Goal: Communication & Community: Share content

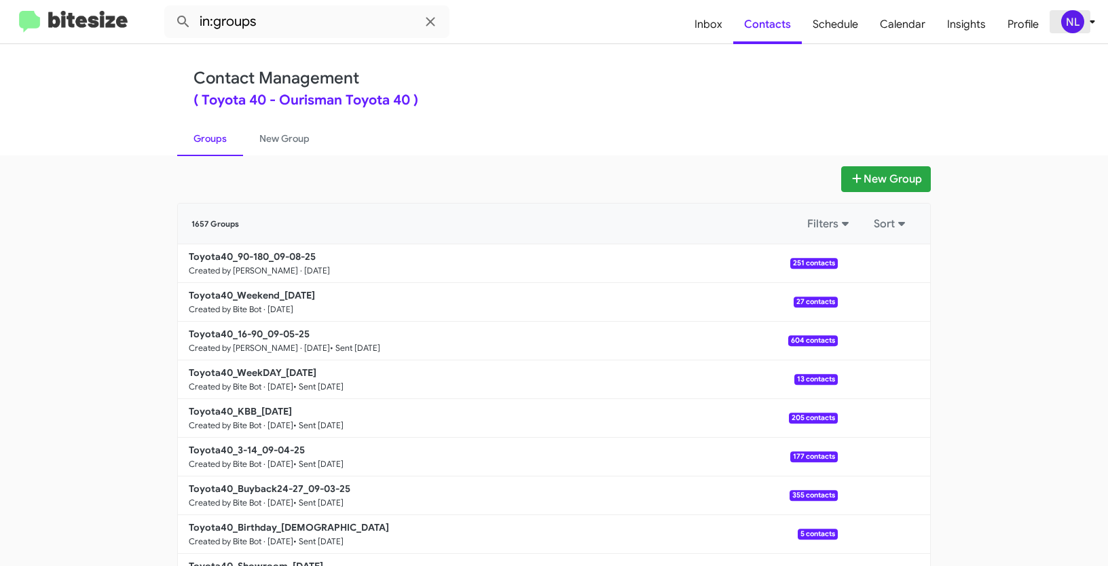
click at [1066, 18] on div "NL" at bounding box center [1072, 21] width 23 height 23
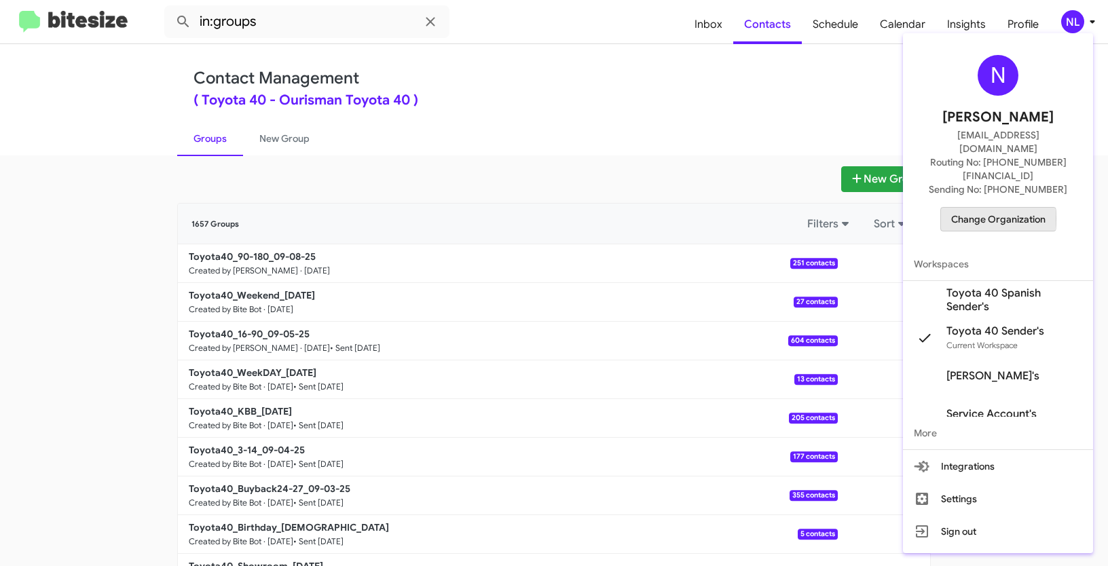
click at [991, 208] on span "Change Organization" at bounding box center [998, 219] width 94 height 23
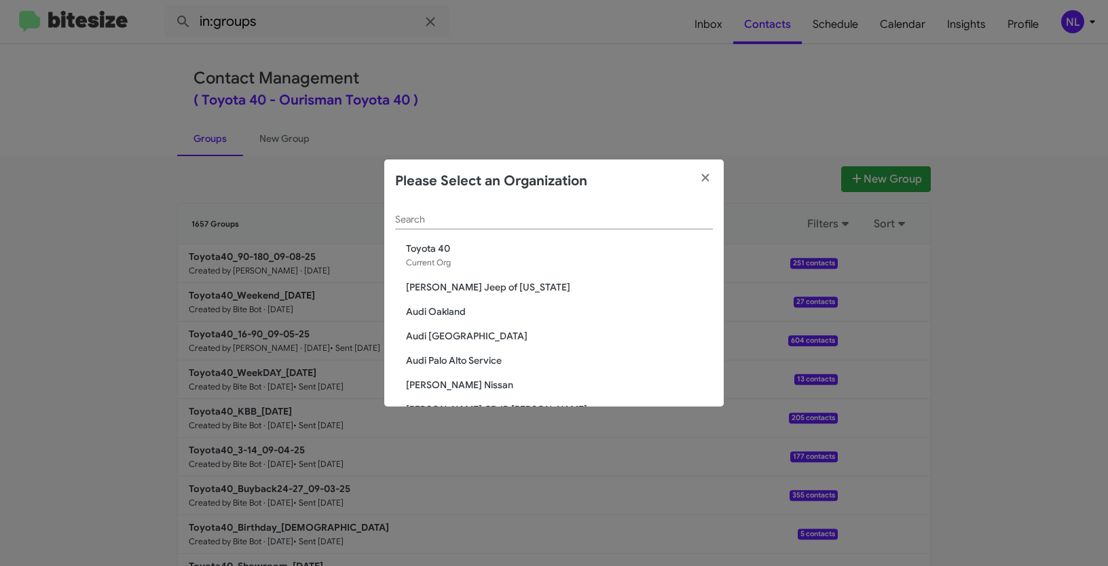
click at [533, 226] on div "Search" at bounding box center [554, 216] width 318 height 26
paste input "Nielsen Nissan of Denville"
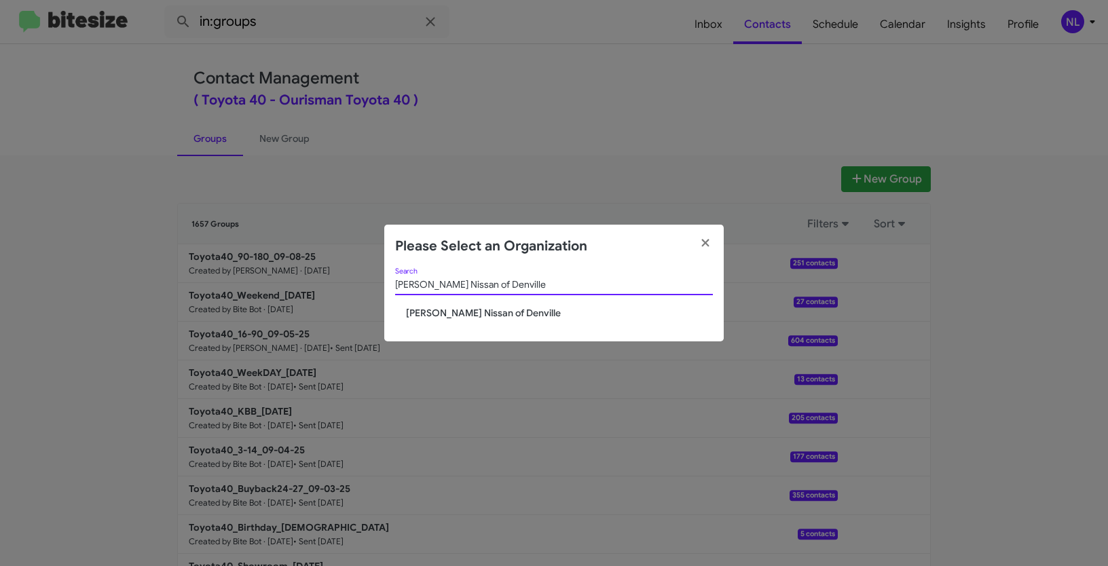
type input "Nielsen Nissan of Denville"
click at [473, 311] on span "Nielsen Nissan of Denville" at bounding box center [559, 313] width 307 height 14
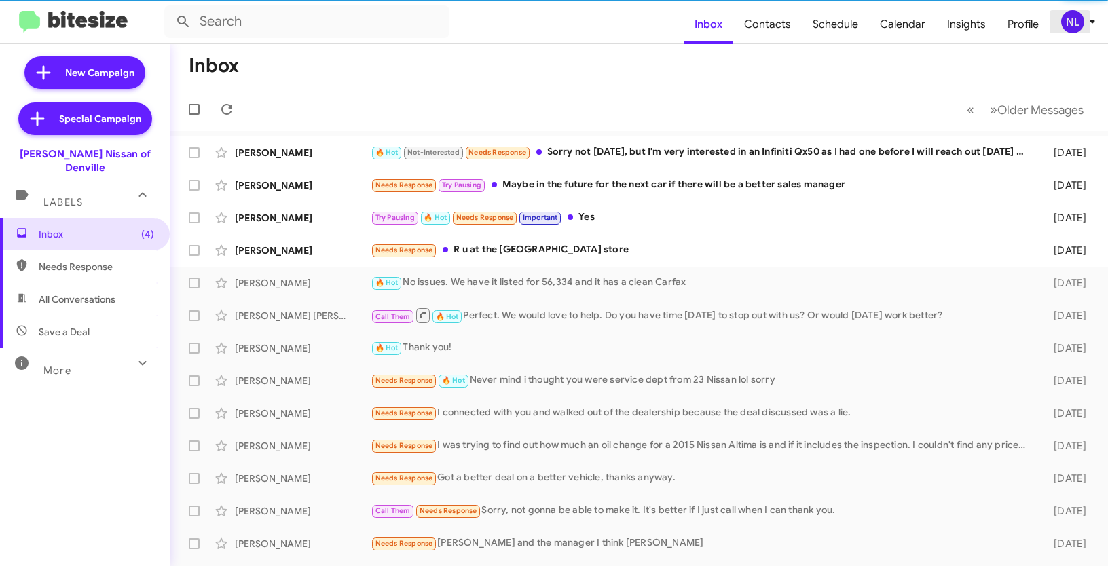
click at [1075, 20] on div "NL" at bounding box center [1072, 21] width 23 height 23
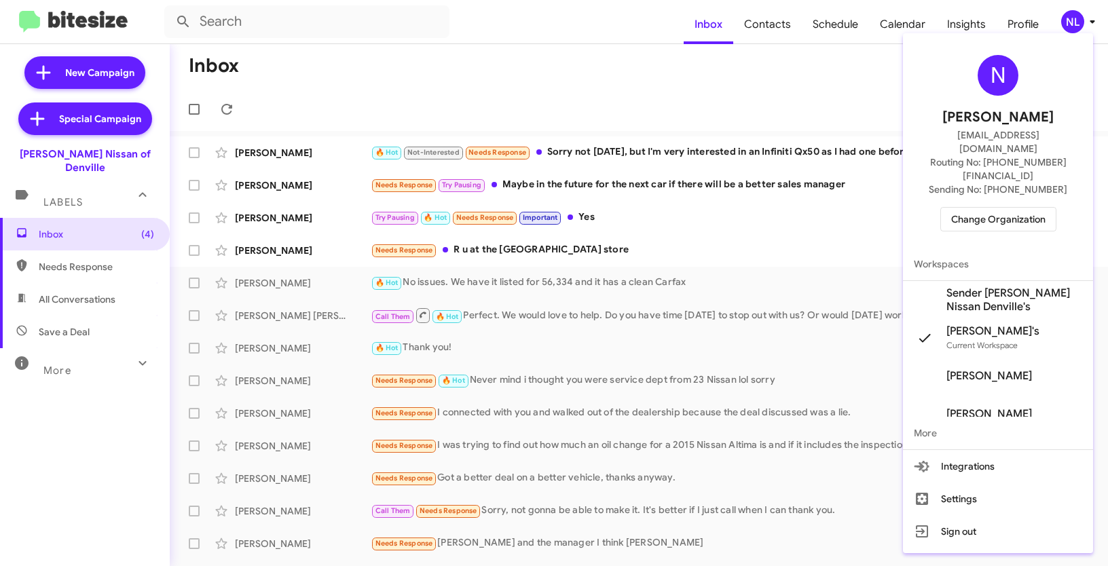
click at [995, 286] on span "Sender [PERSON_NAME] Nissan Denville's" at bounding box center [1014, 299] width 136 height 27
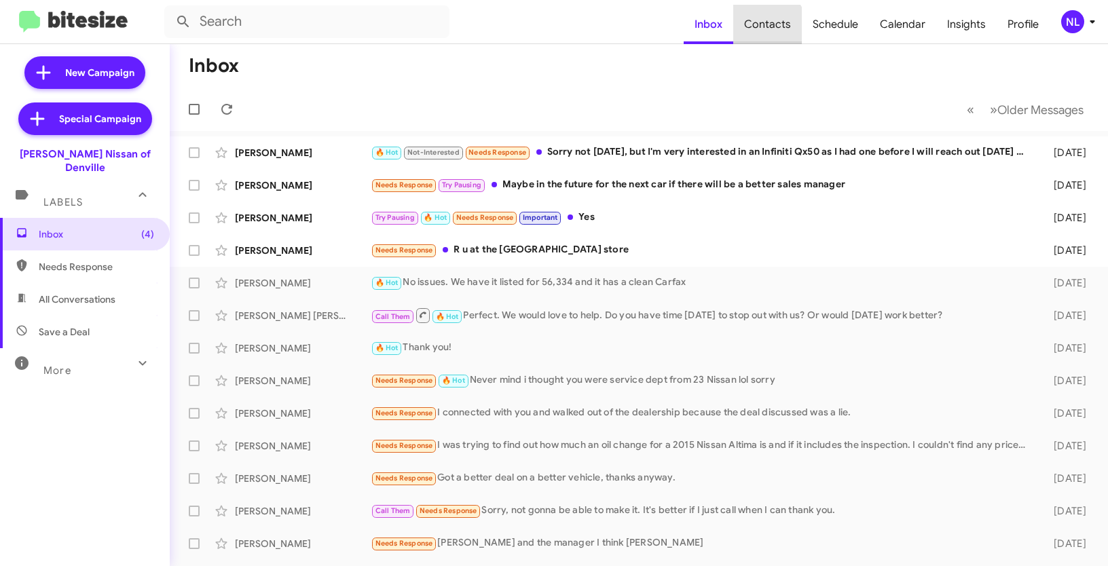
click at [772, 26] on span "Contacts" at bounding box center [767, 24] width 69 height 39
type input "in:groups"
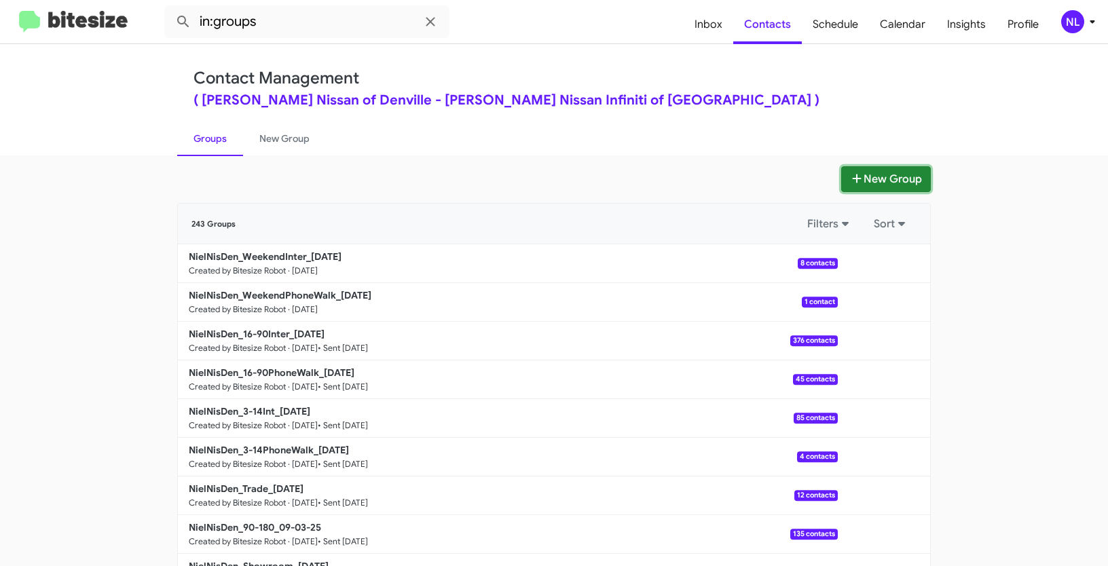
click at [872, 177] on button "New Group" at bounding box center [886, 179] width 90 height 26
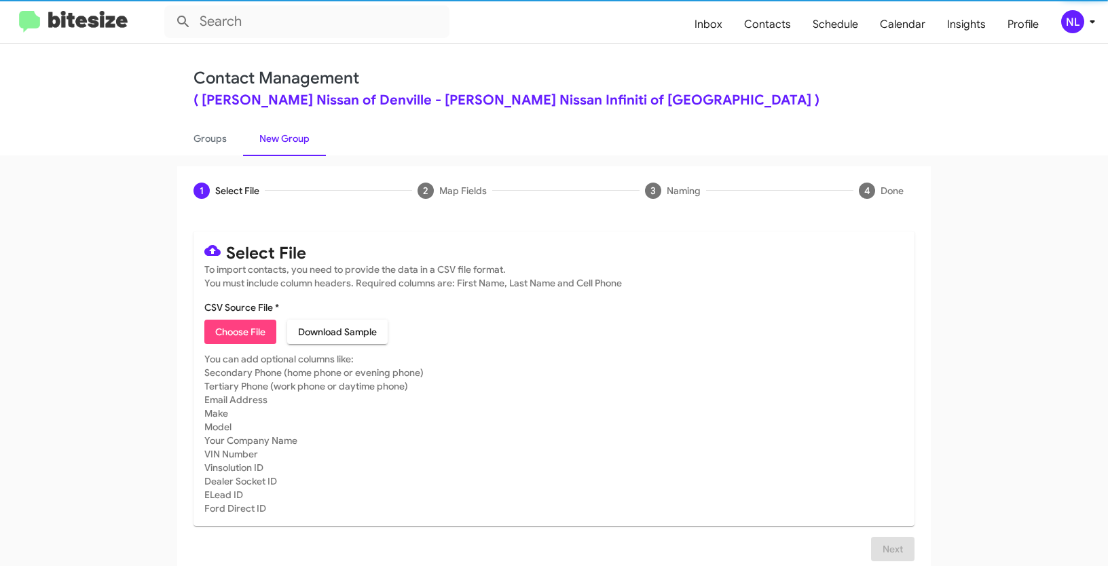
click at [250, 338] on span "Choose File" at bounding box center [240, 332] width 50 height 24
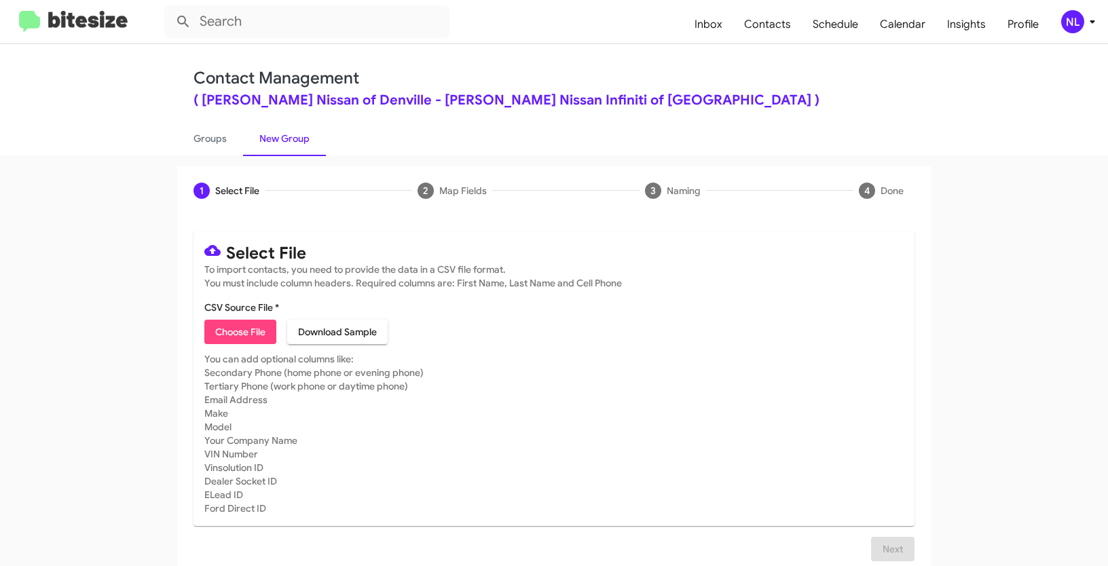
type input "NielNisDen_SUVs_NISSAN_ManyModels_09-08-25"
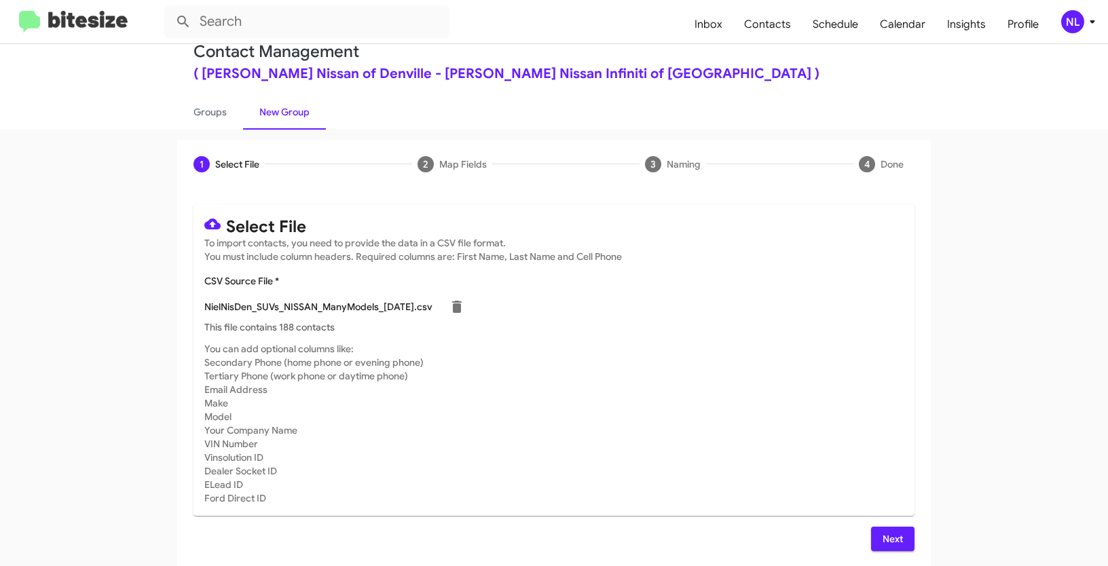
scroll to position [27, 0]
click at [903, 534] on button "Next" at bounding box center [892, 538] width 43 height 24
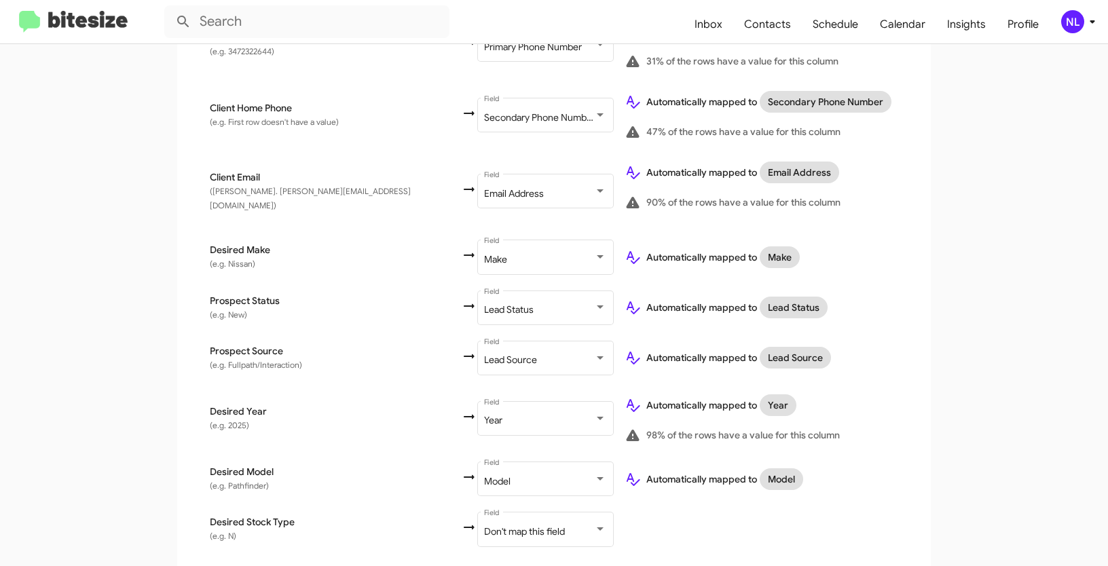
scroll to position [627, 0]
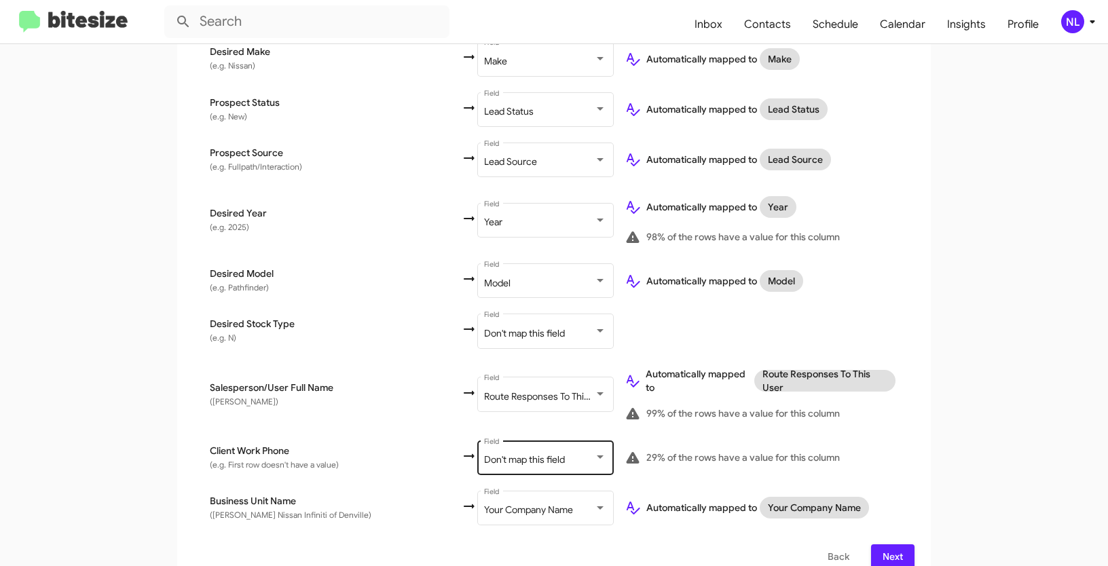
click at [484, 454] on span "Don't map this field" at bounding box center [524, 460] width 81 height 12
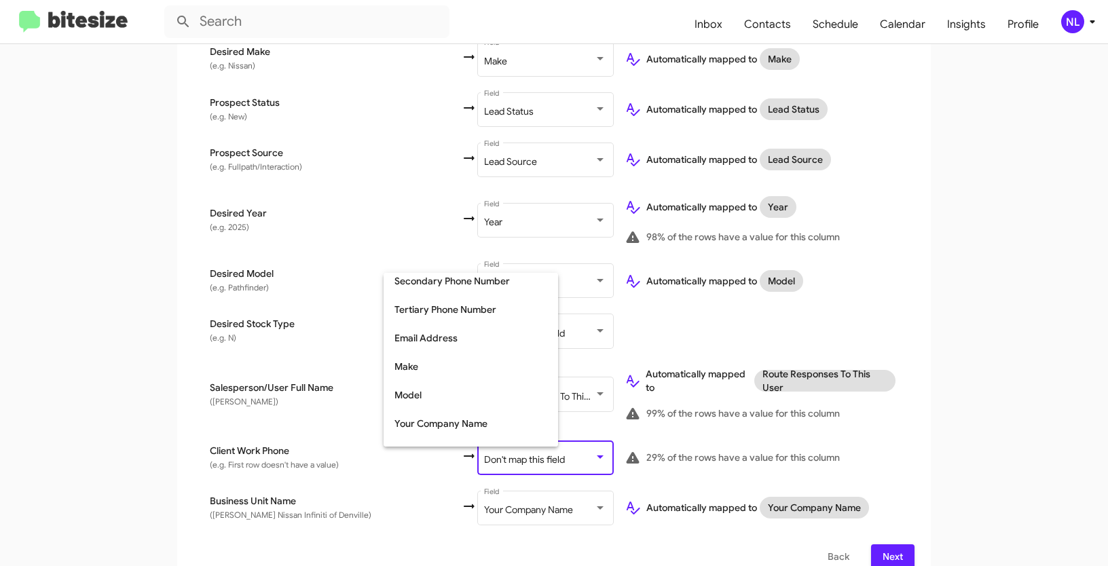
scroll to position [155, 0]
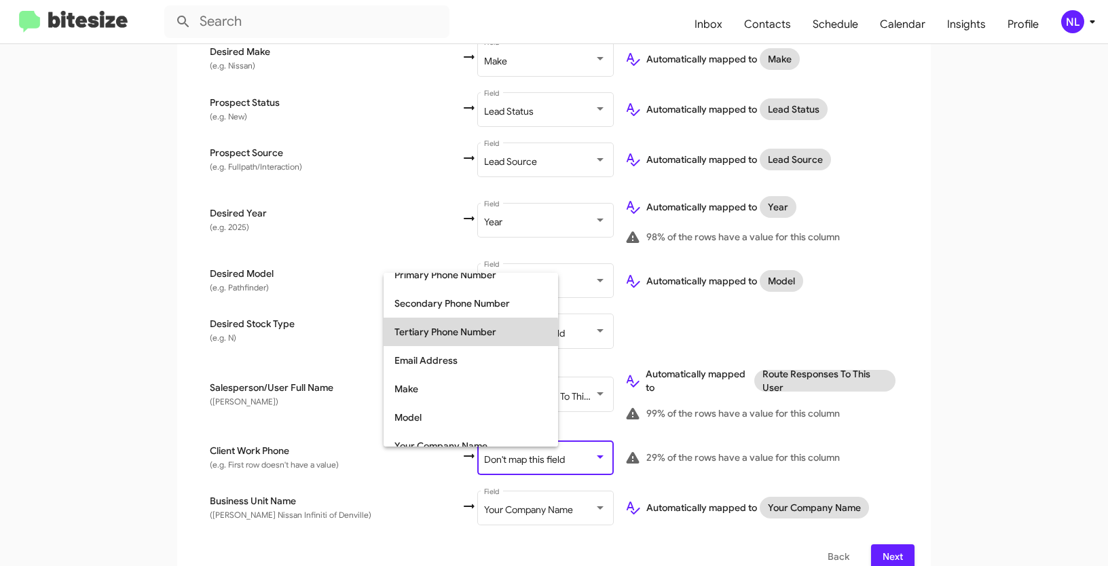
click at [428, 339] on span "Tertiary Phone Number" at bounding box center [470, 332] width 153 height 29
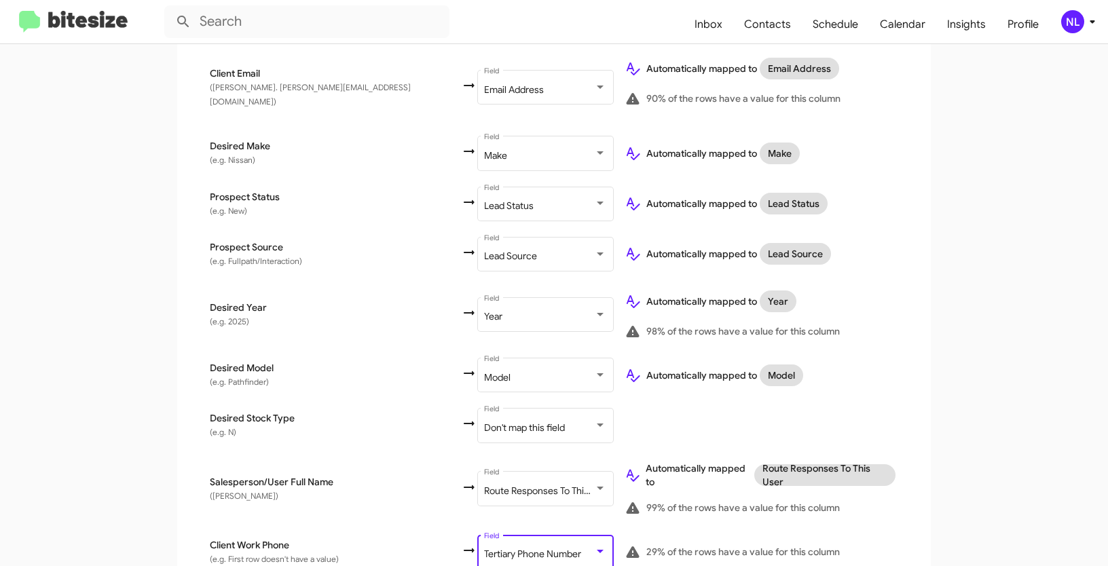
scroll to position [627, 0]
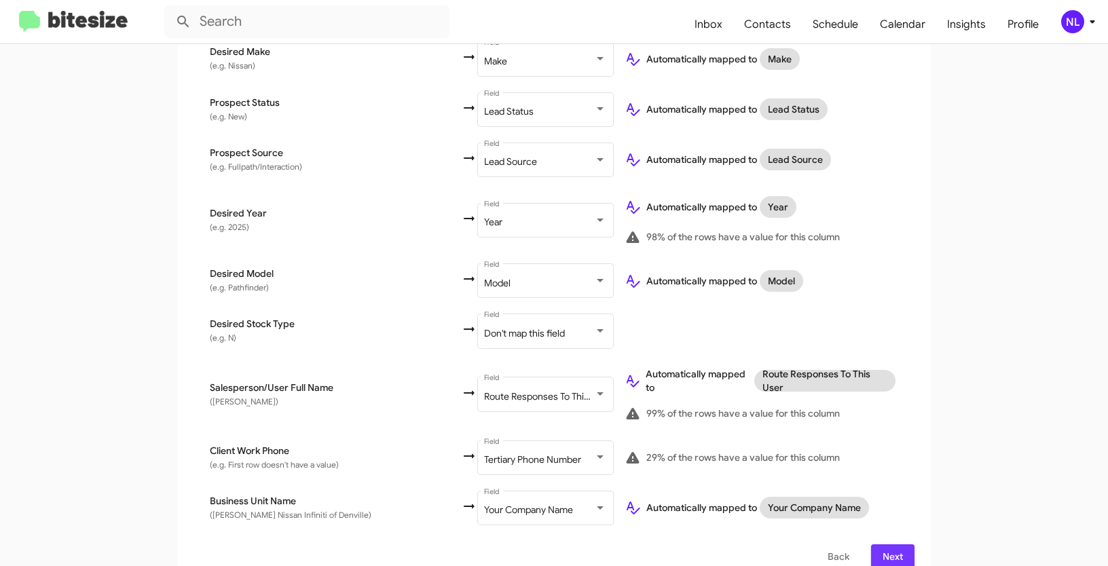
click at [883, 544] on span "Next" at bounding box center [893, 556] width 22 height 24
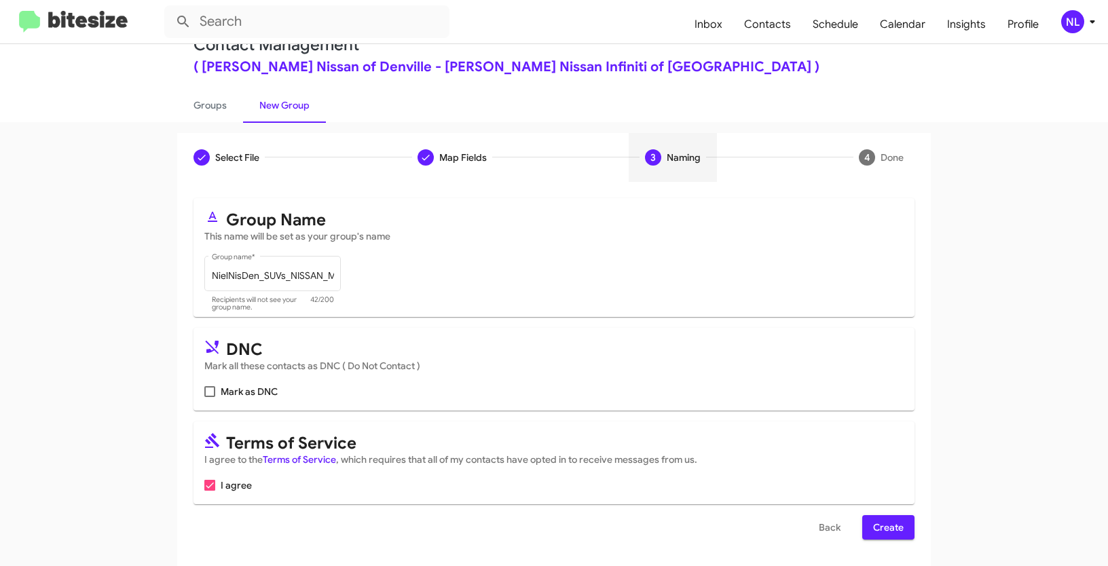
scroll to position [34, 0]
click at [878, 530] on span "Create" at bounding box center [888, 527] width 31 height 24
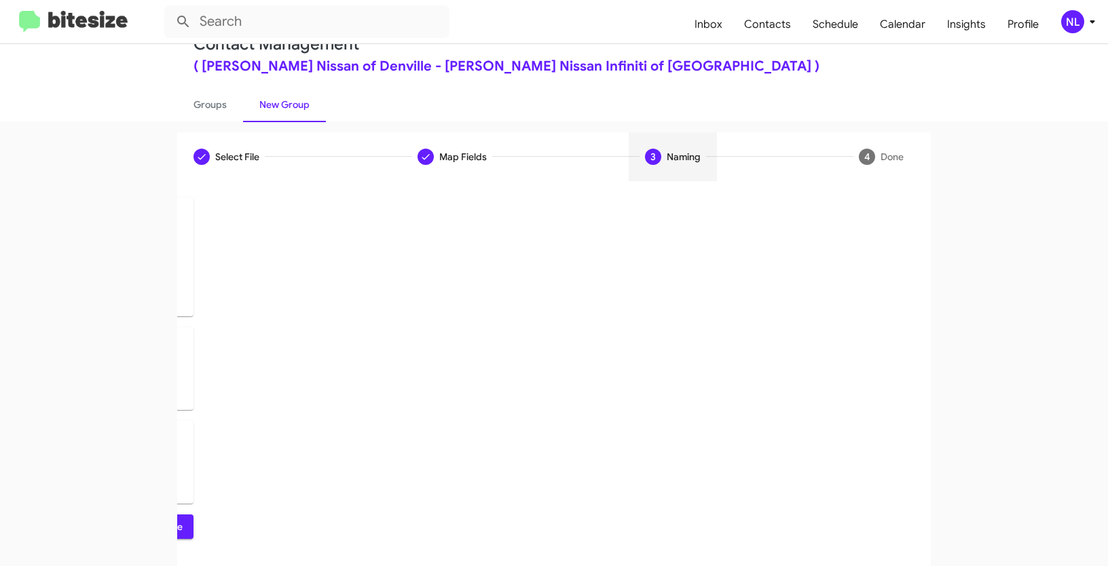
scroll to position [0, 0]
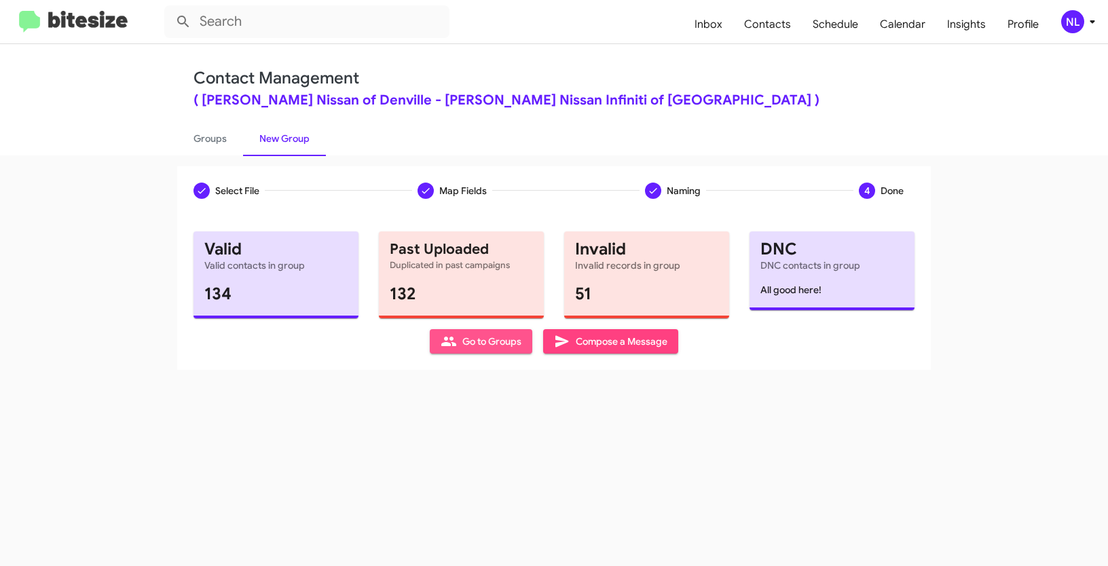
click at [474, 344] on span "Go to Groups" at bounding box center [481, 341] width 81 height 24
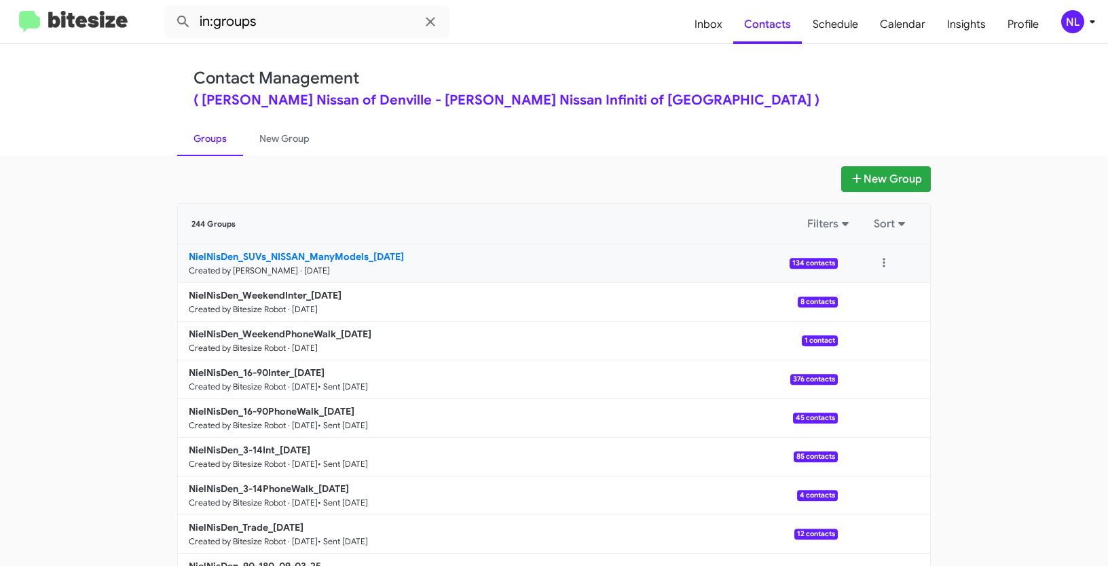
drag, startPoint x: 121, startPoint y: 251, endPoint x: 367, endPoint y: 256, distance: 246.5
click at [367, 256] on app-groups "New Group 244 Groups Filters Sort NielNisDen_SUVs_NISSAN_ManyModels_09-08-25 Cr…" at bounding box center [554, 416] width 1108 height 501
copy div "Filters Sort NielNisDen_SUVs_NISSAN_ManyModels_"
click at [308, 29] on input "in:groups" at bounding box center [306, 21] width 285 height 33
paste input "NielNisDen_SUVs_NISSAN_ManyModels_"
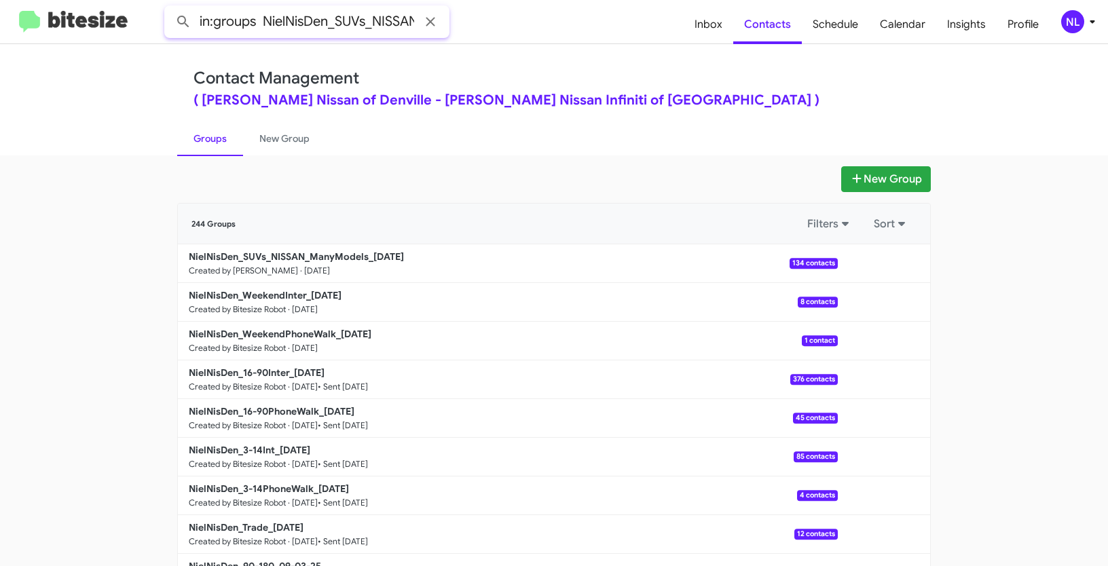
scroll to position [0, 96]
type input "in:groups NielNisDen_SUVs_NISSAN_ManyModels_"
click at [170, 8] on button at bounding box center [183, 21] width 27 height 27
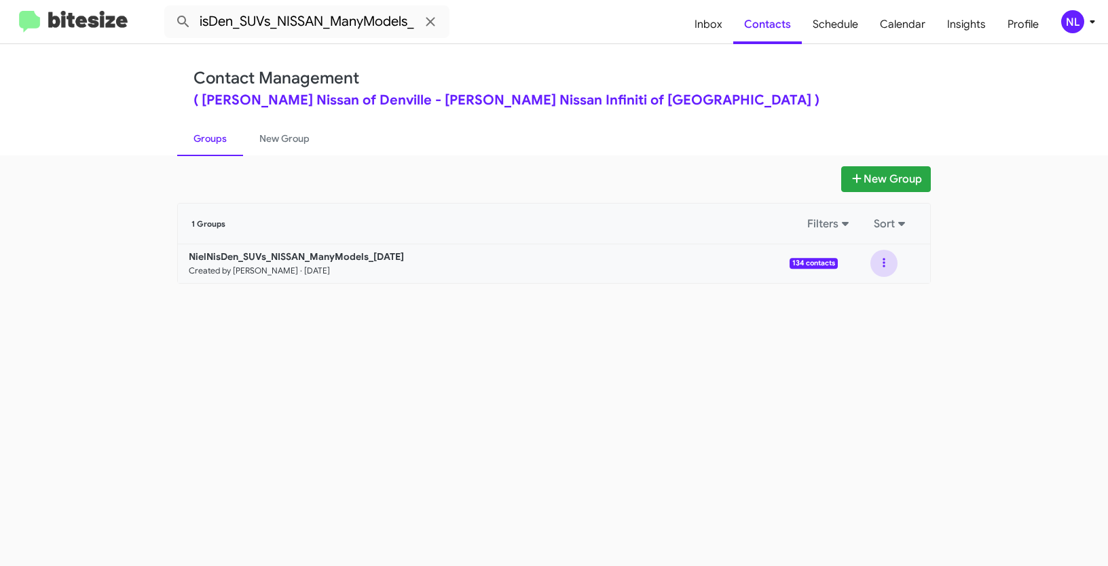
click at [884, 261] on button at bounding box center [883, 263] width 27 height 27
click at [862, 305] on button "View contacts" at bounding box center [843, 300] width 109 height 33
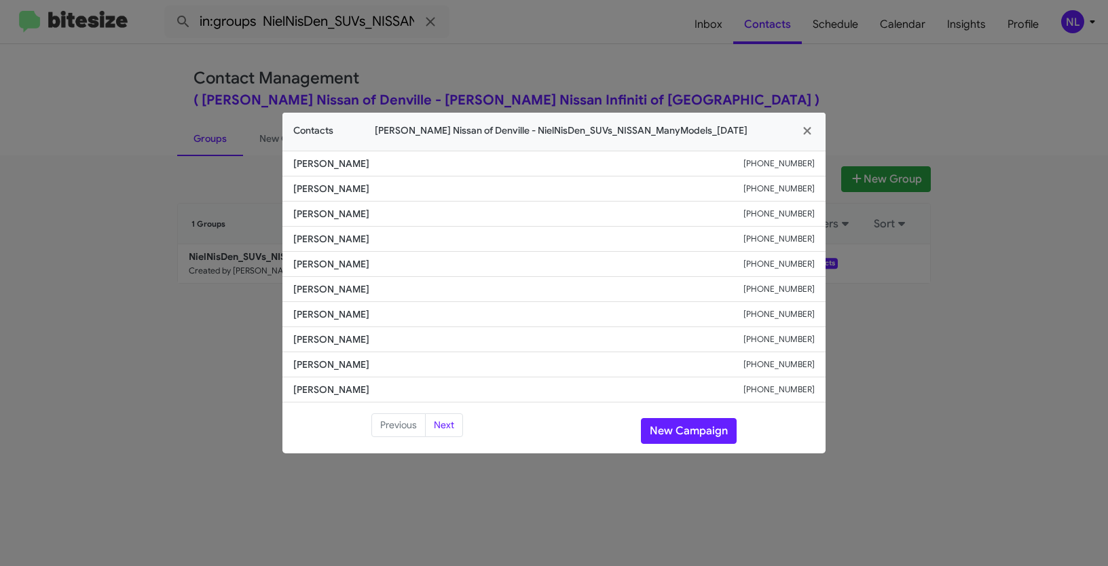
drag, startPoint x: 291, startPoint y: 270, endPoint x: 393, endPoint y: 272, distance: 101.9
click at [393, 272] on li "Carly Marcketta +18624321014" at bounding box center [553, 264] width 543 height 25
copy span "Carly Marcketta"
click at [702, 436] on button "New Campaign" at bounding box center [689, 431] width 96 height 26
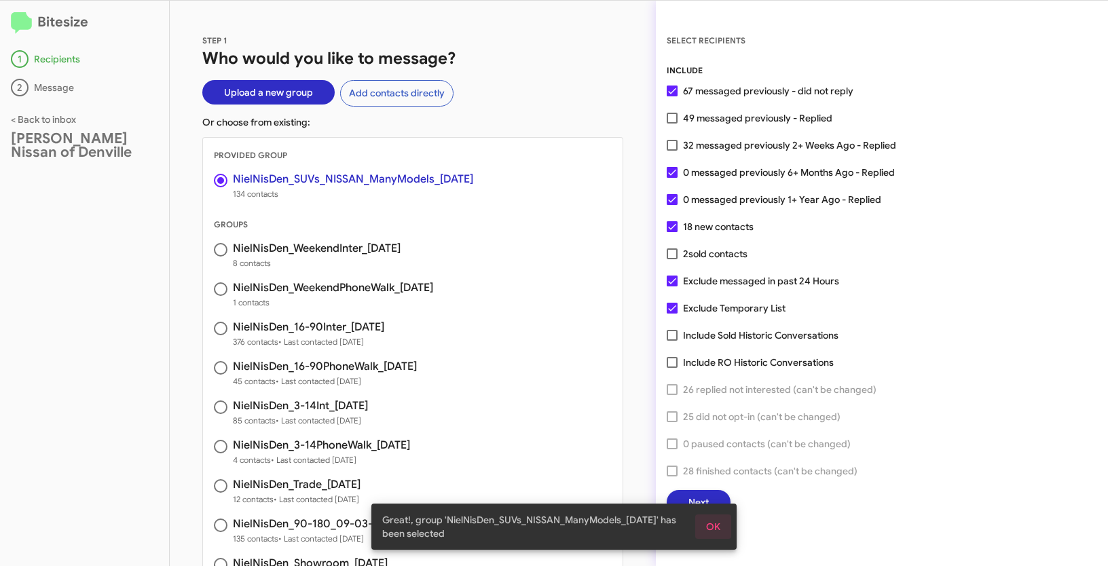
click at [711, 526] on span "OK" at bounding box center [713, 527] width 14 height 24
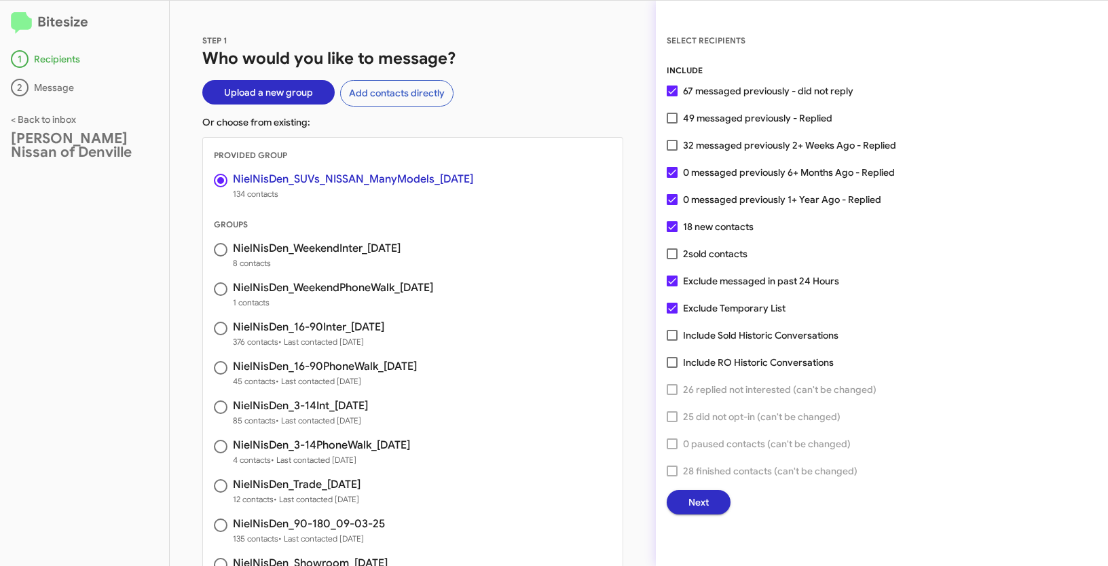
click at [673, 121] on span at bounding box center [672, 118] width 11 height 11
click at [672, 124] on input "49 messaged previously - Replied" at bounding box center [671, 124] width 1 height 1
checkbox input "true"
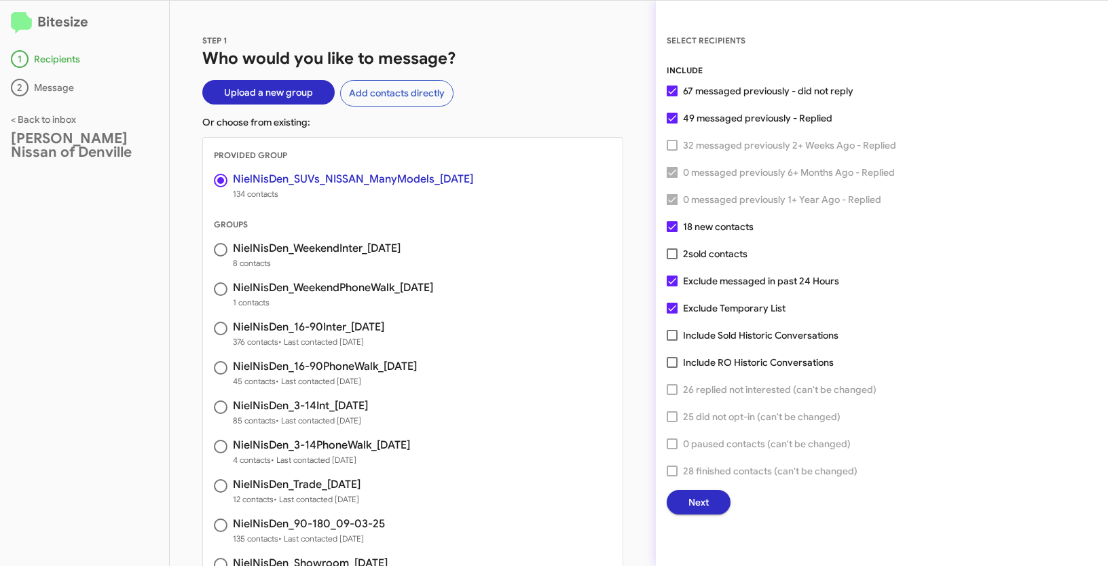
click at [688, 498] on span "Next" at bounding box center [698, 502] width 20 height 24
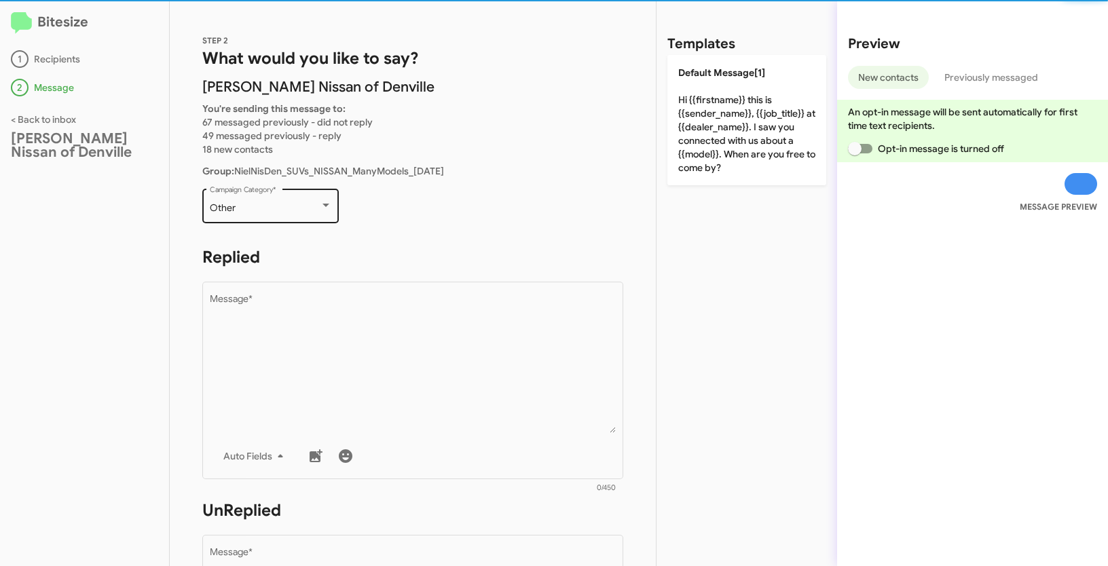
click at [261, 196] on div "Other Campaign Category *" at bounding box center [271, 204] width 122 height 37
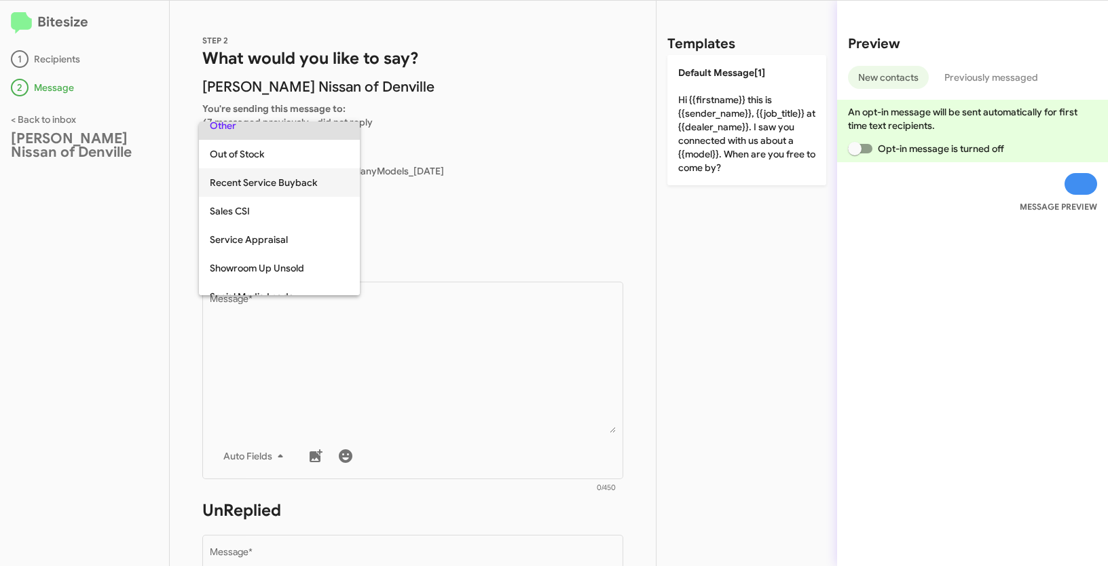
scroll to position [508, 0]
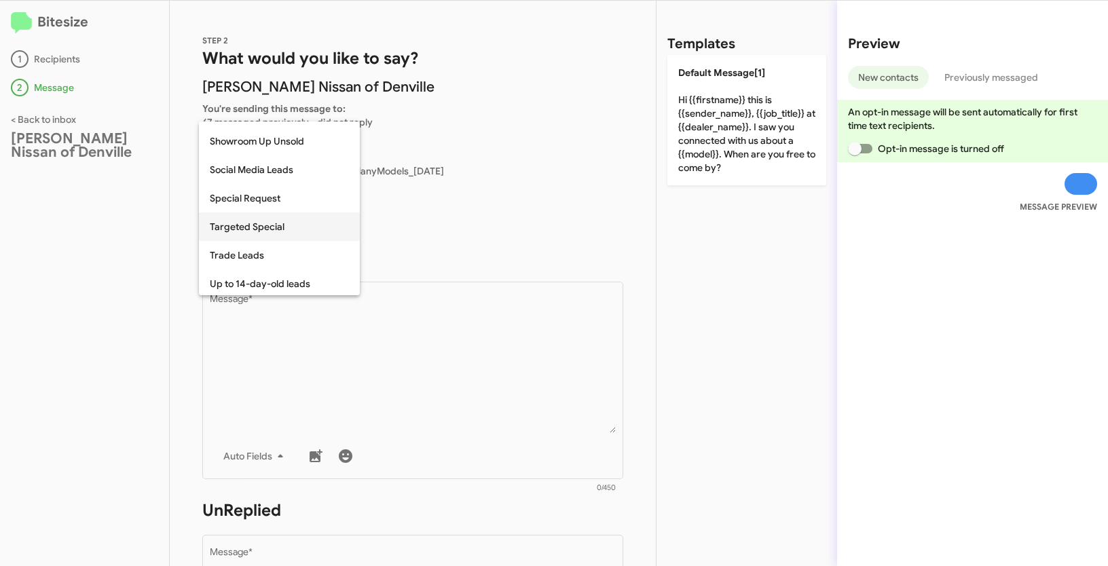
click at [254, 238] on span "Targeted Special" at bounding box center [279, 226] width 139 height 29
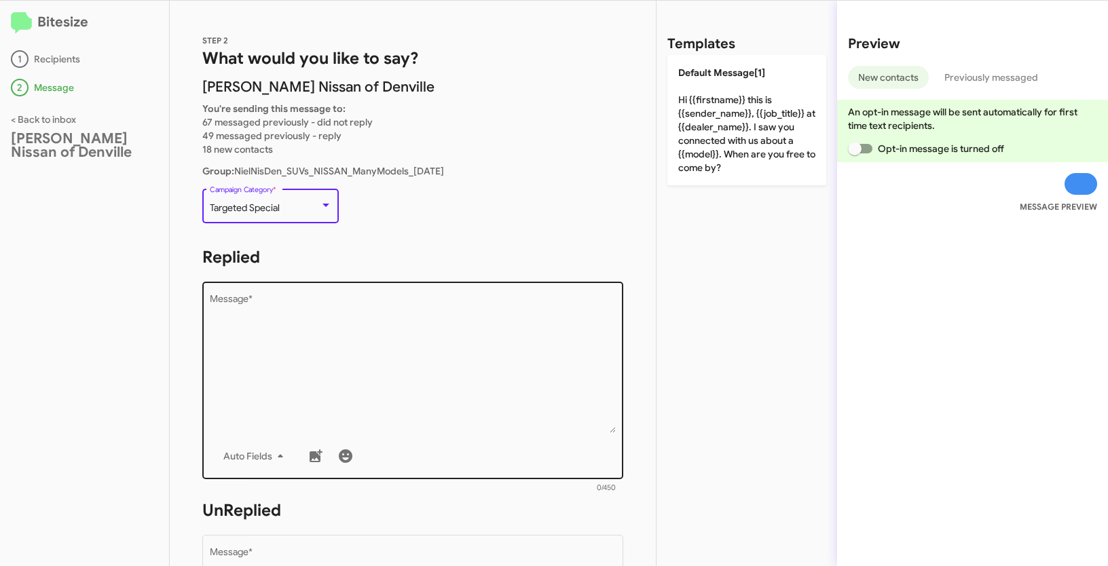
click at [316, 345] on textarea "Message *" at bounding box center [413, 364] width 407 height 138
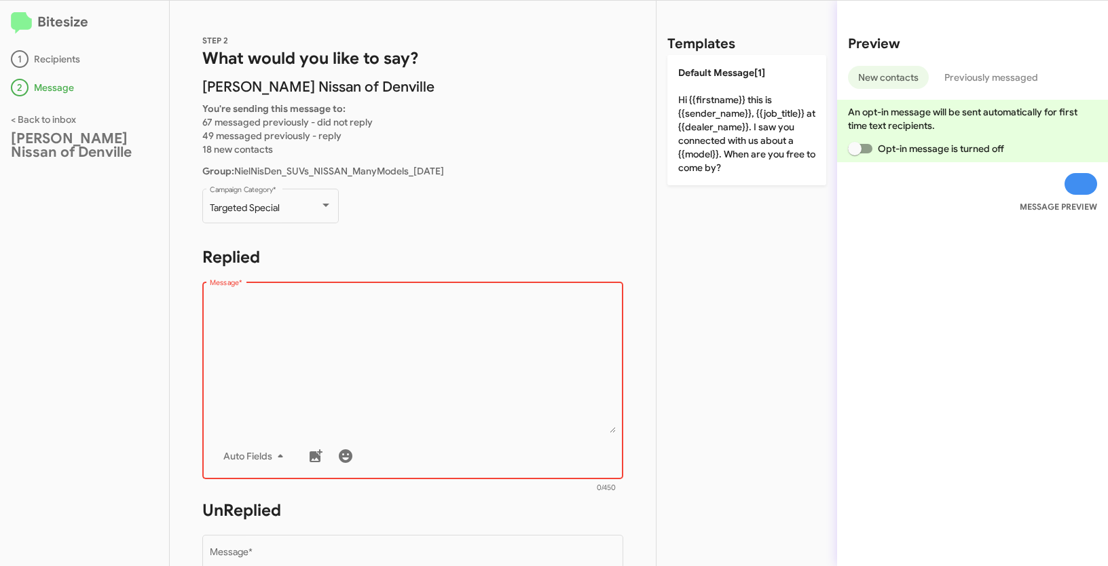
paste textarea ""Hi {{firstname}} it's {{sender_name}} at {{dealer_name}}. Kick off Back to Sch…"
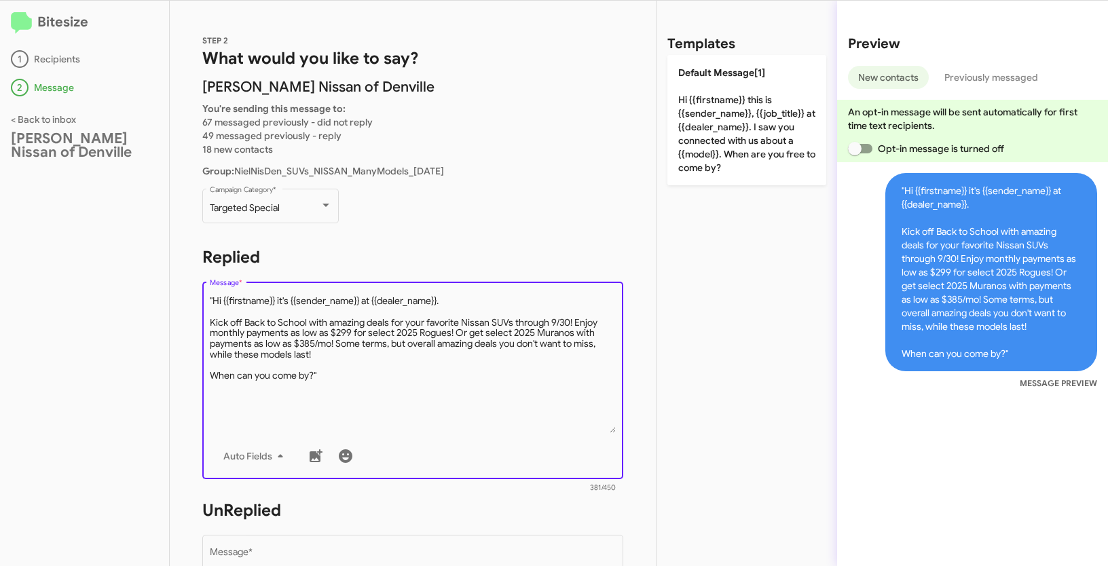
click at [215, 299] on textarea "Message *" at bounding box center [413, 364] width 407 height 138
click at [348, 367] on textarea "Message *" at bounding box center [413, 364] width 407 height 138
click at [336, 384] on textarea "Message *" at bounding box center [413, 364] width 407 height 138
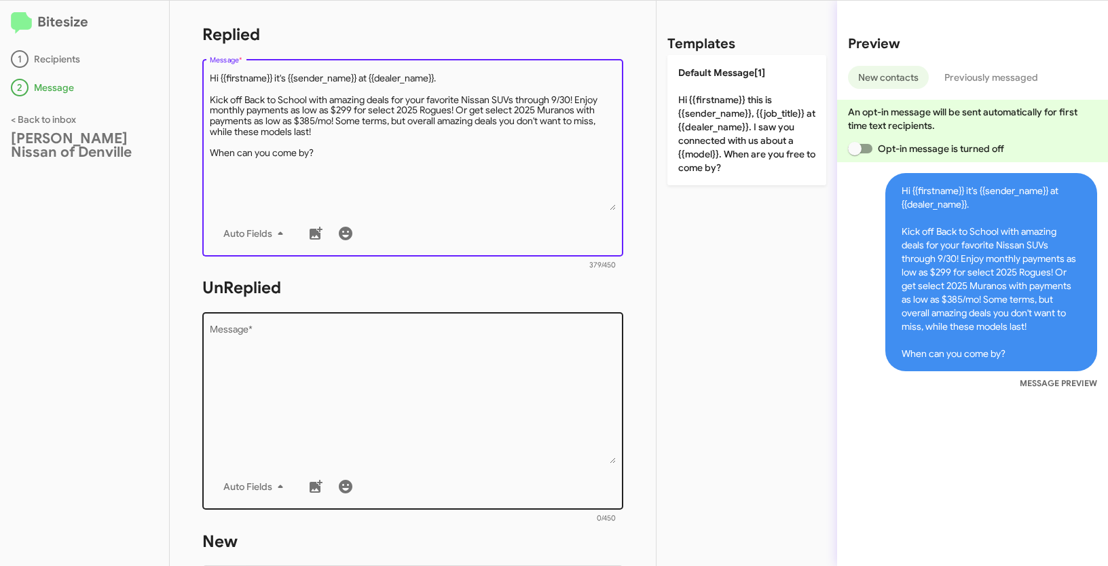
type textarea "Hi {{firstname}} it's {{sender_name}} at {{dealer_name}}. Kick off Back to Scho…"
click at [334, 391] on textarea "Message *" at bounding box center [413, 394] width 407 height 138
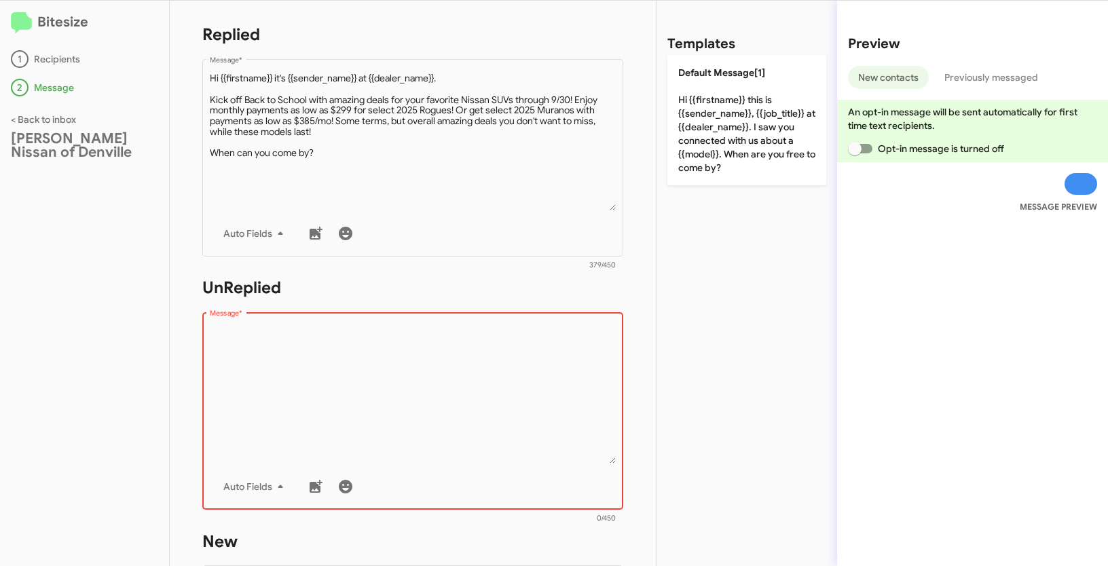
click at [355, 403] on textarea "Message *" at bounding box center [413, 394] width 407 height 138
paste textarea ""Hi {{firstname}} it's {{sender_name}}, {{job_title}} at {{dealer_name}}. Thank…"
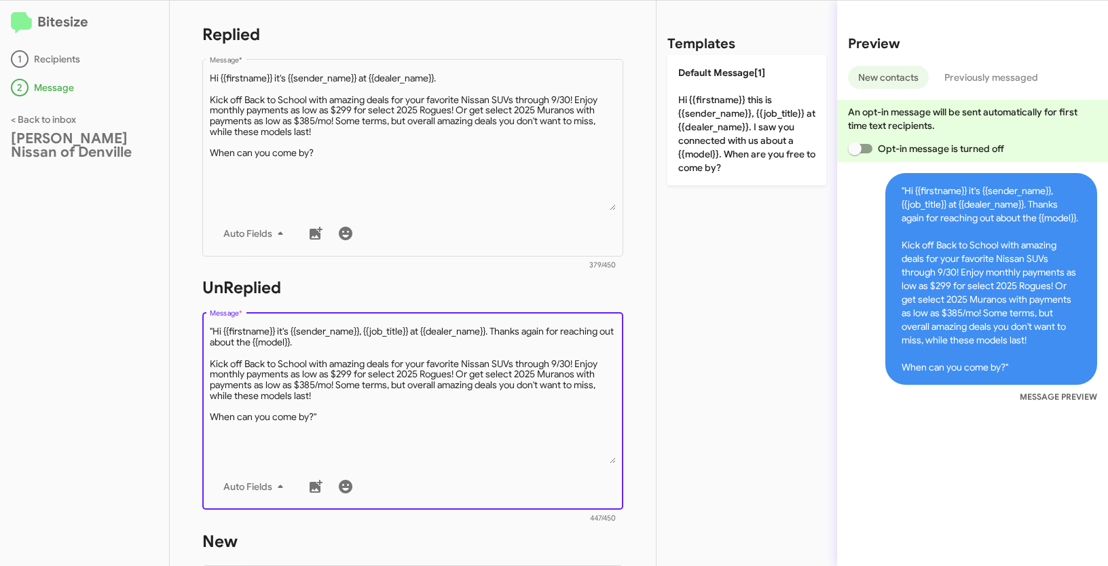
click at [216, 332] on textarea "Message *" at bounding box center [413, 394] width 407 height 138
click at [213, 329] on textarea "Message *" at bounding box center [413, 394] width 407 height 138
click at [347, 418] on textarea "Message *" at bounding box center [413, 394] width 407 height 138
type textarea "Hi {{firstname}} it's {{sender_name}}, {{job_title}} at {{dealer_name}}. Thanks…"
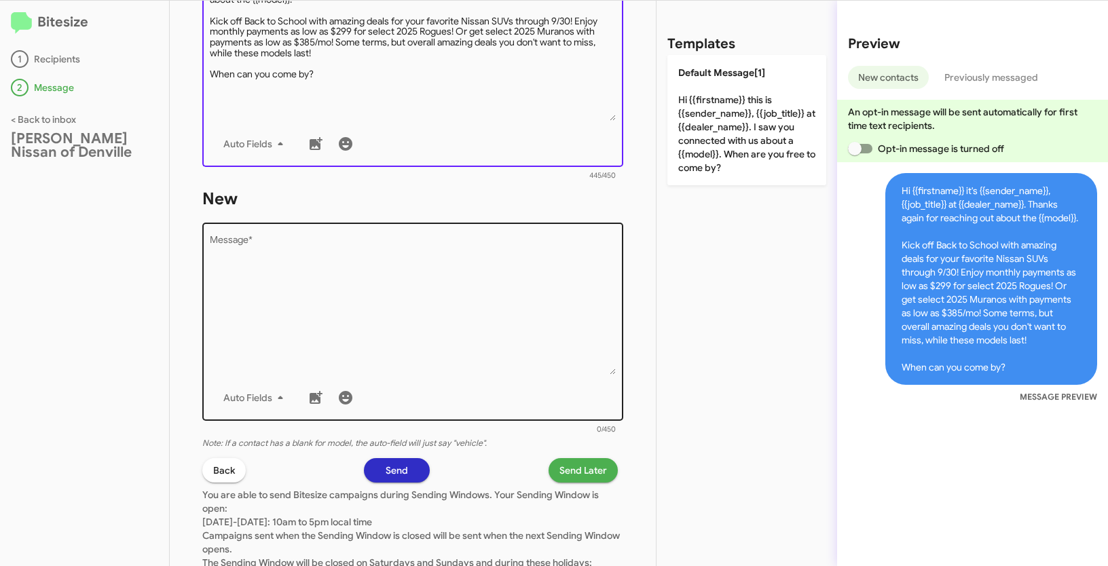
click at [376, 284] on textarea "Message *" at bounding box center [413, 305] width 407 height 138
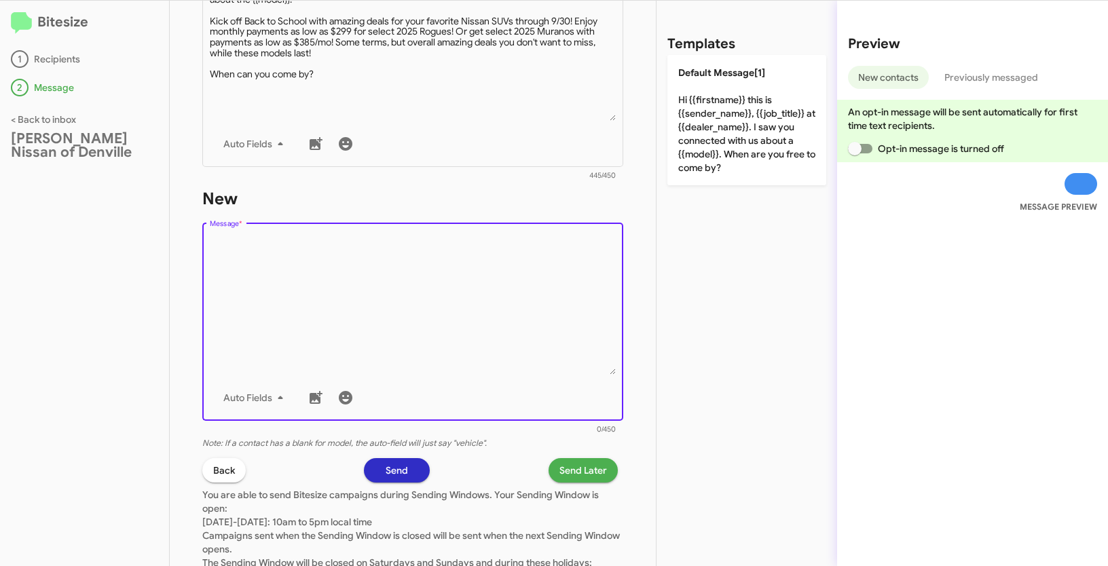
paste textarea ""Hi {{firstname}} it's {{sender_name}}, {{job_title}} at {{dealer_name}}. Thank…"
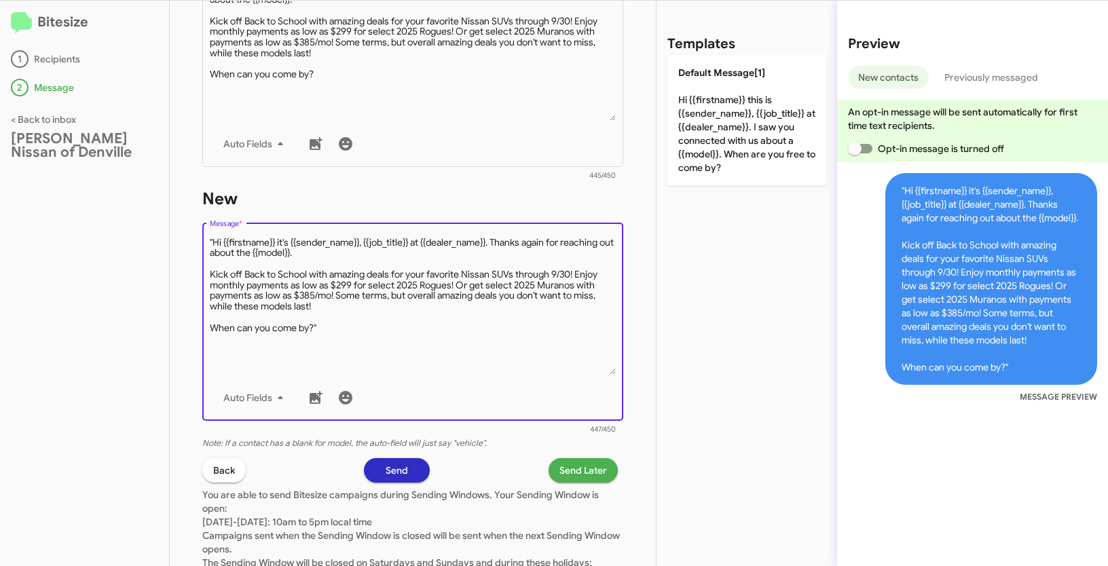
click at [211, 239] on textarea "Message *" at bounding box center [413, 305] width 407 height 138
click at [335, 322] on textarea "Message *" at bounding box center [413, 305] width 407 height 138
click at [335, 335] on textarea "Message *" at bounding box center [413, 305] width 407 height 138
click at [335, 326] on textarea "Message *" at bounding box center [413, 305] width 407 height 138
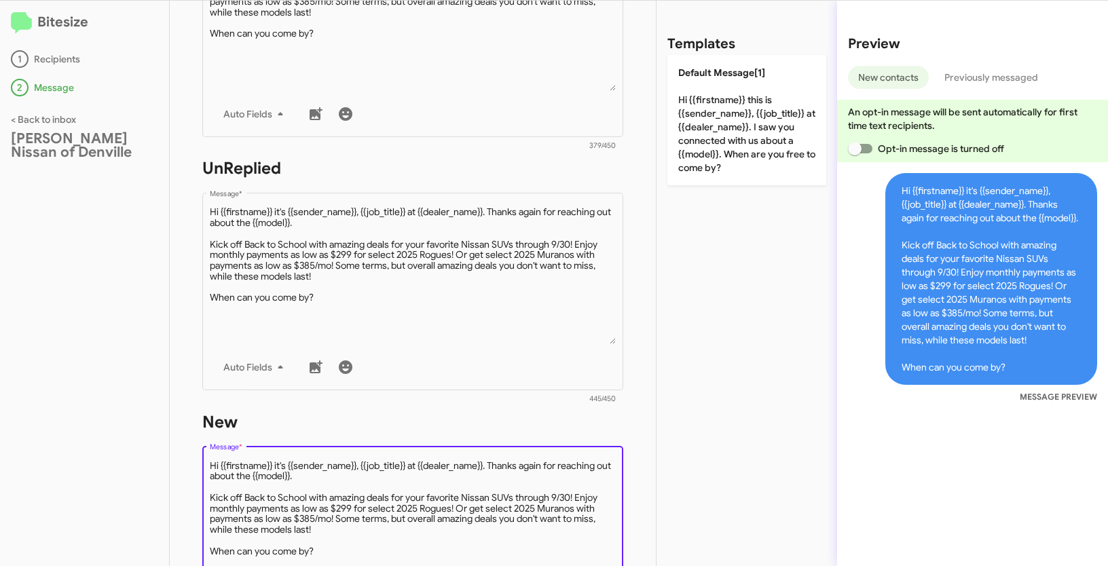
scroll to position [545, 0]
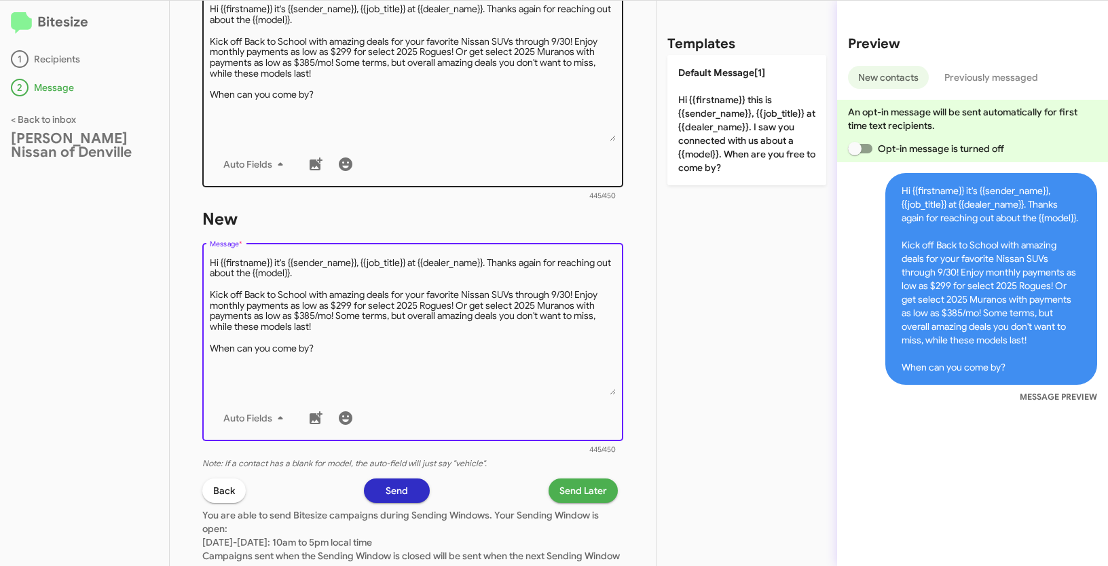
type textarea "Hi {{firstname}} it's {{sender_name}}, {{job_title}} at {{dealer_name}}. Thanks…"
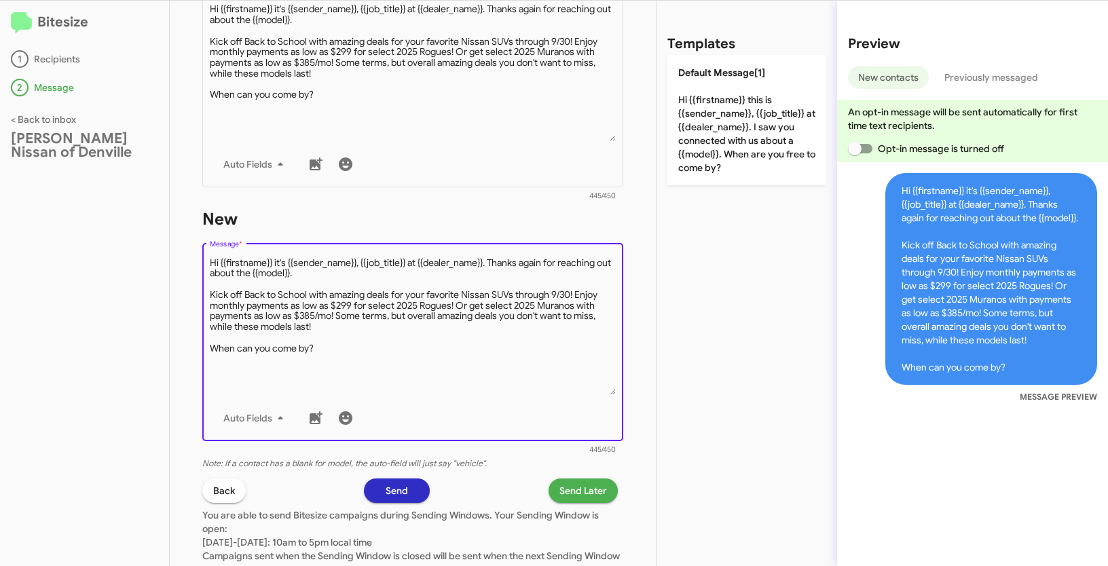
click at [588, 487] on span "Send Later" at bounding box center [583, 491] width 48 height 24
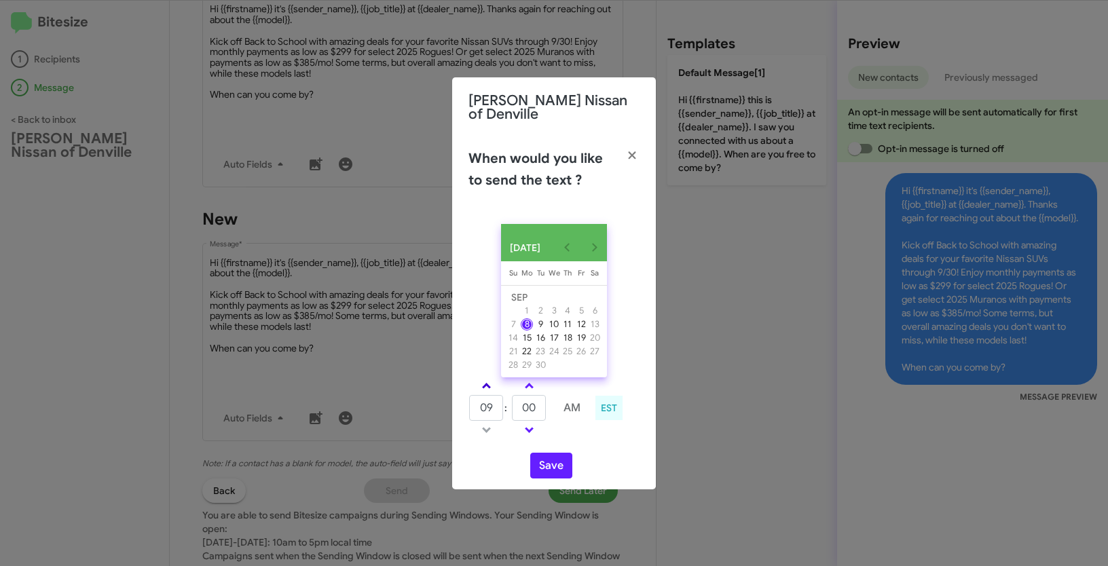
click at [486, 383] on span at bounding box center [486, 387] width 9 height 9
type input "11"
click at [527, 384] on span at bounding box center [529, 387] width 9 height 9
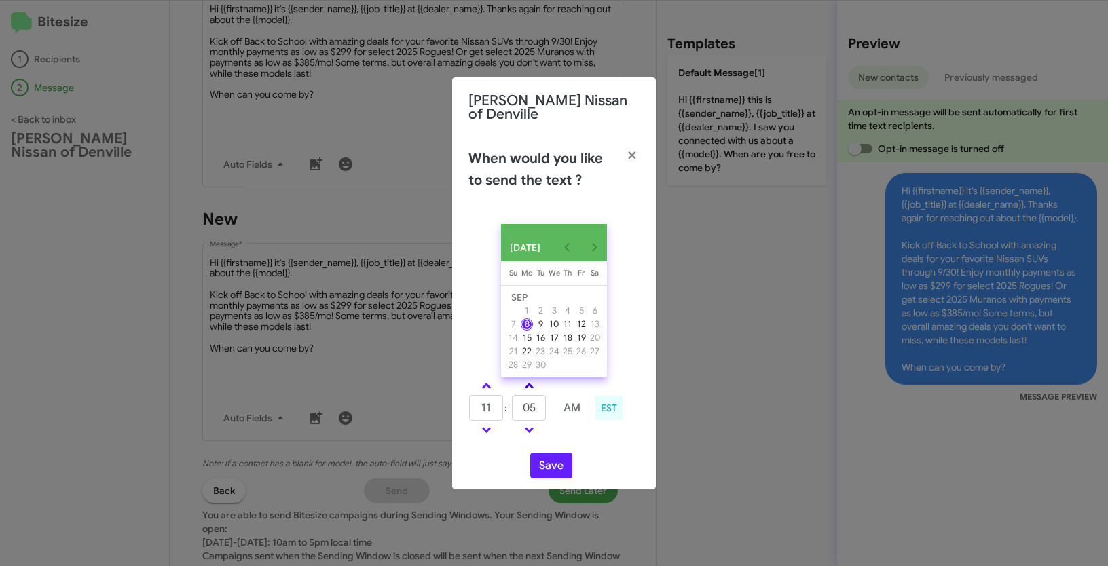
type input "10"
click at [563, 471] on button "Save" at bounding box center [551, 466] width 42 height 26
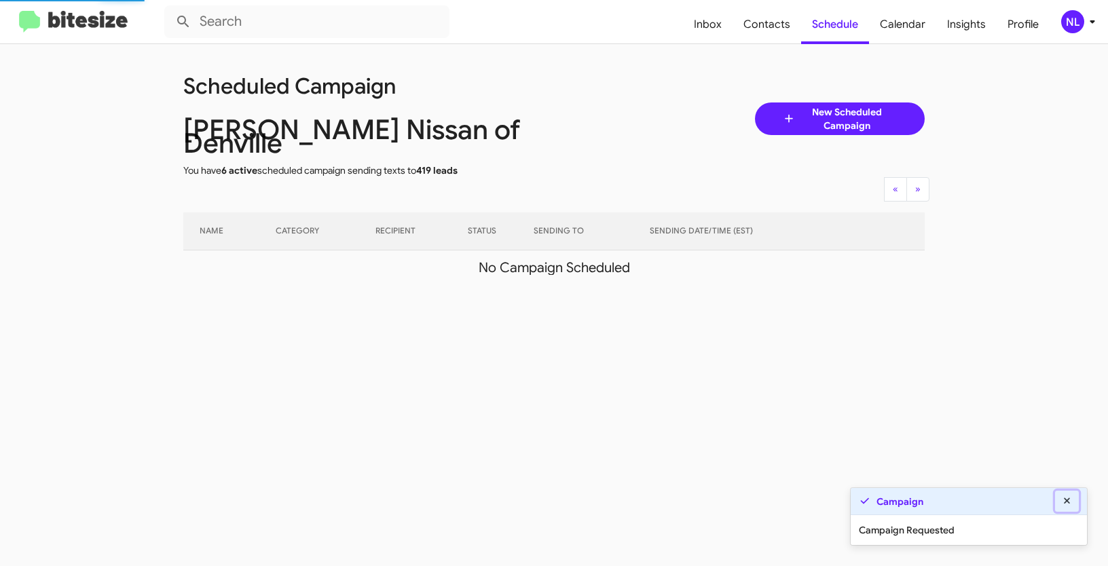
click at [1069, 500] on icon at bounding box center [1067, 501] width 6 height 6
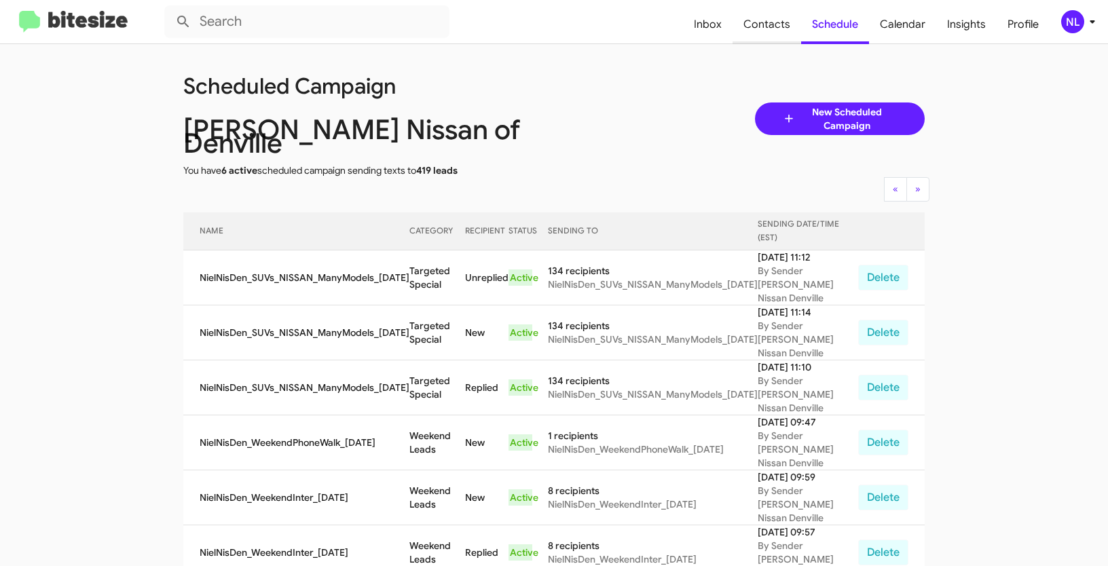
drag, startPoint x: 767, startPoint y: 26, endPoint x: 791, endPoint y: 33, distance: 24.7
click at [767, 26] on span "Contacts" at bounding box center [767, 24] width 69 height 39
type input "in:groups"
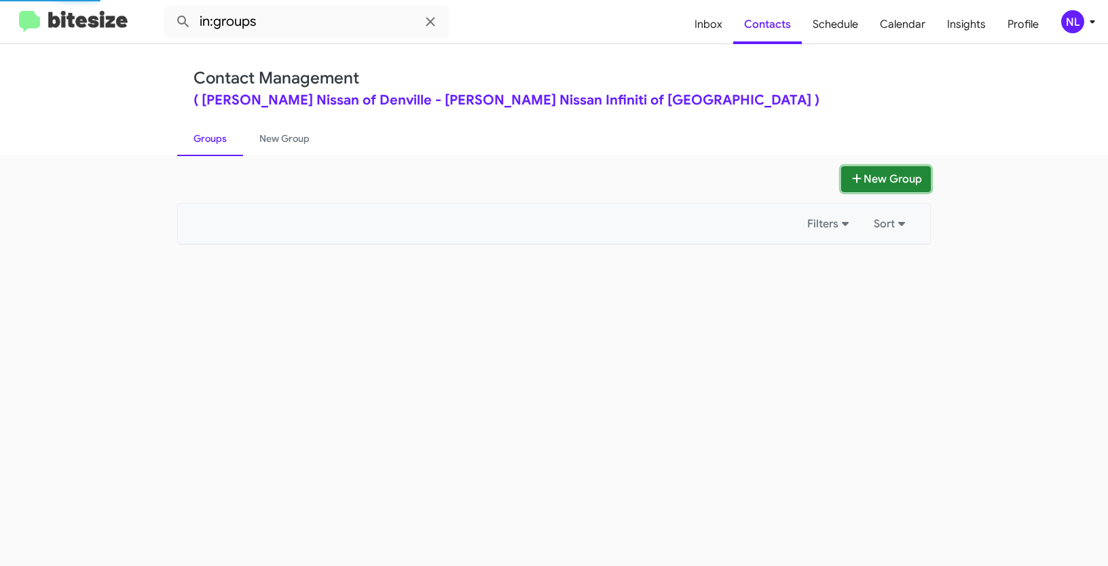
click at [930, 181] on button "New Group" at bounding box center [886, 179] width 90 height 26
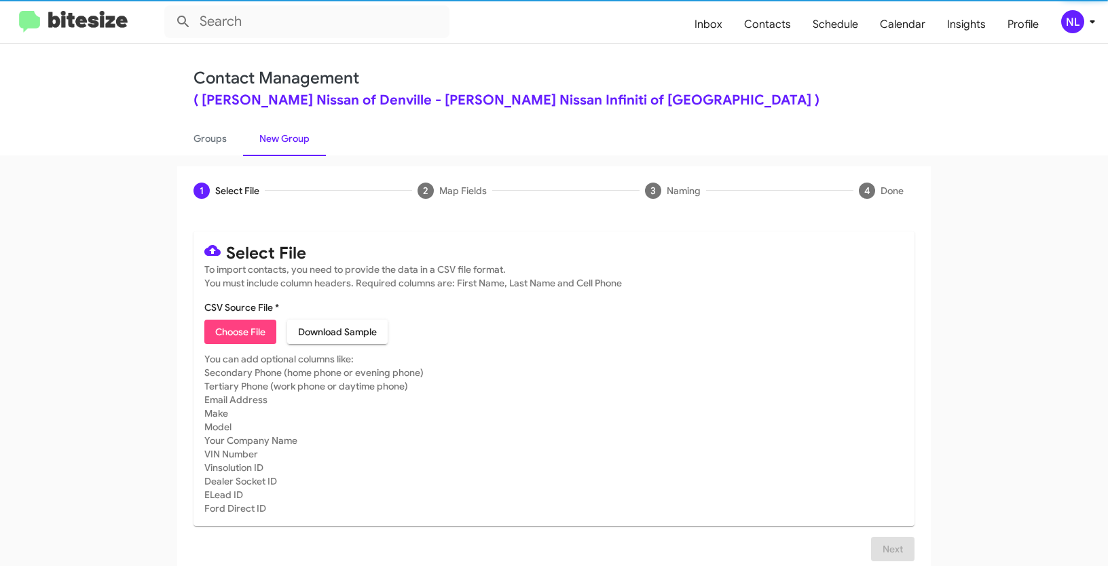
click at [238, 331] on span "Choose File" at bounding box center [240, 332] width 50 height 24
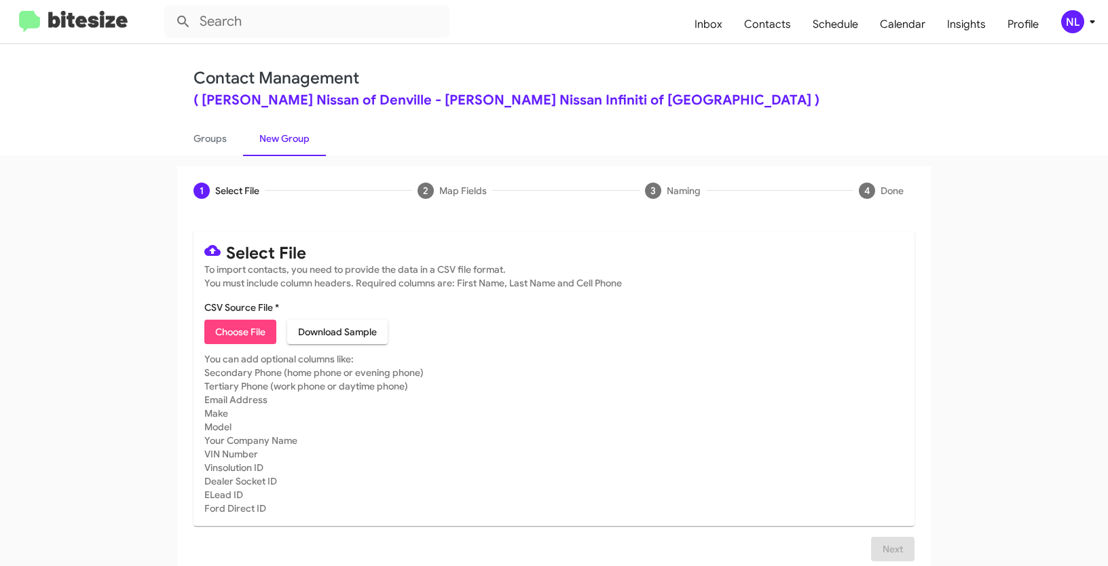
type input "NielNisDen_SEDANs_NISSAN_SENTRA_09-08-25"
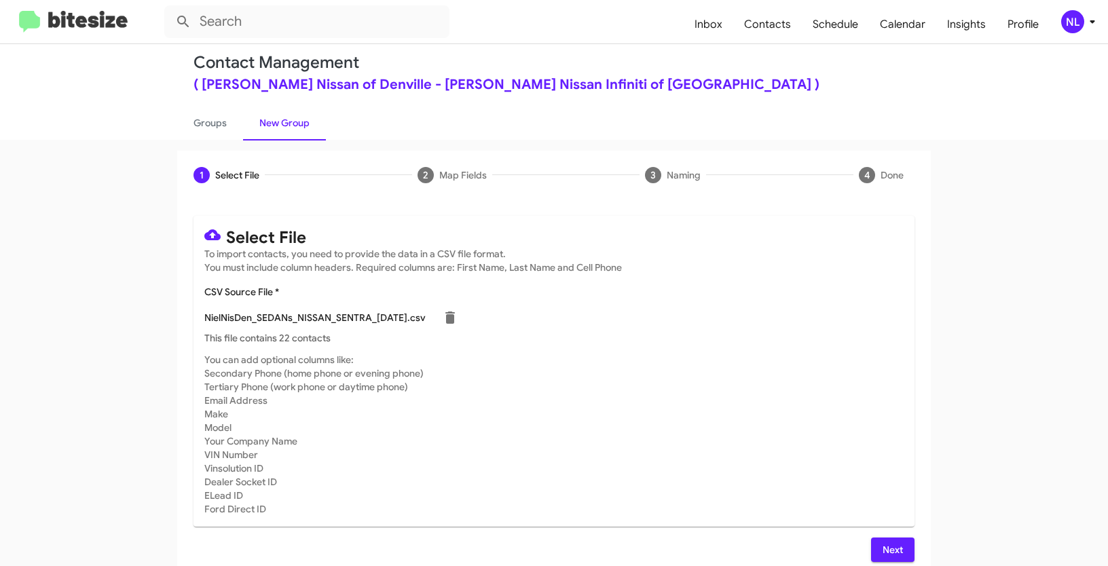
scroll to position [27, 0]
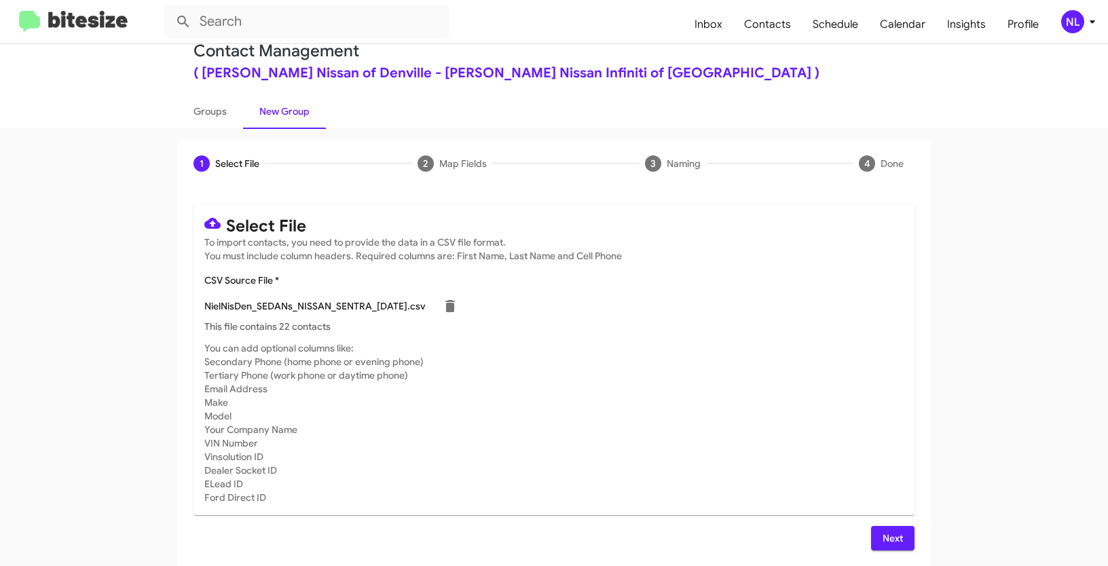
click at [883, 529] on span "Next" at bounding box center [893, 538] width 22 height 24
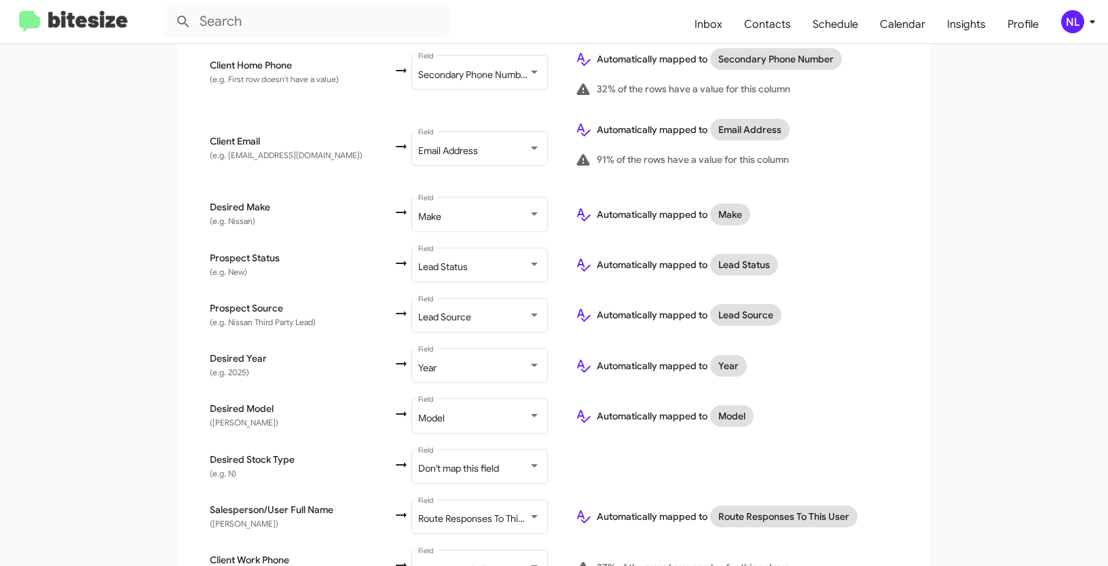
scroll to position [587, 0]
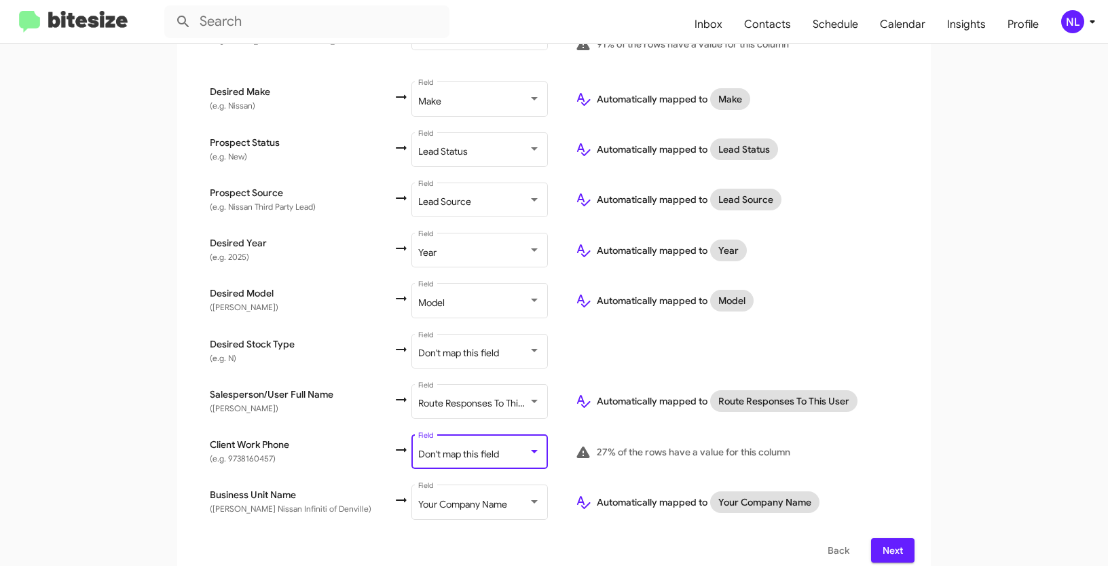
click at [438, 448] on span "Don't map this field" at bounding box center [458, 454] width 81 height 12
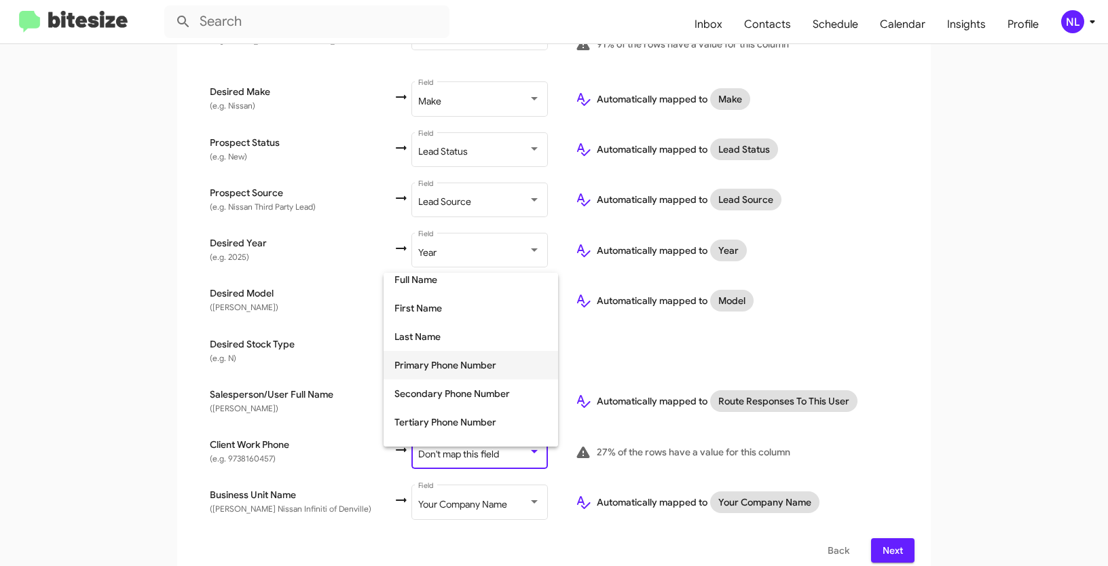
scroll to position [78, 0]
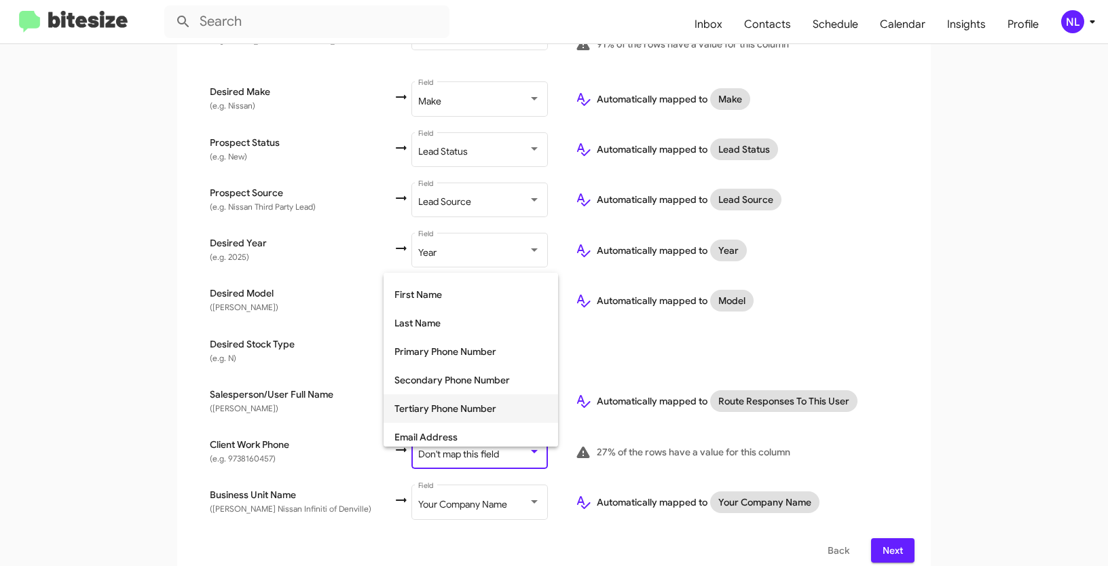
click at [438, 415] on span "Tertiary Phone Number" at bounding box center [470, 408] width 153 height 29
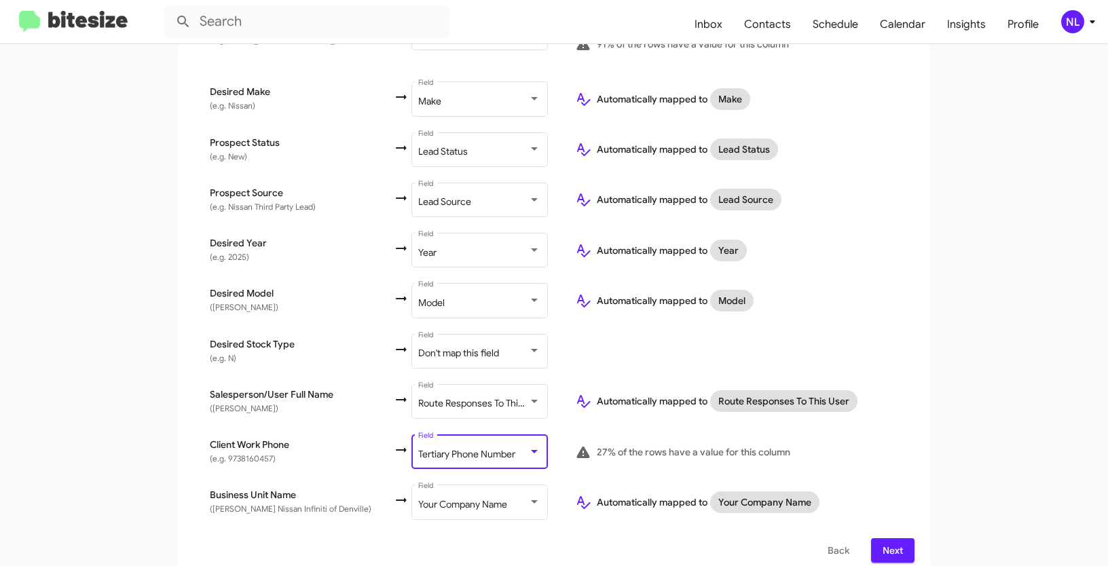
click at [891, 538] on span "Next" at bounding box center [893, 550] width 22 height 24
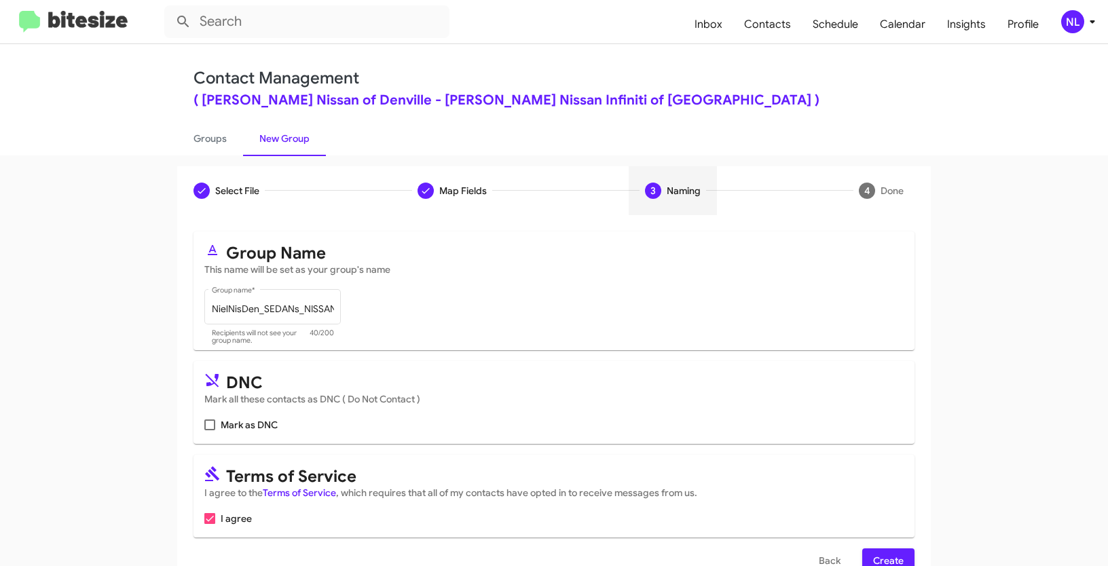
scroll to position [34, 0]
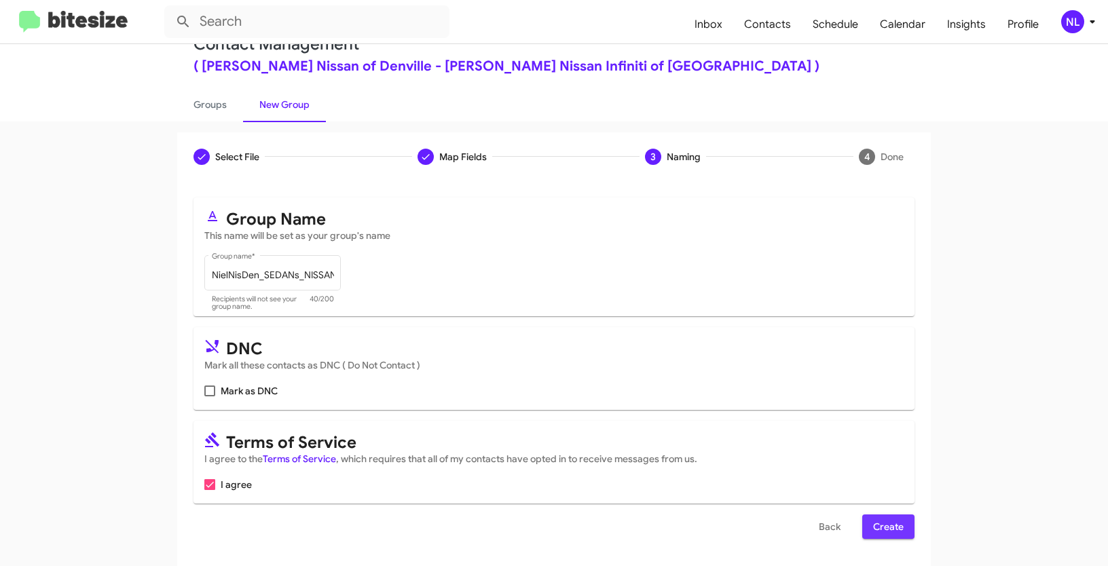
click at [895, 536] on span "Create" at bounding box center [888, 527] width 31 height 24
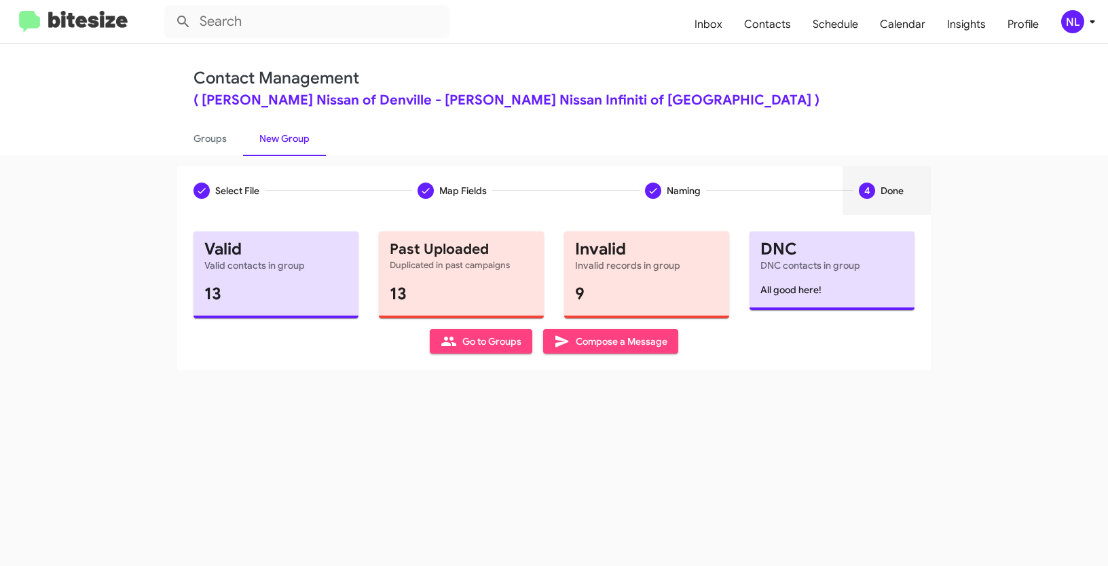
click at [479, 337] on span "Go to Groups" at bounding box center [481, 341] width 81 height 24
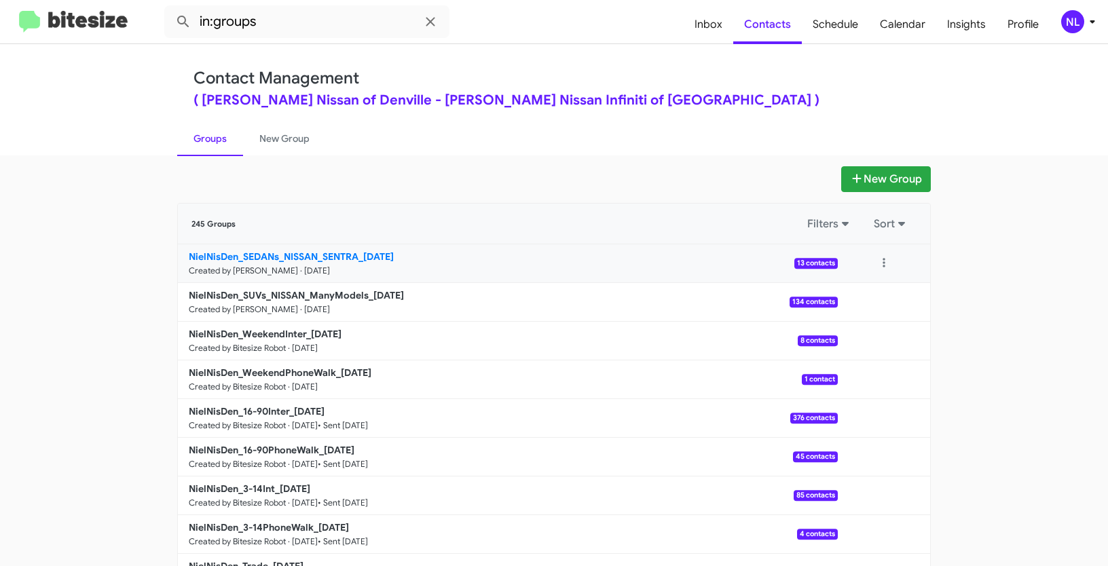
drag, startPoint x: 130, startPoint y: 253, endPoint x: 356, endPoint y: 261, distance: 226.9
click at [356, 261] on app-groups "New Group 245 Groups Filters Sort NielNisDen_SEDANs_NISSAN_SENTRA_09-08-25 Crea…" at bounding box center [554, 416] width 1108 height 501
copy div "Filters Sort NielNisDen_SEDANs_NISSAN_SENTRA"
click at [280, 19] on input "in:groups" at bounding box center [306, 21] width 285 height 33
paste input "NielNisDen_SEDANs_NISSAN_SENTRA"
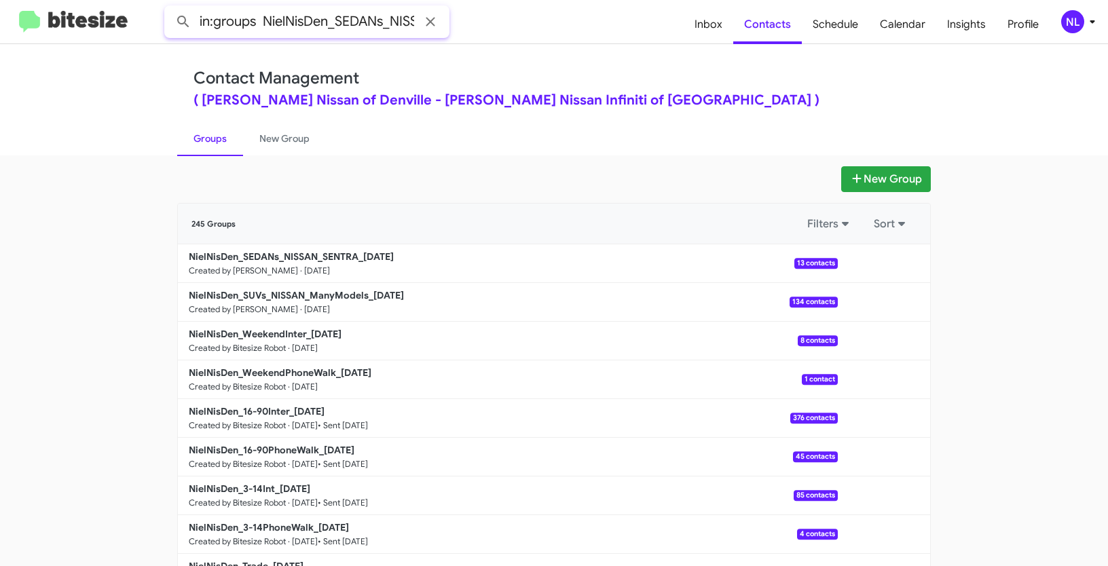
scroll to position [0, 79]
type input "in:groups NielNisDen_SEDANs_NISSAN_SENTRA"
click at [170, 8] on button at bounding box center [183, 21] width 27 height 27
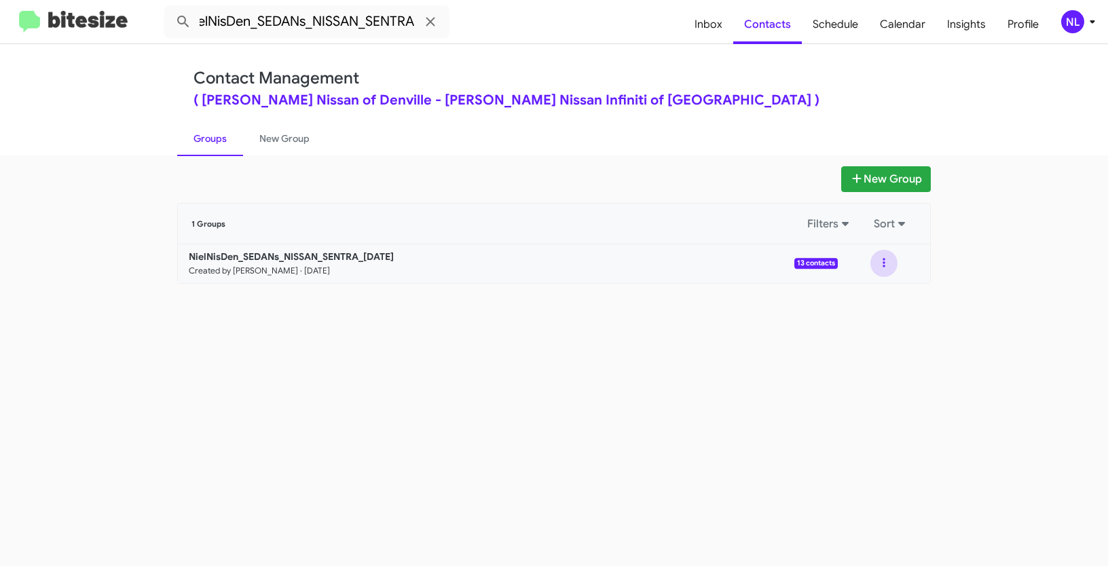
click at [883, 268] on button at bounding box center [883, 263] width 27 height 27
click at [866, 307] on button "View contacts" at bounding box center [843, 300] width 109 height 33
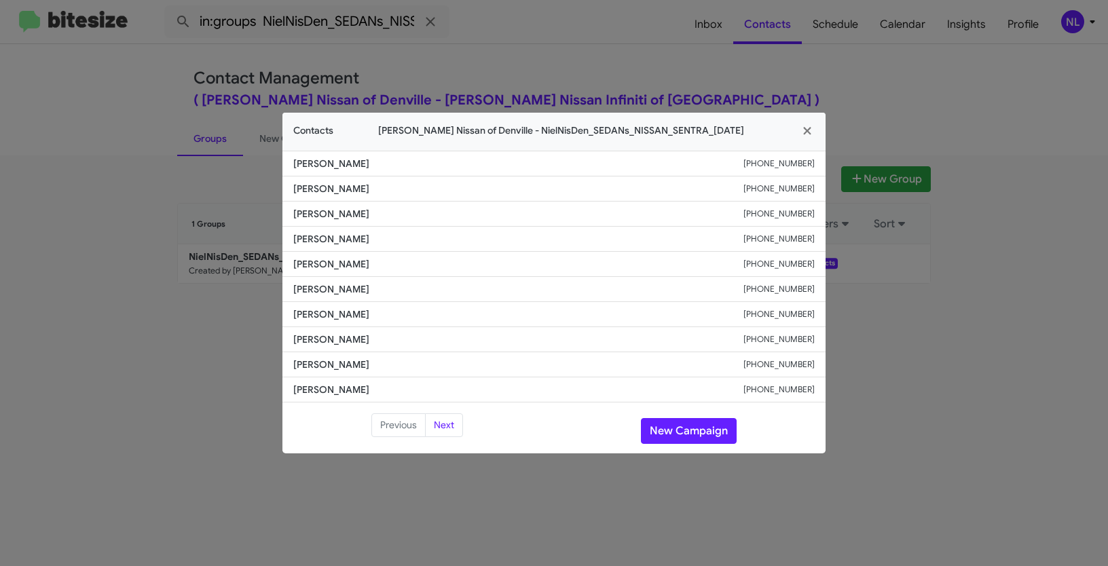
drag, startPoint x: 291, startPoint y: 190, endPoint x: 407, endPoint y: 200, distance: 115.8
click at [406, 200] on li "Santria Ratrie +18624029632" at bounding box center [553, 189] width 543 height 25
copy span "Santria Ratrie"
click at [663, 430] on button "New Campaign" at bounding box center [689, 431] width 96 height 26
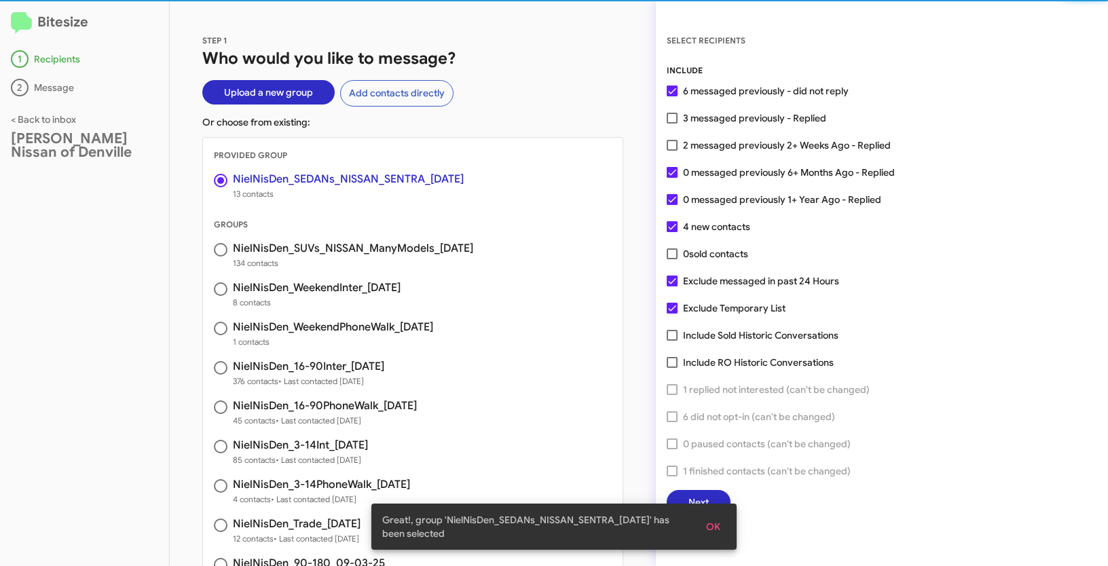
drag, startPoint x: 712, startPoint y: 529, endPoint x: 726, endPoint y: 477, distance: 54.2
click at [712, 529] on span "OK" at bounding box center [713, 527] width 14 height 24
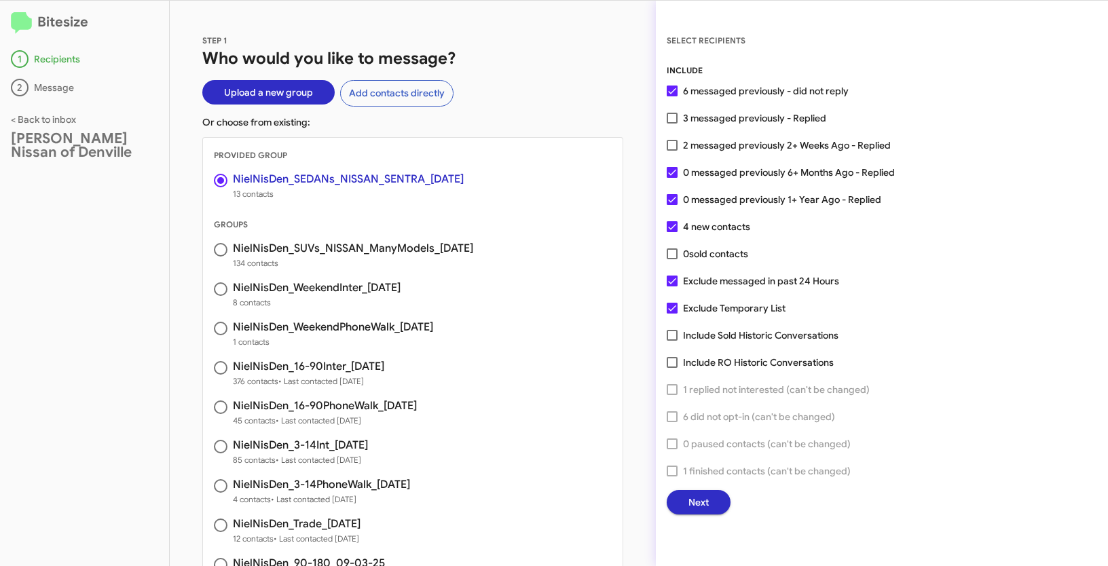
click at [680, 117] on label "3 messaged previously - Replied" at bounding box center [747, 118] width 160 height 16
click at [672, 124] on input "3 messaged previously - Replied" at bounding box center [671, 124] width 1 height 1
checkbox input "true"
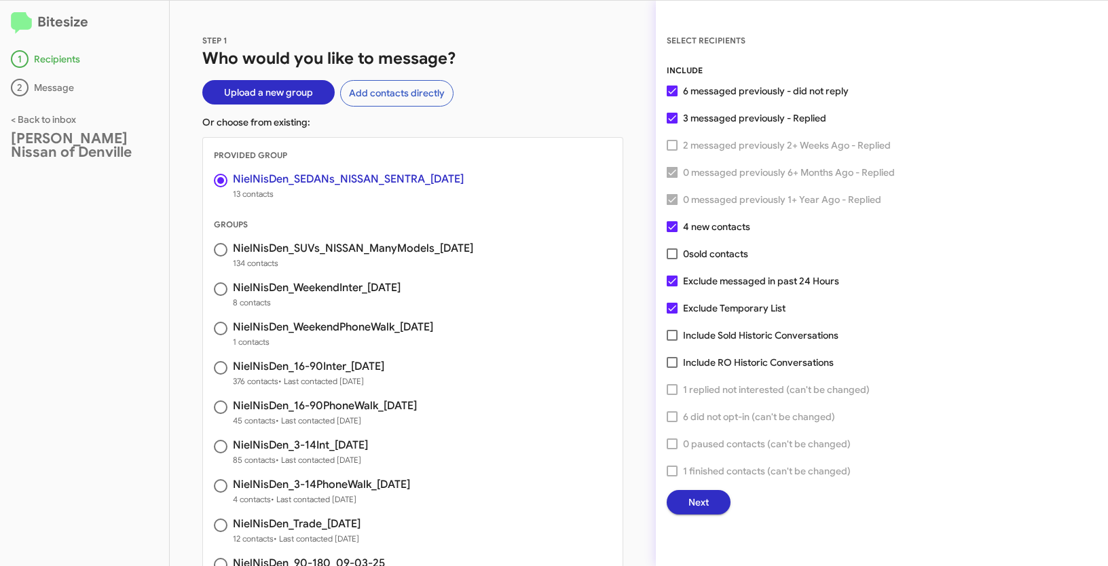
click at [709, 497] on button "Next" at bounding box center [699, 502] width 64 height 24
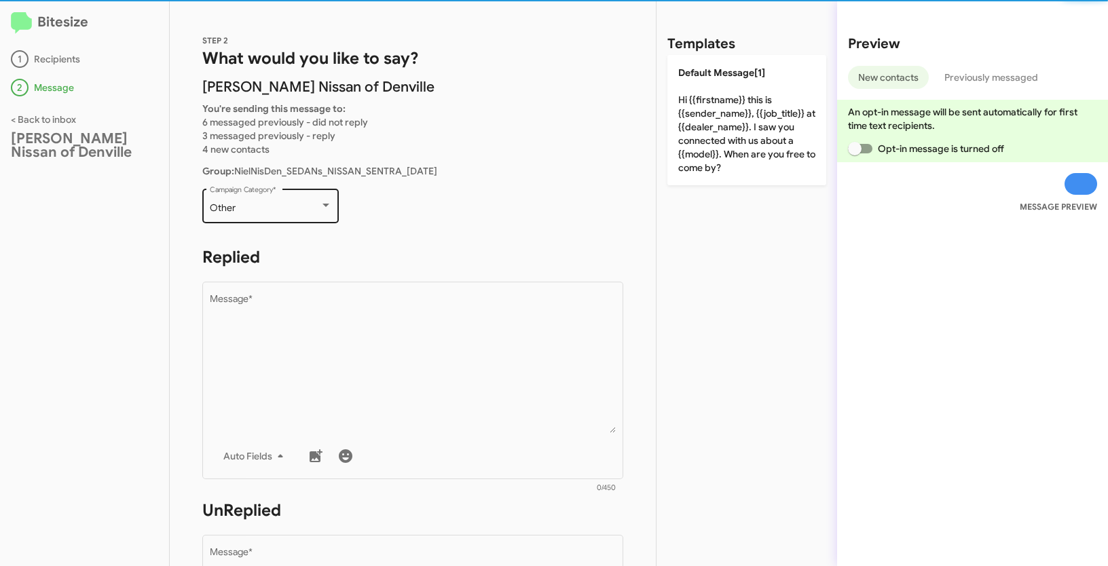
click at [272, 196] on div "Other Campaign Category *" at bounding box center [271, 204] width 122 height 37
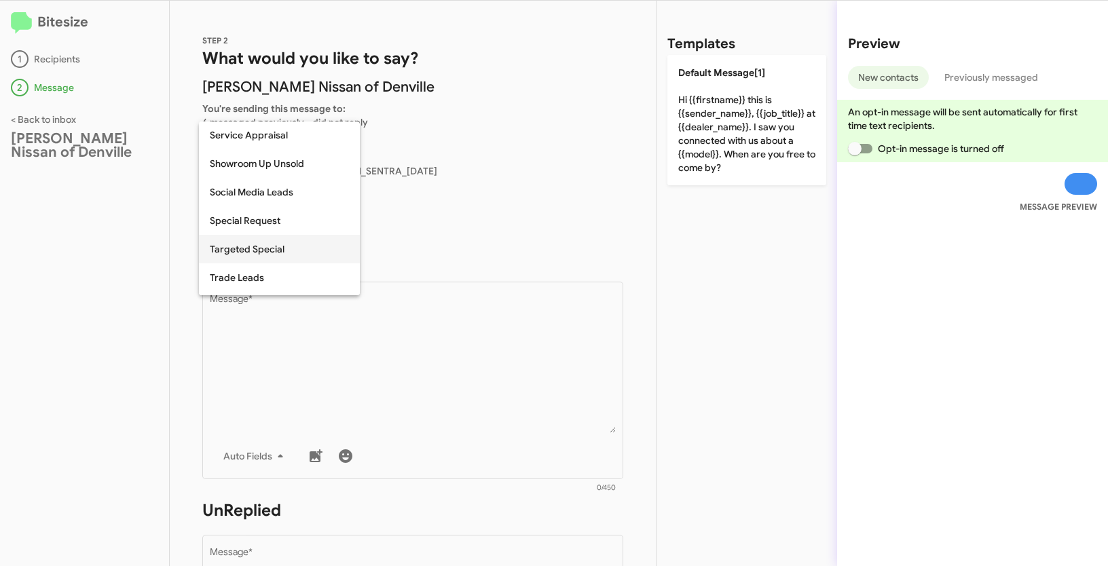
scroll to position [487, 0]
click at [278, 253] on span "Targeted Special" at bounding box center [279, 247] width 139 height 29
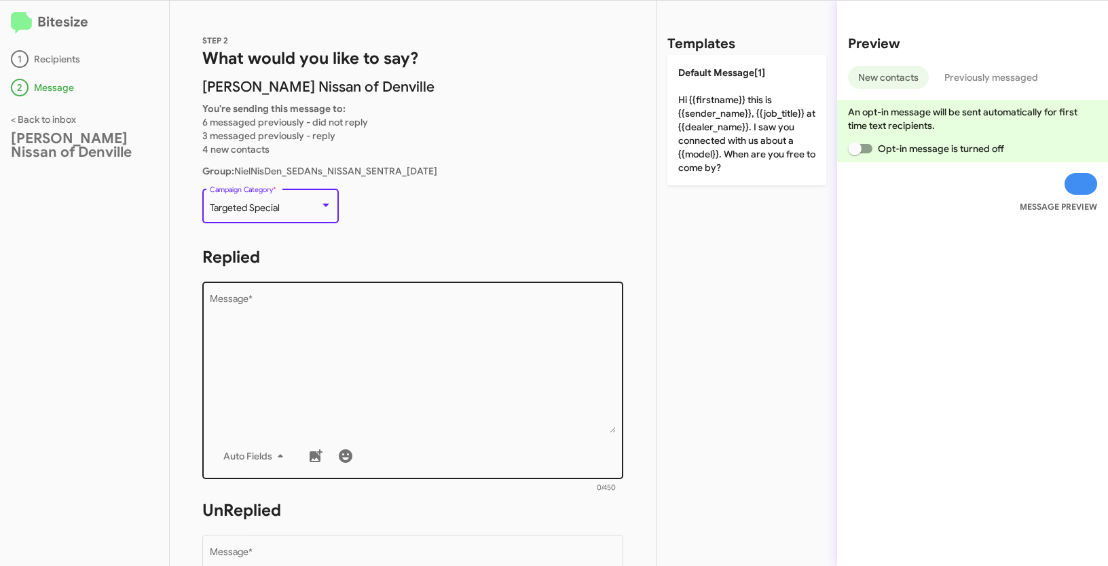
click at [322, 351] on textarea "Message *" at bounding box center [413, 364] width 407 height 138
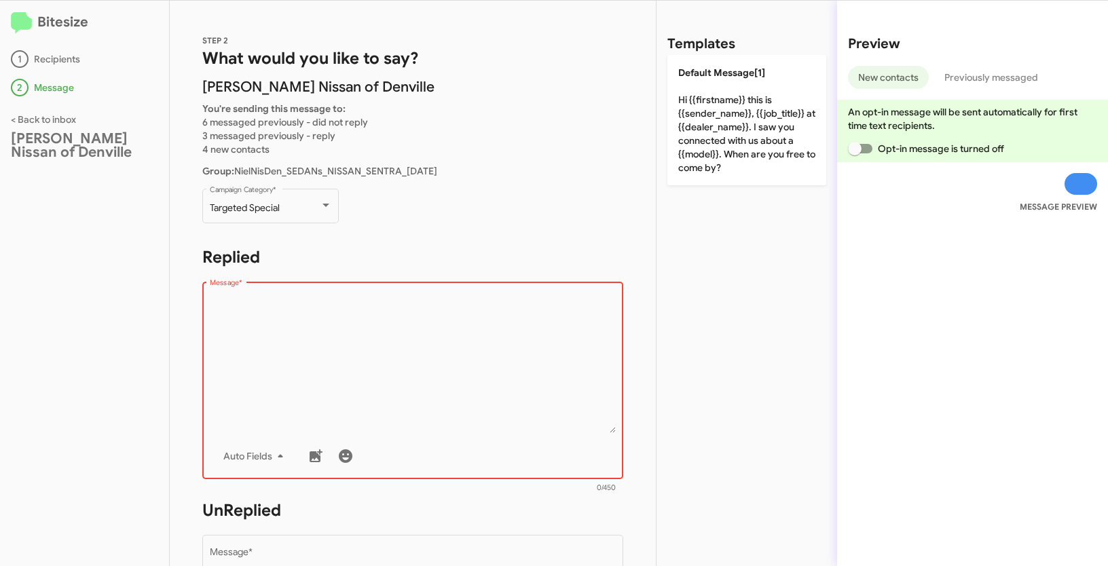
click at [375, 407] on textarea "Message *" at bounding box center [413, 364] width 407 height 138
paste textarea ""Hi {{firstname}} it's {{sender_name}} at {{dealer_name}}. Kick off Back to Sch…"
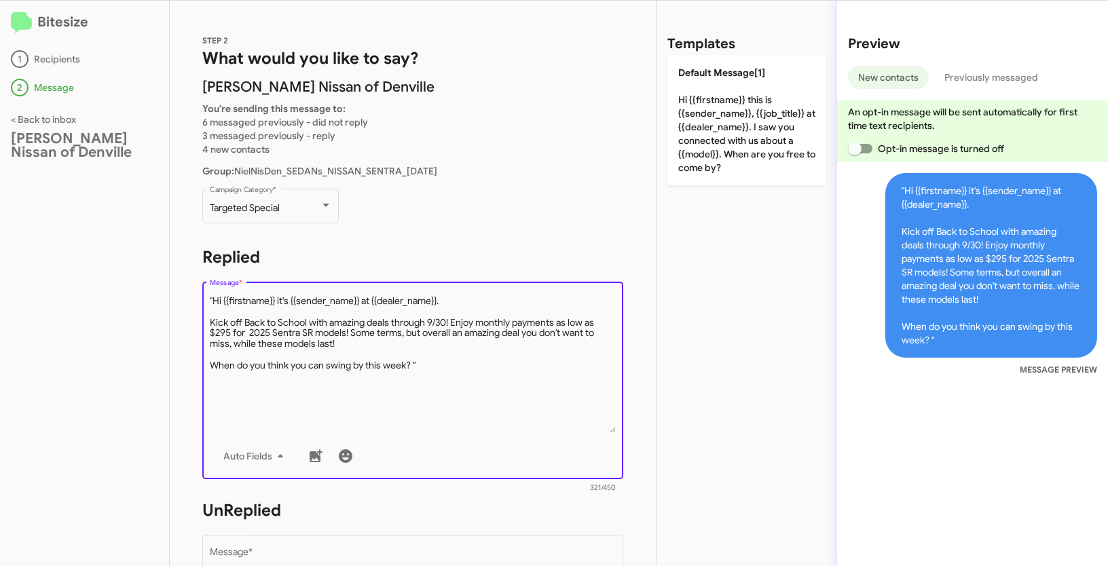
click at [214, 301] on textarea "Message *" at bounding box center [413, 364] width 407 height 138
click at [438, 365] on textarea "Message *" at bounding box center [413, 364] width 407 height 138
type textarea "Hi {{firstname}} it's {{sender_name}} at {{dealer_name}}. Kick off Back to Scho…"
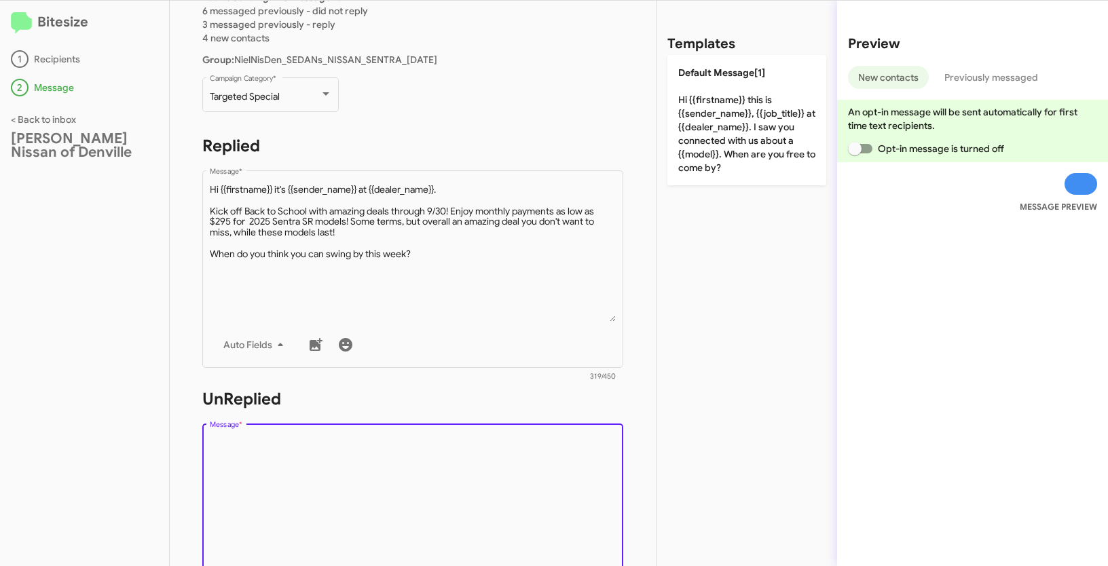
click at [337, 450] on textarea "Message *" at bounding box center [413, 506] width 407 height 138
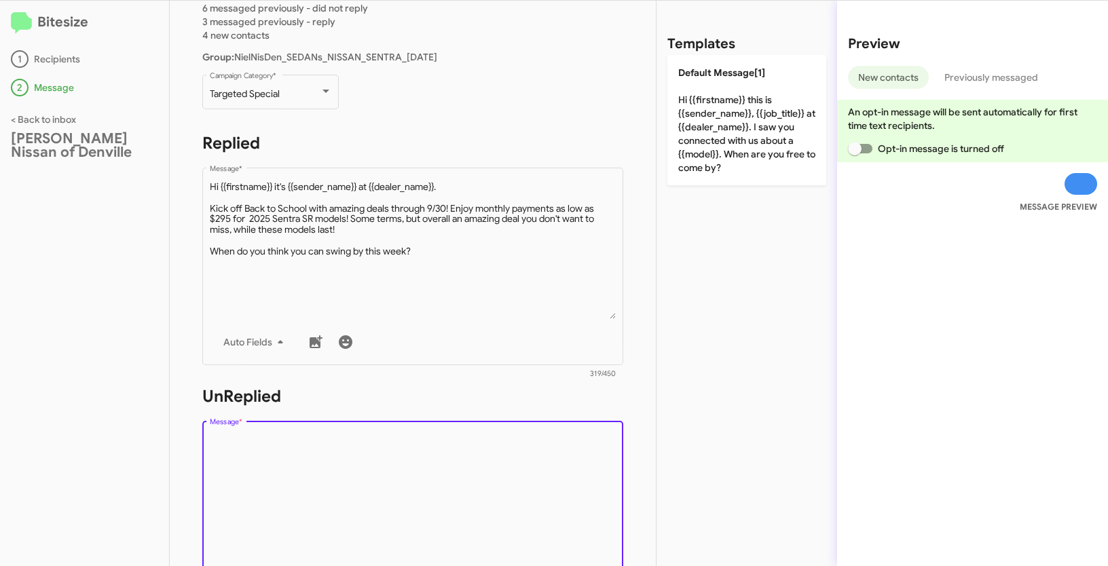
paste textarea ""Hi {{firstname}} it's {{sender_name}}, {{job_title}} at {{dealer_name}}. Thank…"
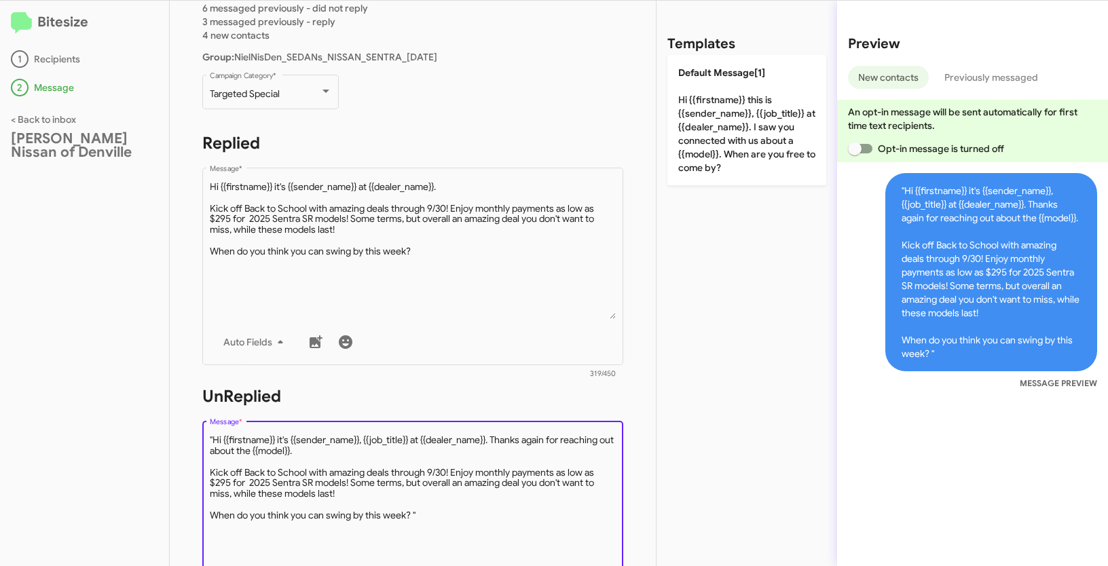
click at [214, 440] on textarea "Message *" at bounding box center [413, 503] width 407 height 138
click at [442, 523] on textarea "Message *" at bounding box center [413, 503] width 407 height 138
click at [434, 507] on textarea "Message *" at bounding box center [413, 503] width 407 height 138
click at [434, 519] on textarea "Message *" at bounding box center [413, 503] width 407 height 138
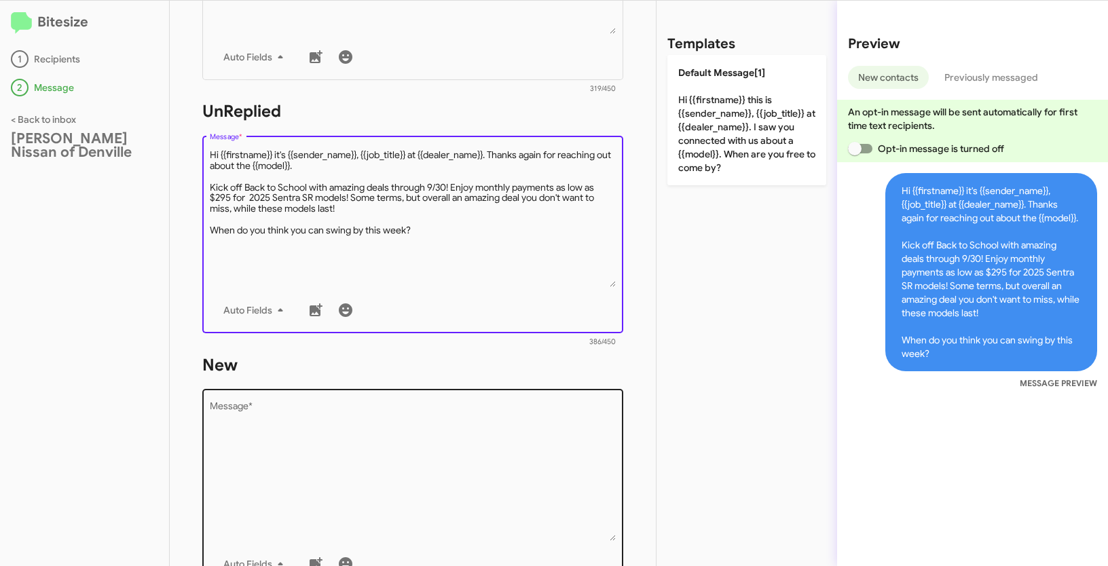
scroll to position [403, 0]
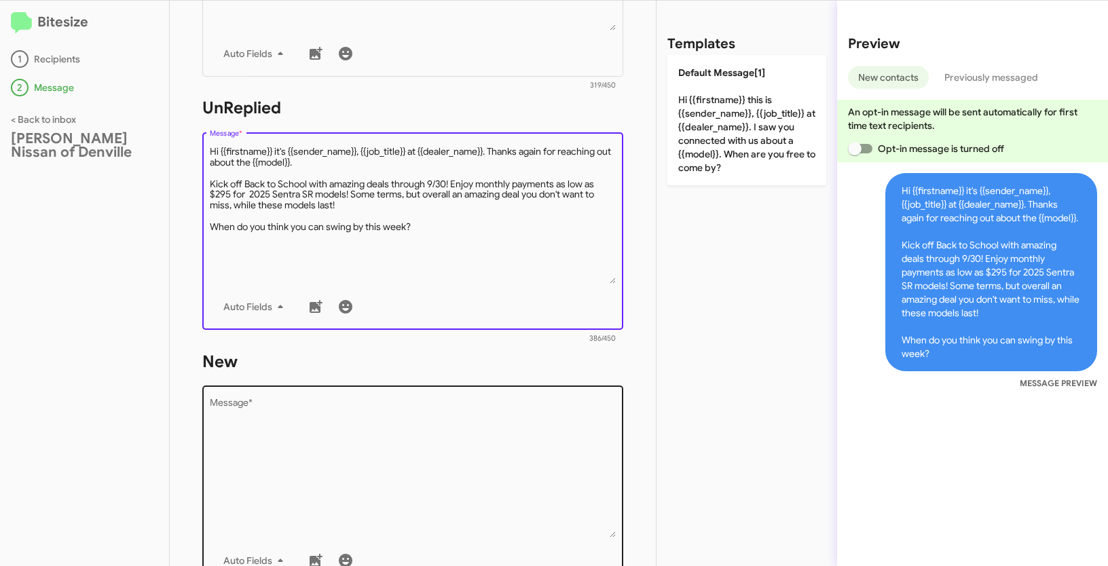
type textarea "Hi {{firstname}} it's {{sender_name}}, {{job_title}} at {{dealer_name}}. Thanks…"
click at [389, 487] on textarea "Message *" at bounding box center [413, 468] width 407 height 138
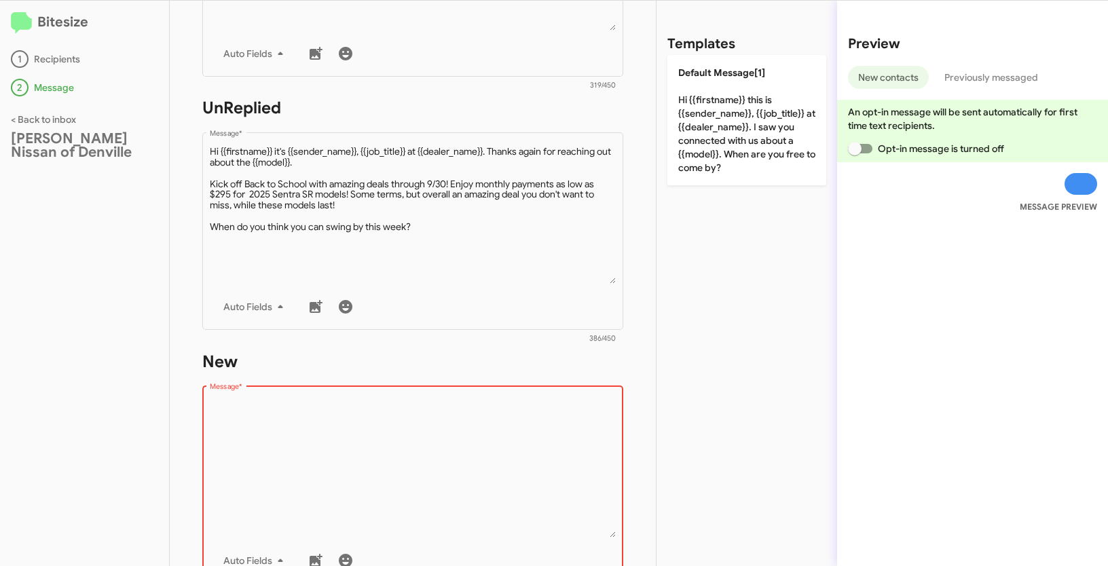
click at [306, 436] on textarea "Message *" at bounding box center [413, 468] width 407 height 138
paste textarea ""Hi {{firstname}} it's {{sender_name}}, {{job_title}} at {{dealer_name}}. Thank…"
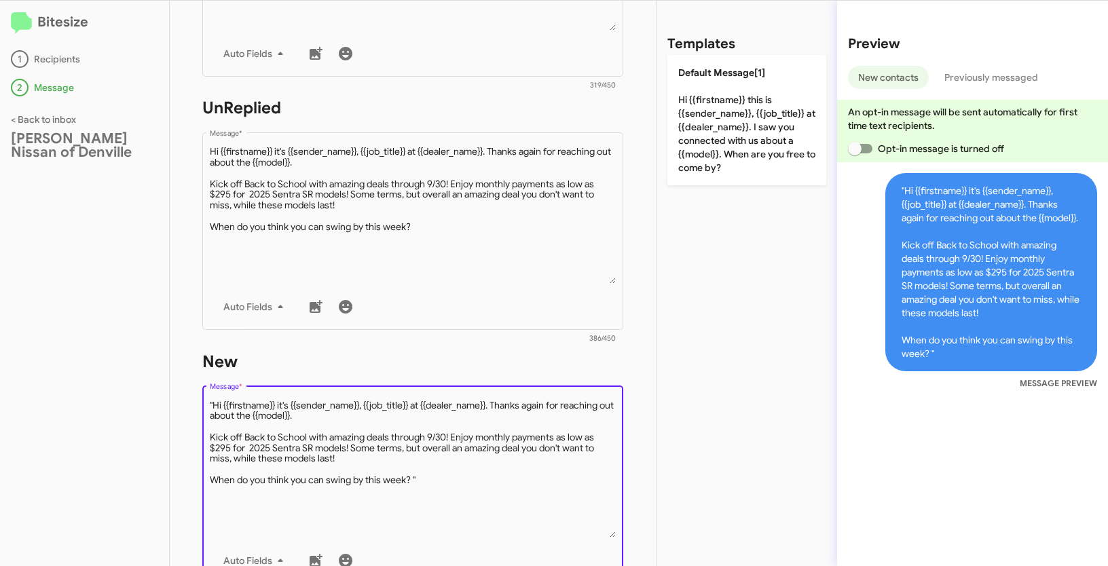
click at [212, 404] on textarea "Message *" at bounding box center [413, 468] width 407 height 138
click at [451, 487] on textarea "Message *" at bounding box center [413, 468] width 407 height 138
click at [445, 475] on textarea "Message *" at bounding box center [413, 468] width 407 height 138
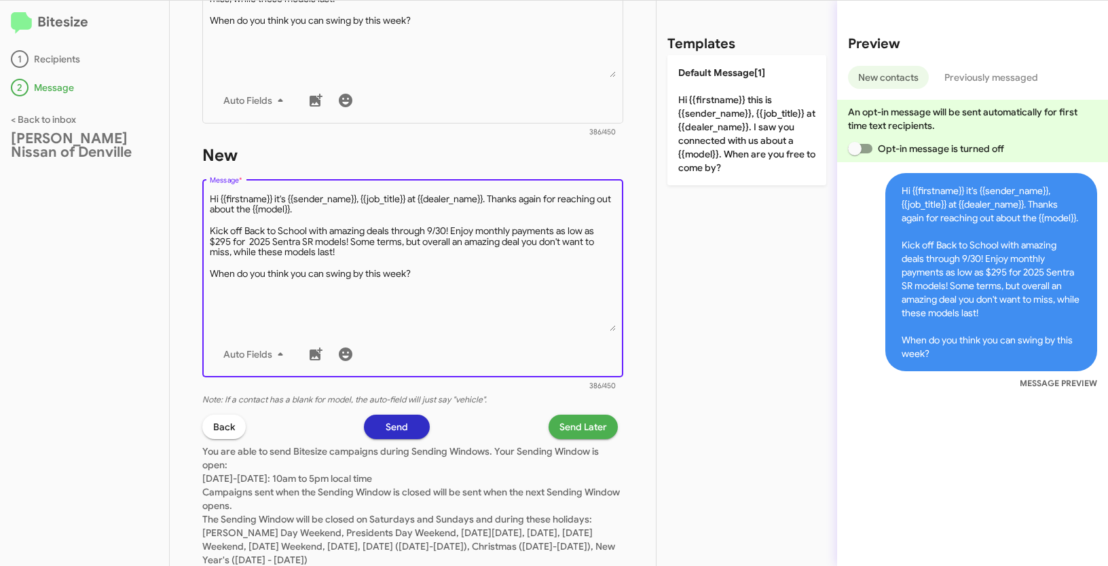
scroll to position [610, 0]
type textarea "Hi {{firstname}} it's {{sender_name}}, {{job_title}} at {{dealer_name}}. Thanks…"
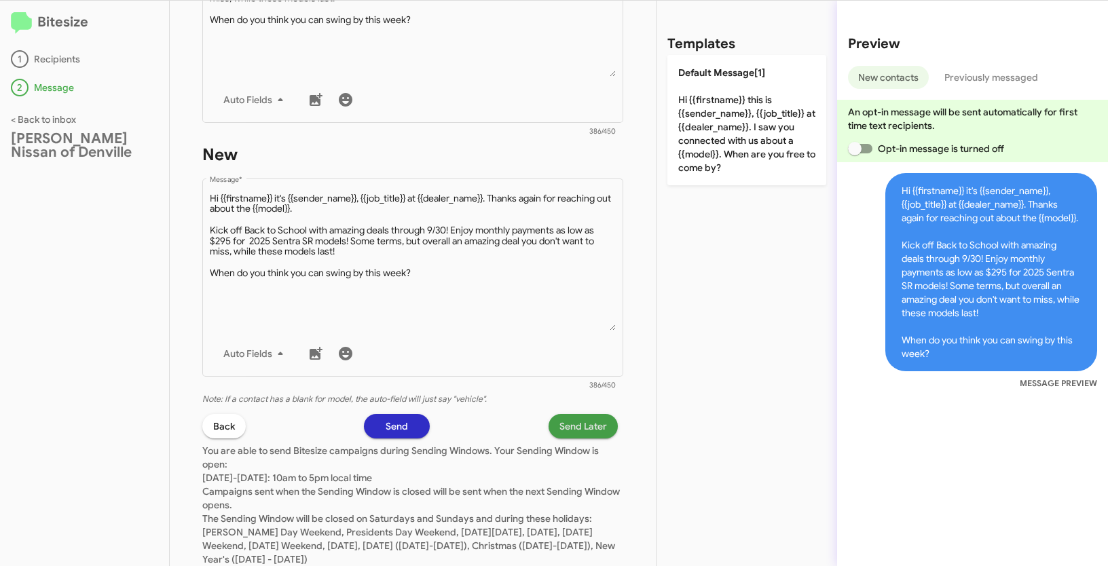
click at [582, 421] on span "Send Later" at bounding box center [583, 426] width 48 height 24
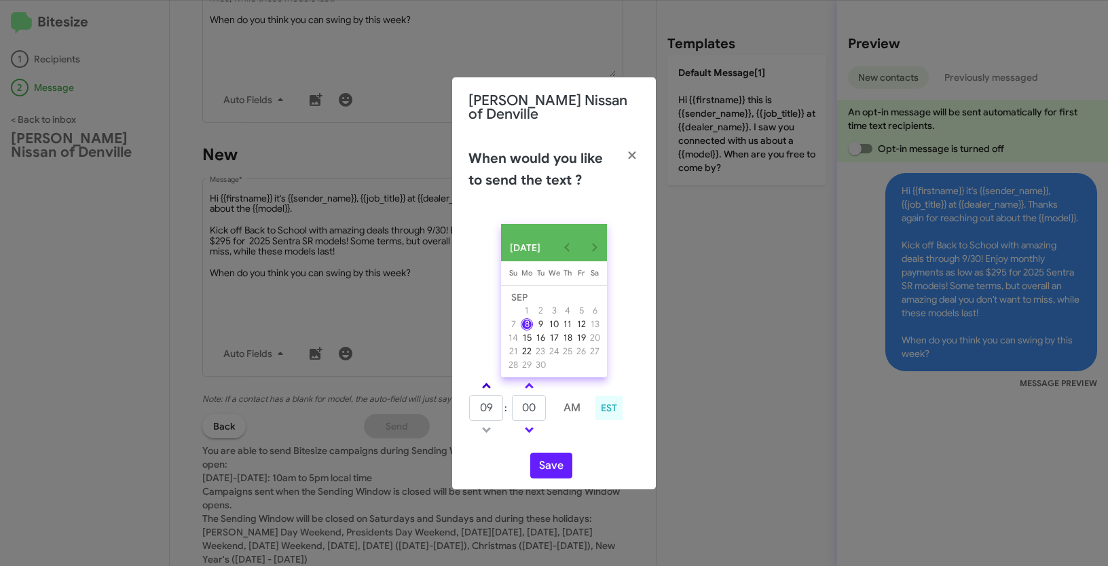
click at [483, 379] on link at bounding box center [487, 386] width 24 height 16
type input "11"
drag, startPoint x: 541, startPoint y: 409, endPoint x: 513, endPoint y: 400, distance: 30.1
click at [513, 400] on input "00" at bounding box center [529, 408] width 34 height 26
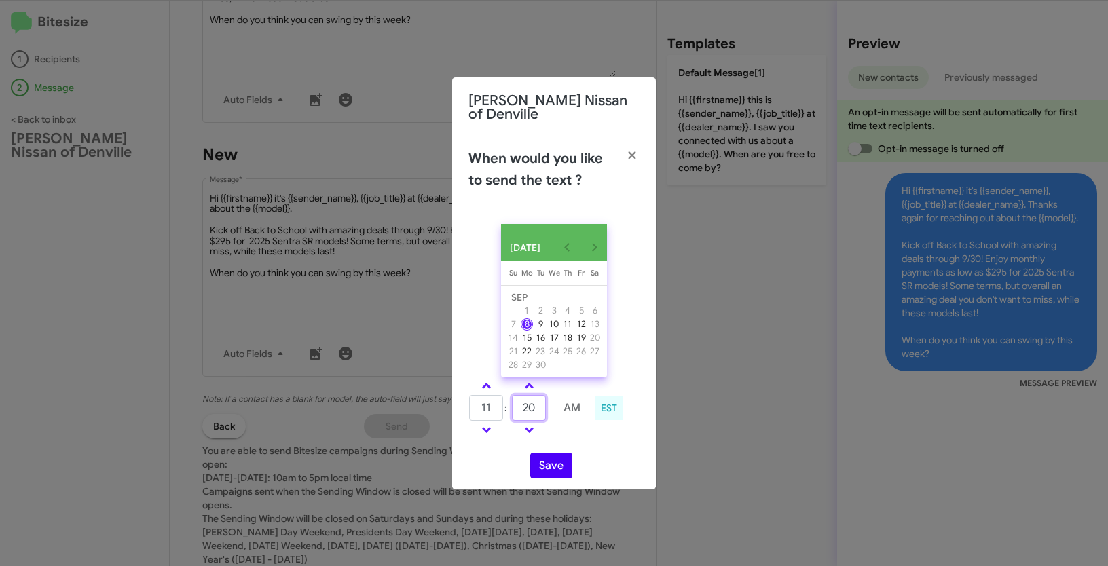
type input "20"
click at [565, 472] on button "Save" at bounding box center [551, 466] width 42 height 26
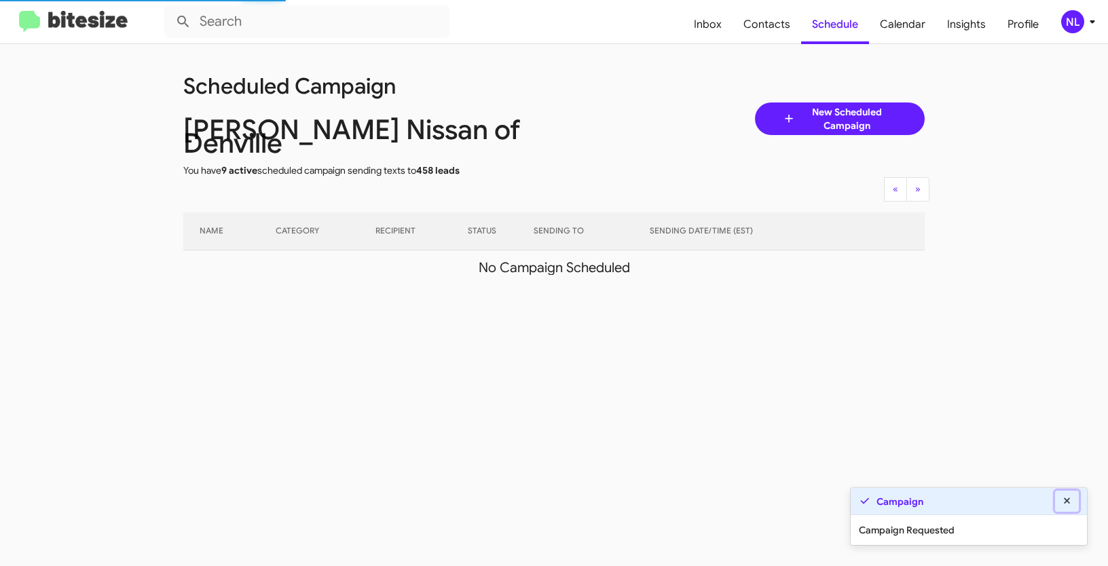
click at [1062, 502] on icon at bounding box center [1067, 501] width 12 height 10
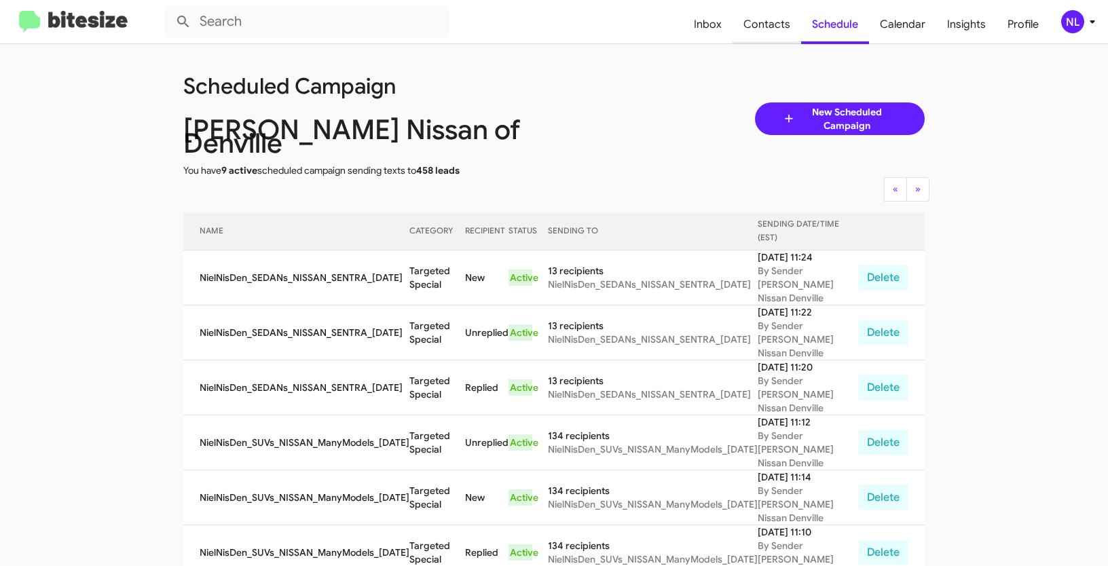
click at [771, 28] on span "Contacts" at bounding box center [767, 24] width 69 height 39
type input "in:groups"
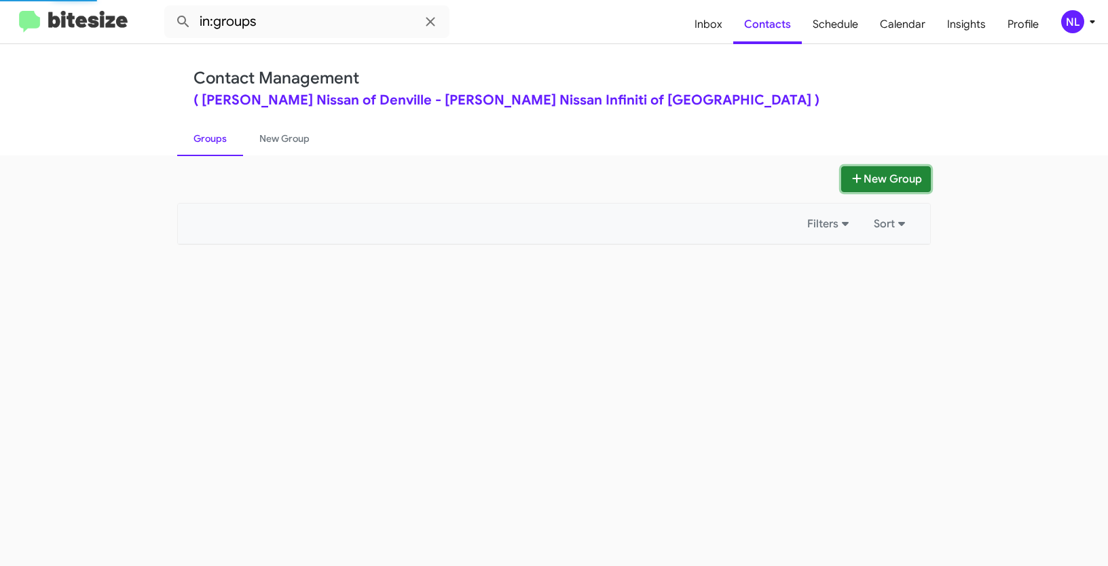
click at [899, 178] on button "New Group" at bounding box center [886, 179] width 90 height 26
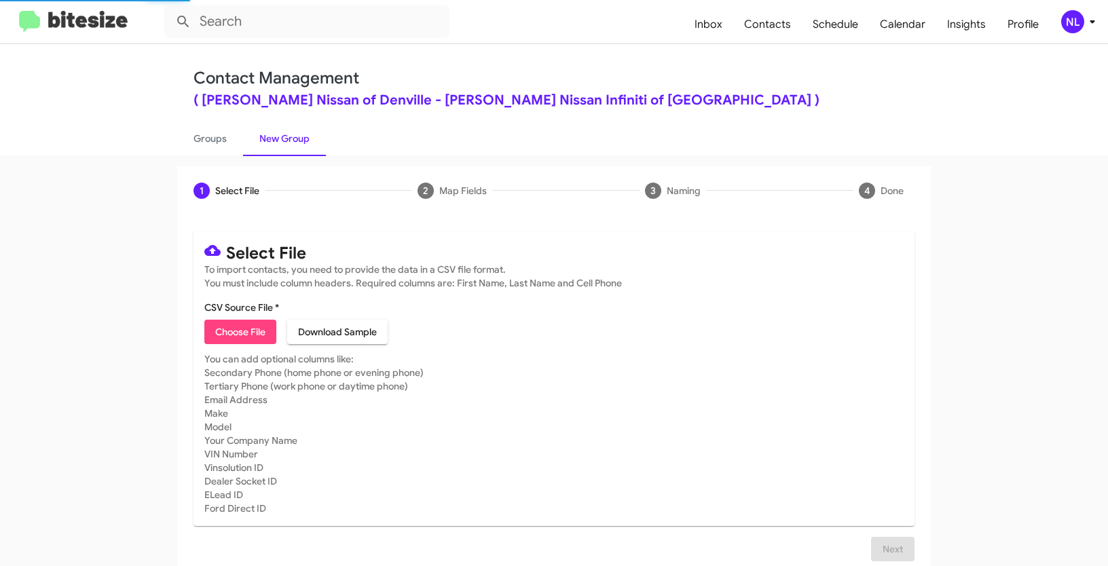
click at [225, 331] on span "Choose File" at bounding box center [240, 332] width 50 height 24
type input "NielNisDen_Deals_NISSAN_KICK_09-08-25"
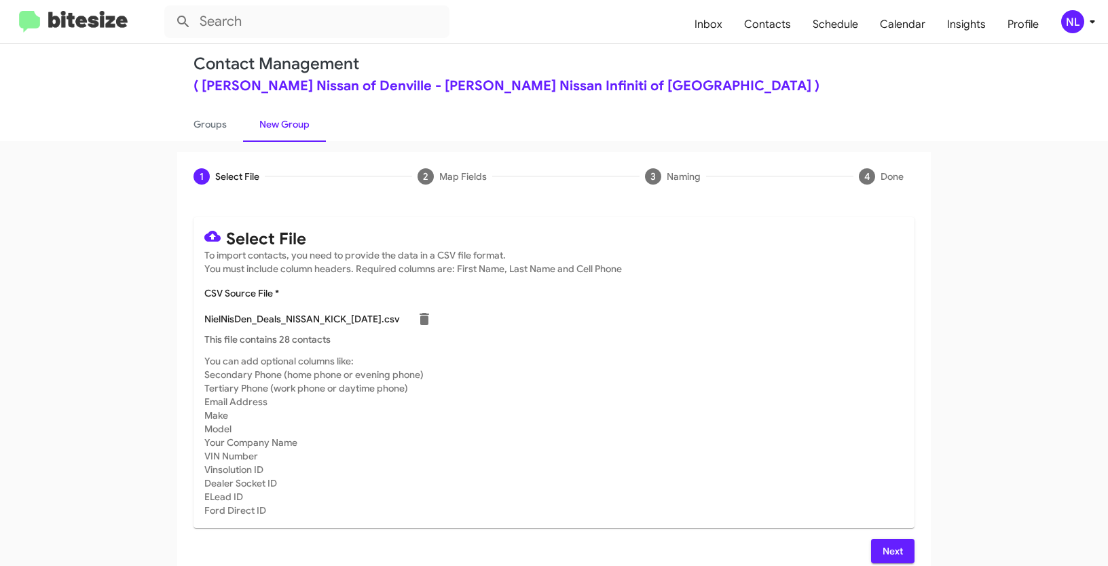
scroll to position [27, 0]
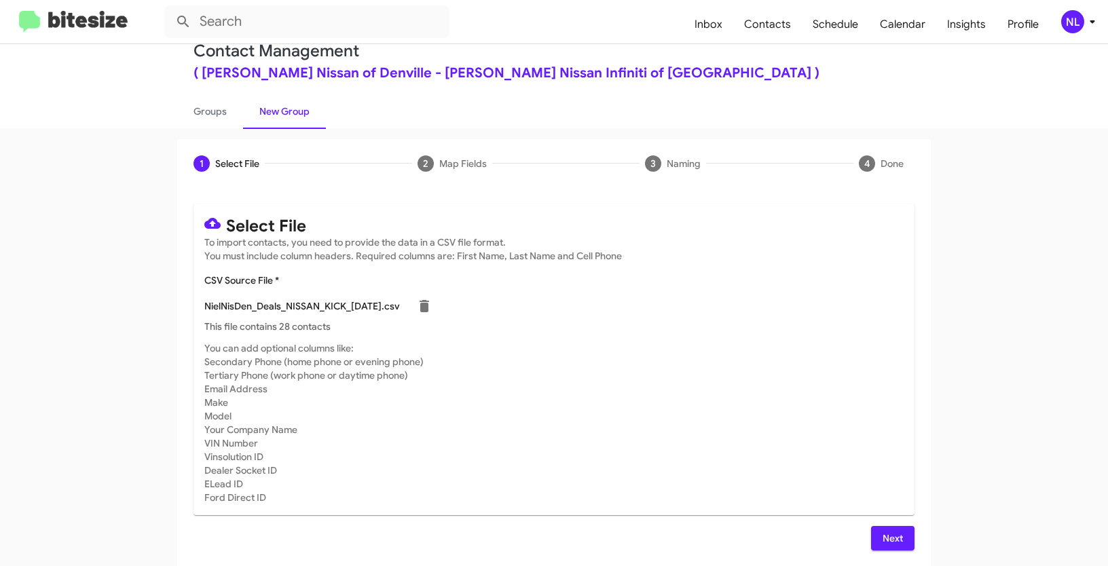
click at [888, 542] on span "Next" at bounding box center [893, 538] width 22 height 24
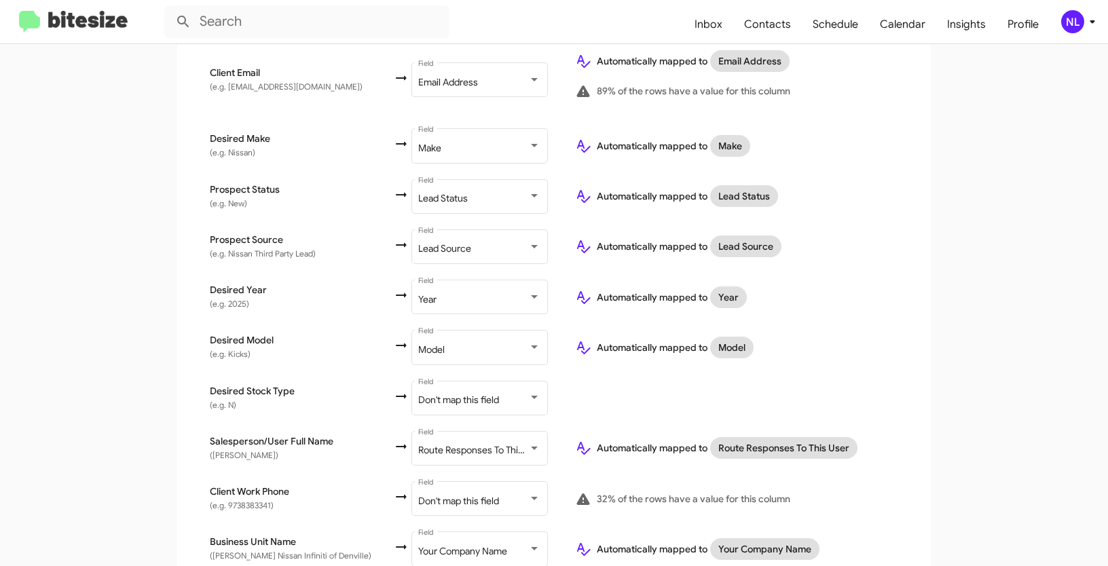
scroll to position [587, 0]
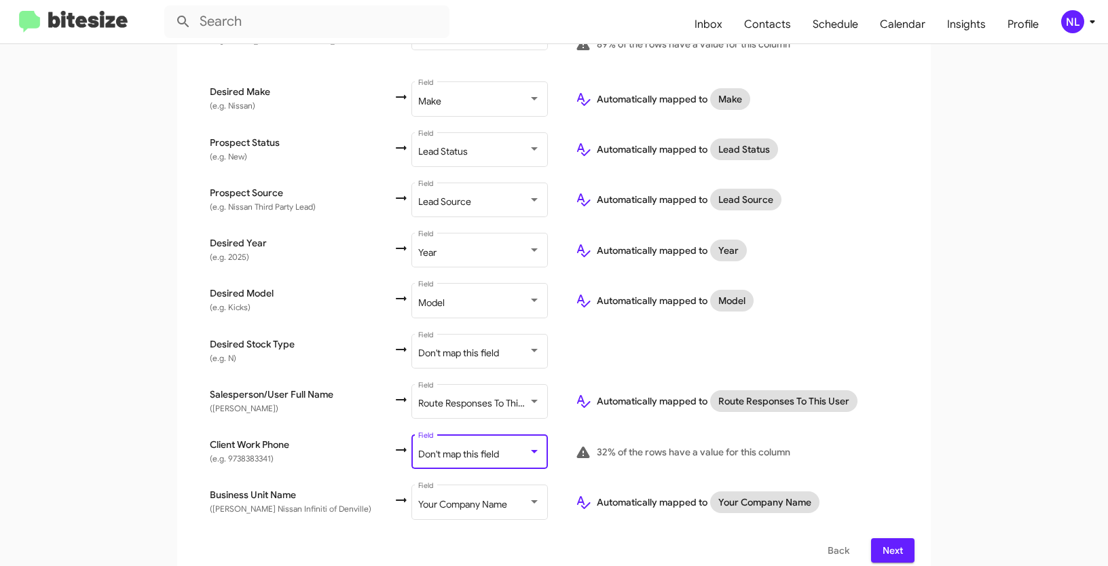
click at [457, 448] on span "Don't map this field" at bounding box center [458, 454] width 81 height 12
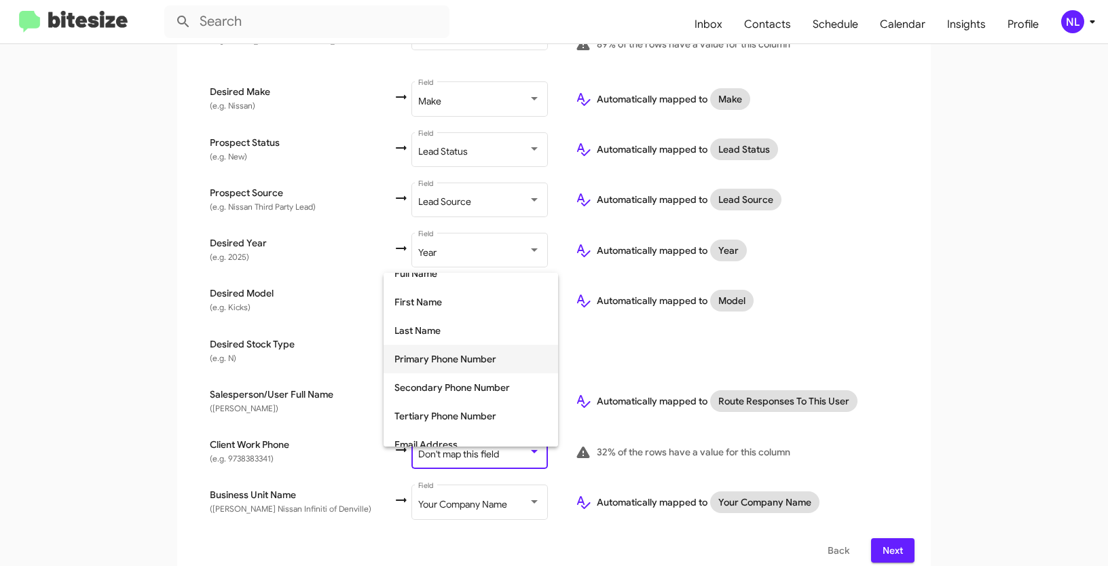
scroll to position [73, 0]
click at [433, 418] on span "Tertiary Phone Number" at bounding box center [470, 413] width 153 height 29
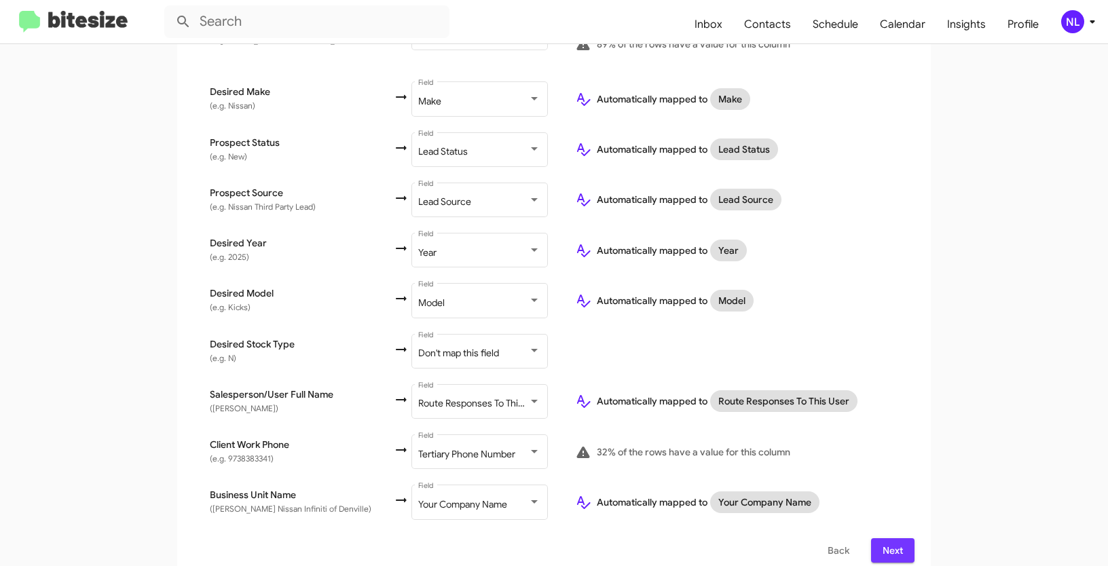
click at [882, 538] on span "Next" at bounding box center [893, 550] width 22 height 24
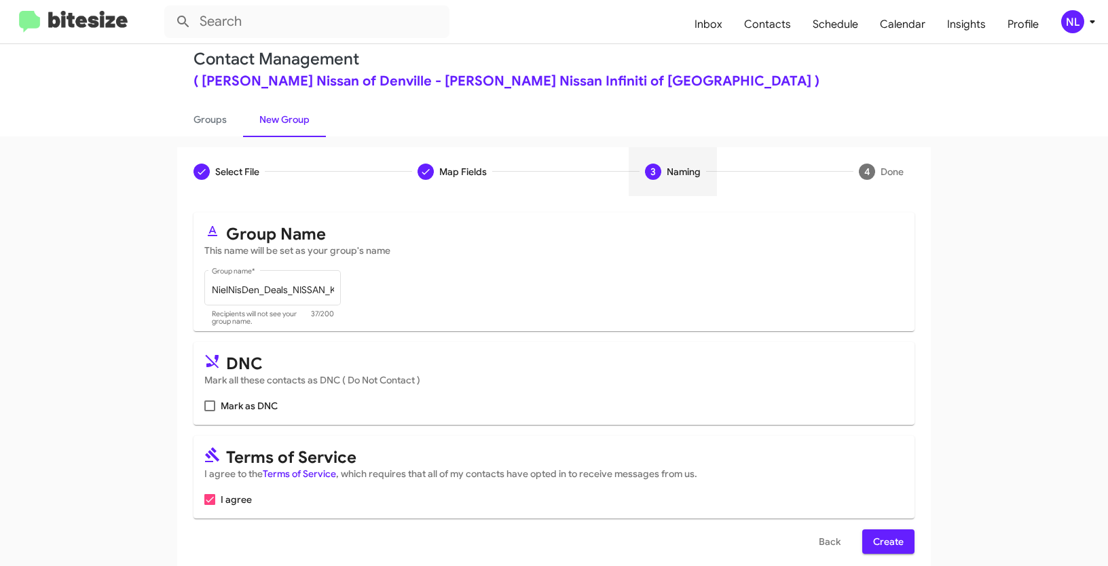
scroll to position [34, 0]
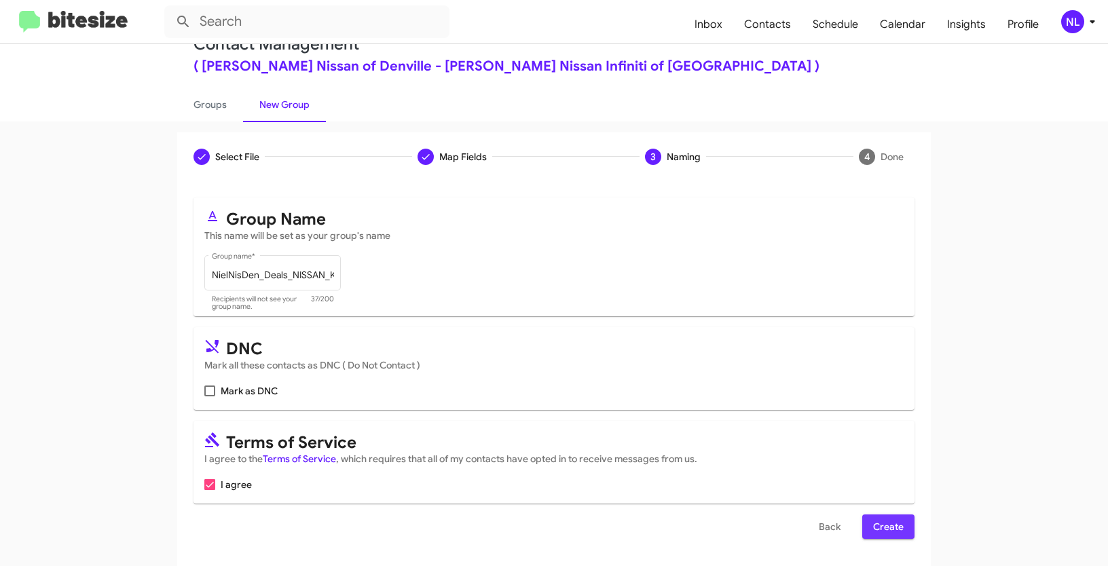
click at [873, 538] on span "Create" at bounding box center [888, 527] width 31 height 24
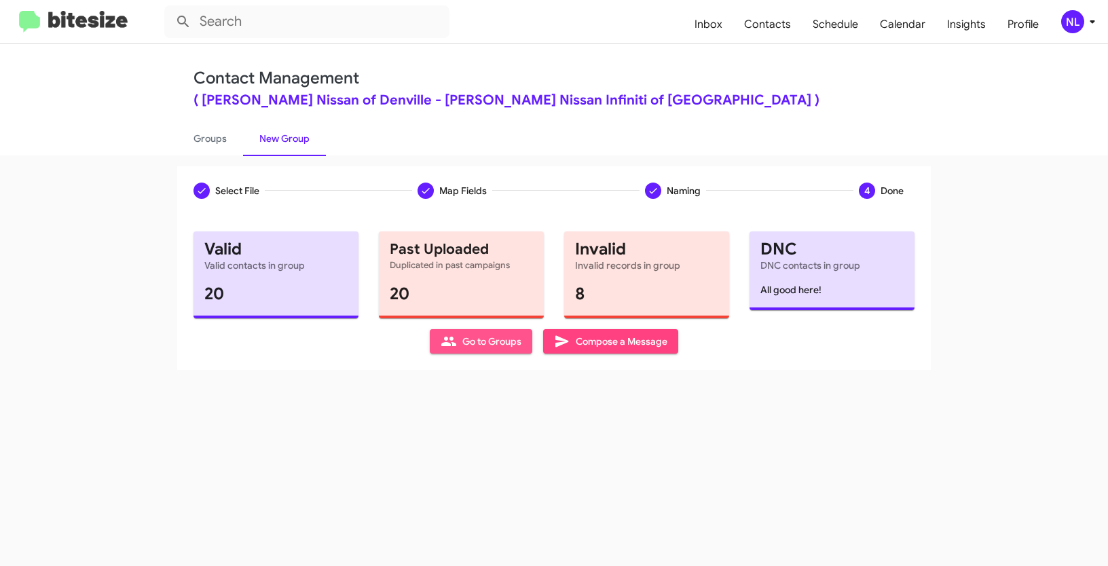
click at [497, 347] on span "Go to Groups" at bounding box center [481, 341] width 81 height 24
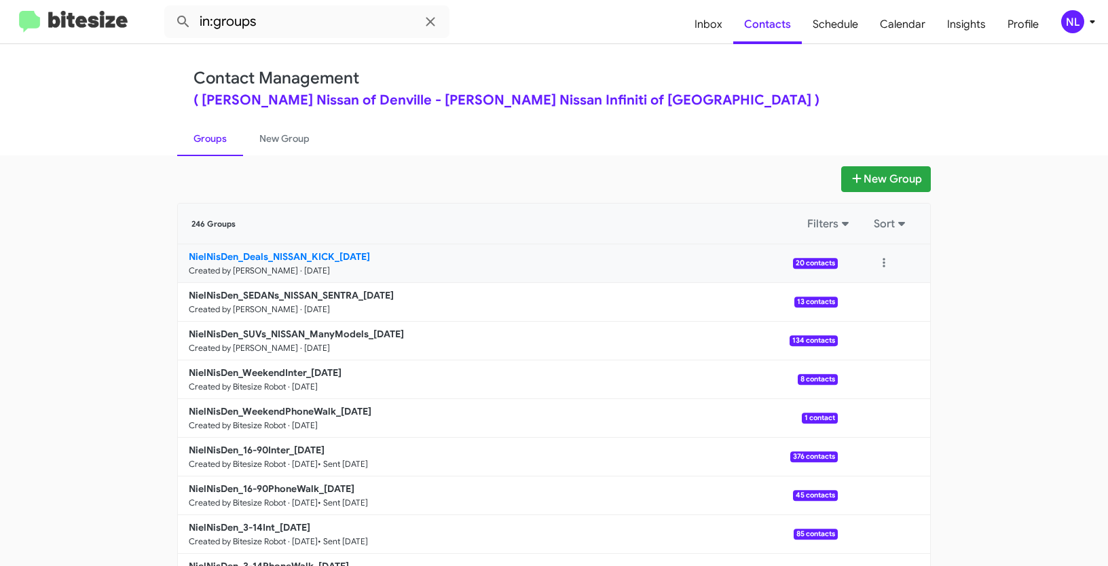
drag, startPoint x: 128, startPoint y: 256, endPoint x: 337, endPoint y: 255, distance: 208.4
click at [337, 255] on app-groups "New Group 246 Groups Filters Sort NielNisDen_Deals_NISSAN_KICK_09-08-25 Created…" at bounding box center [554, 416] width 1108 height 501
copy b "NielNisDen_Deals_NISSAN_KICK_"
click at [272, 29] on input "in:groups" at bounding box center [306, 21] width 285 height 33
paste input "NielNisDen_Deals_NISSAN_KICK_"
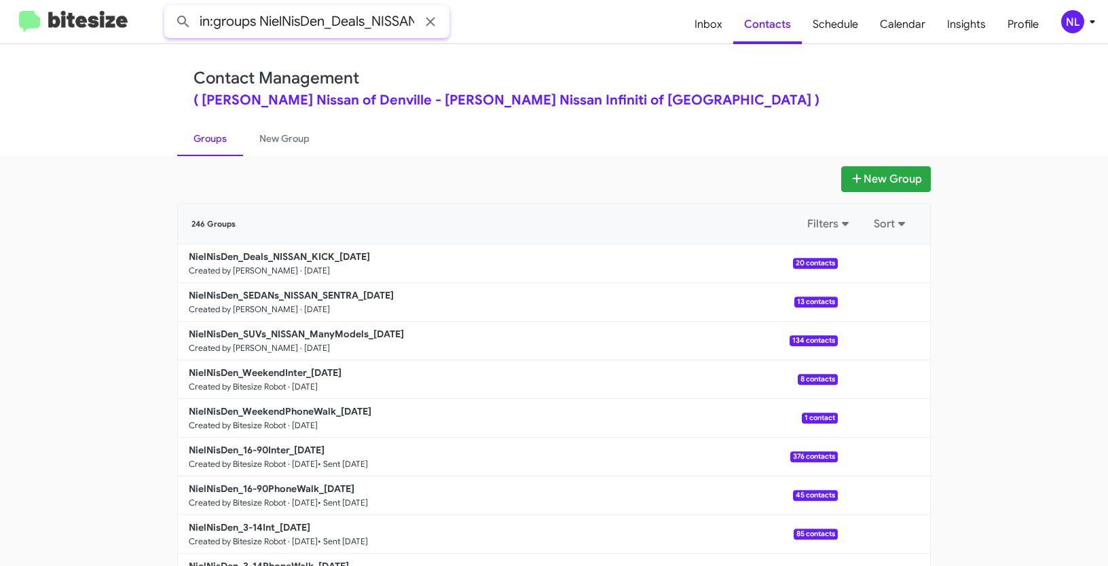
scroll to position [0, 48]
type input "in:groups NielNisDen_Deals_NISSAN_KICK_"
click at [170, 8] on button at bounding box center [183, 21] width 27 height 27
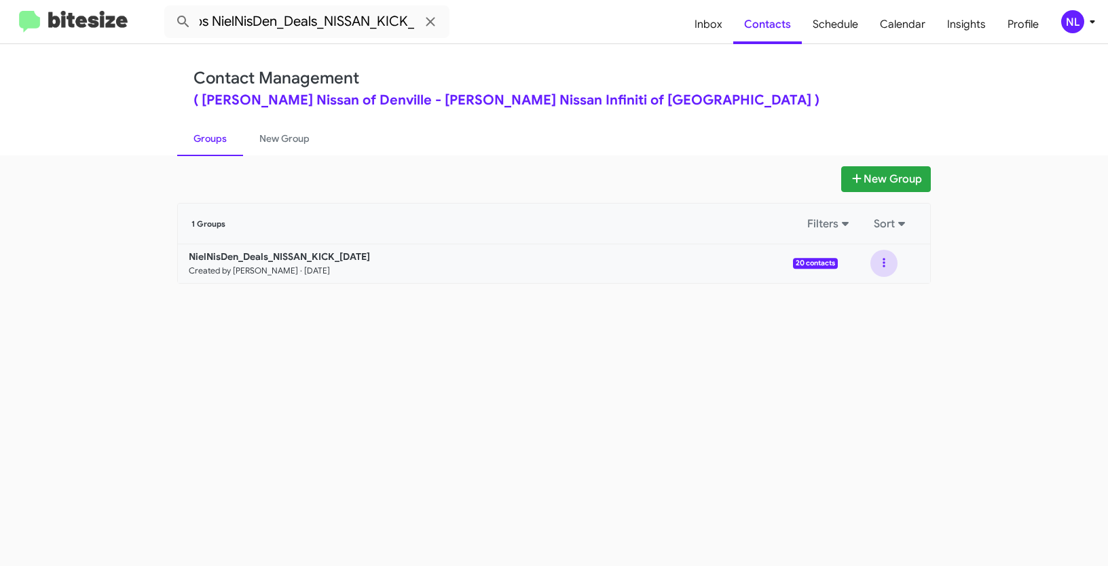
click at [890, 258] on button at bounding box center [883, 263] width 27 height 27
click at [869, 306] on button "View contacts" at bounding box center [843, 300] width 109 height 33
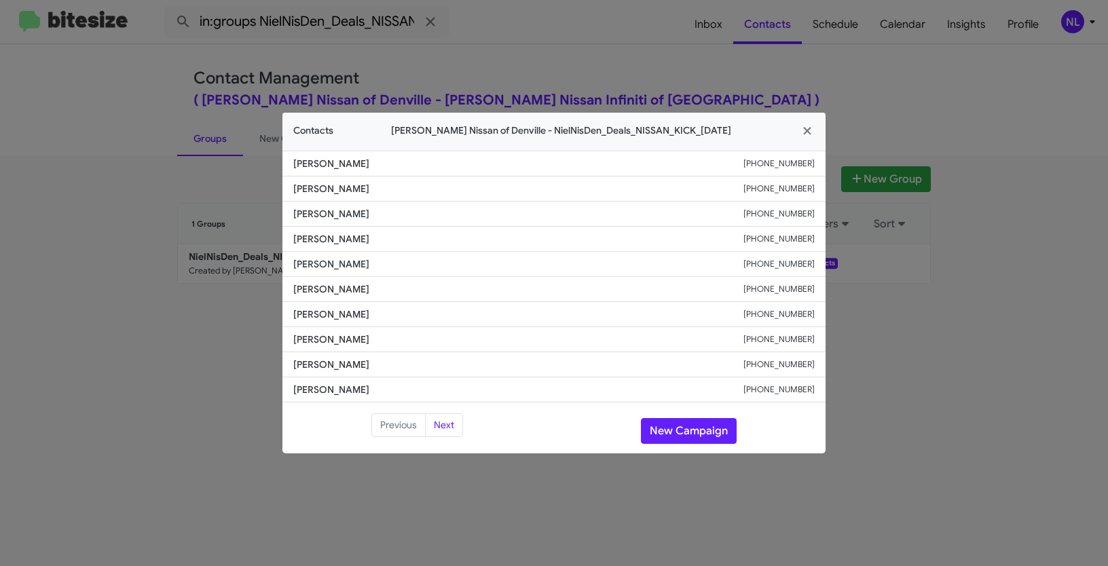
drag, startPoint x: 303, startPoint y: 313, endPoint x: 390, endPoint y: 317, distance: 87.7
click at [390, 317] on li "Navarrete Anabel +19738368323" at bounding box center [553, 314] width 543 height 25
copy span "Navarrete Anabel"
click at [676, 429] on button "New Campaign" at bounding box center [689, 431] width 96 height 26
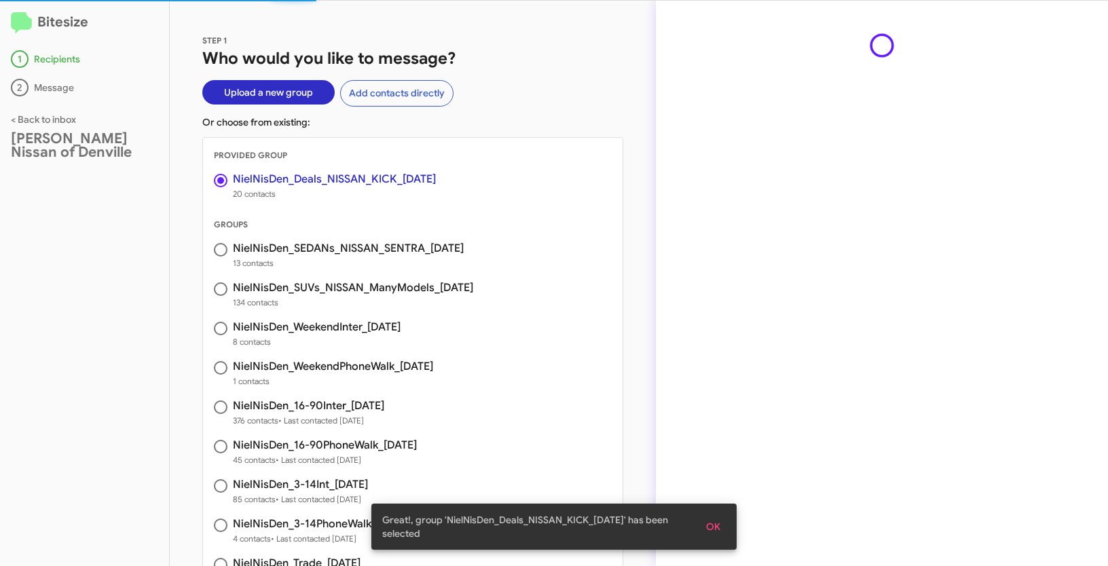
click at [714, 526] on span "OK" at bounding box center [713, 527] width 14 height 24
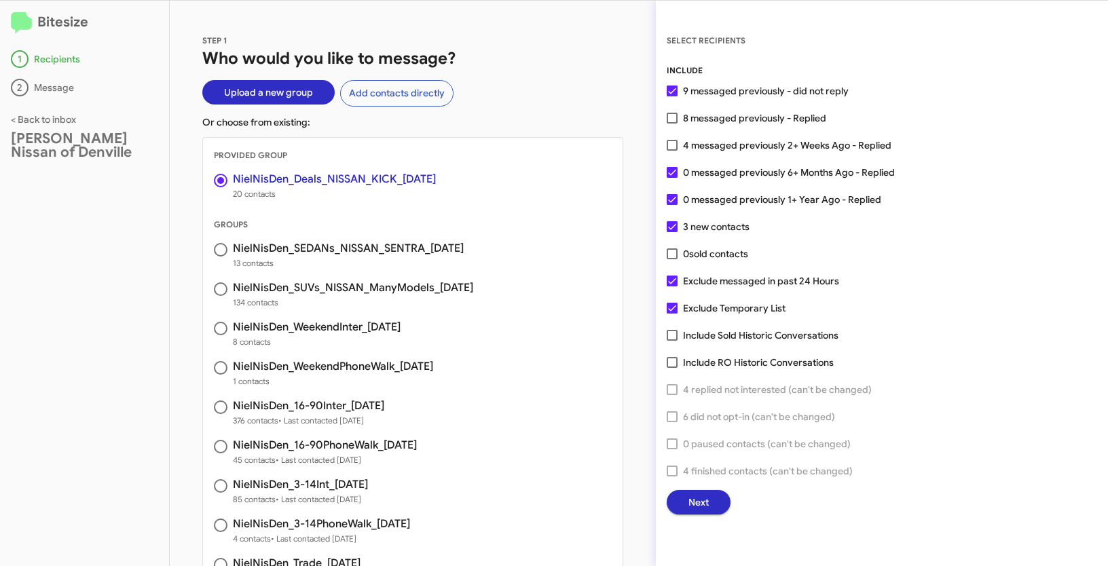
click at [671, 124] on label "8 messaged previously - Replied" at bounding box center [747, 118] width 160 height 16
click at [671, 124] on input "8 messaged previously - Replied" at bounding box center [671, 124] width 1 height 1
checkbox input "true"
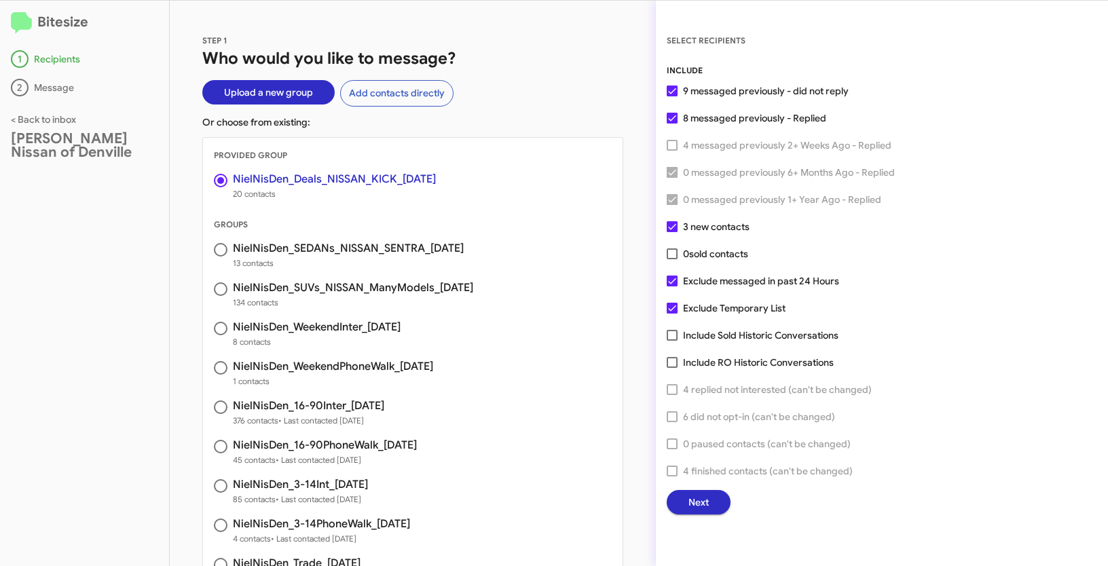
click at [678, 503] on button "Next" at bounding box center [699, 502] width 64 height 24
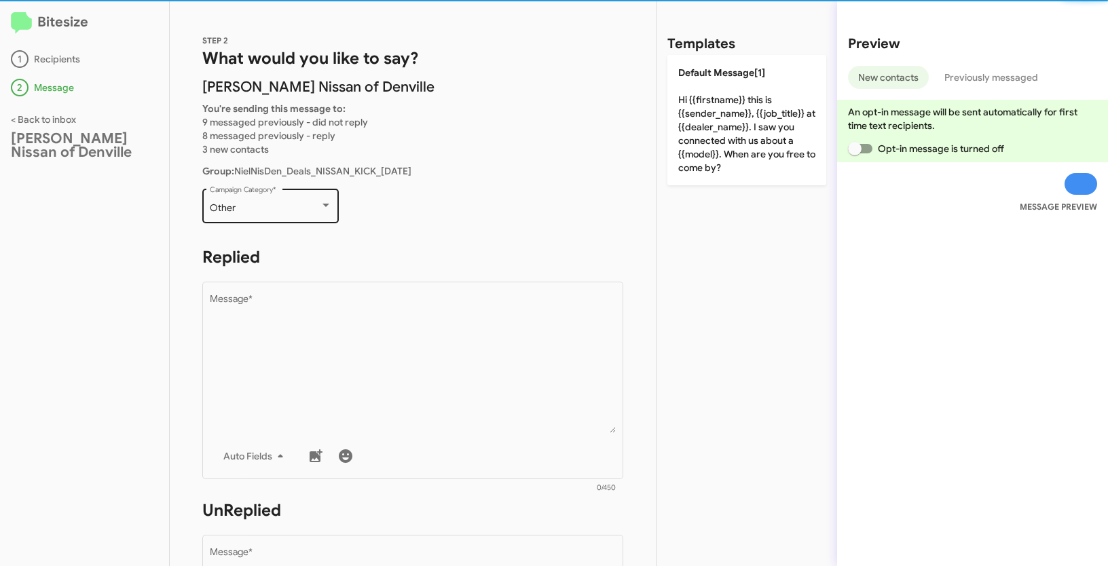
click at [286, 214] on div "Other Campaign Category *" at bounding box center [271, 204] width 122 height 37
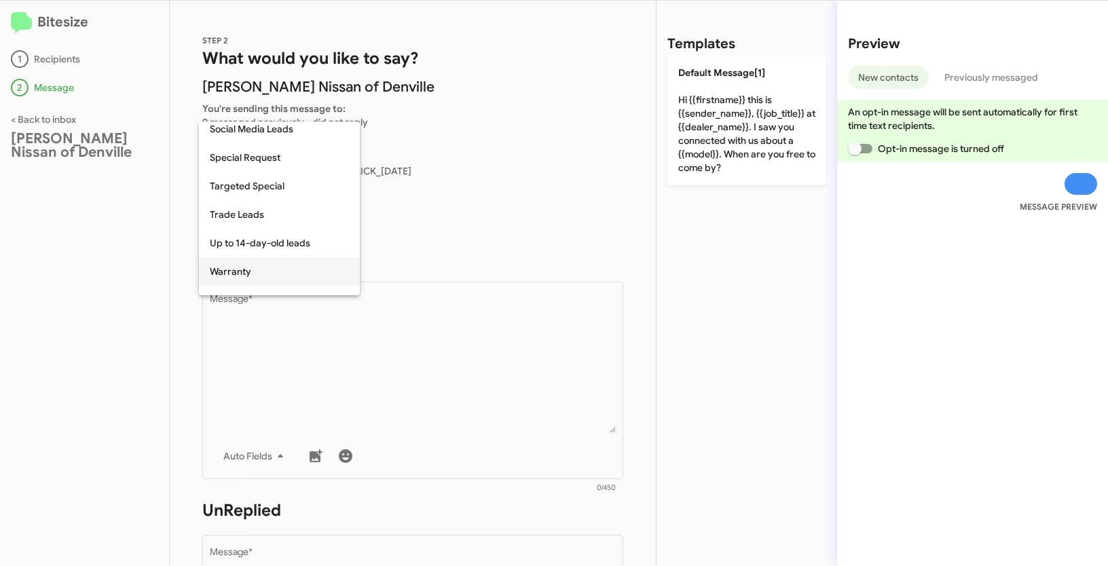
scroll to position [561, 0]
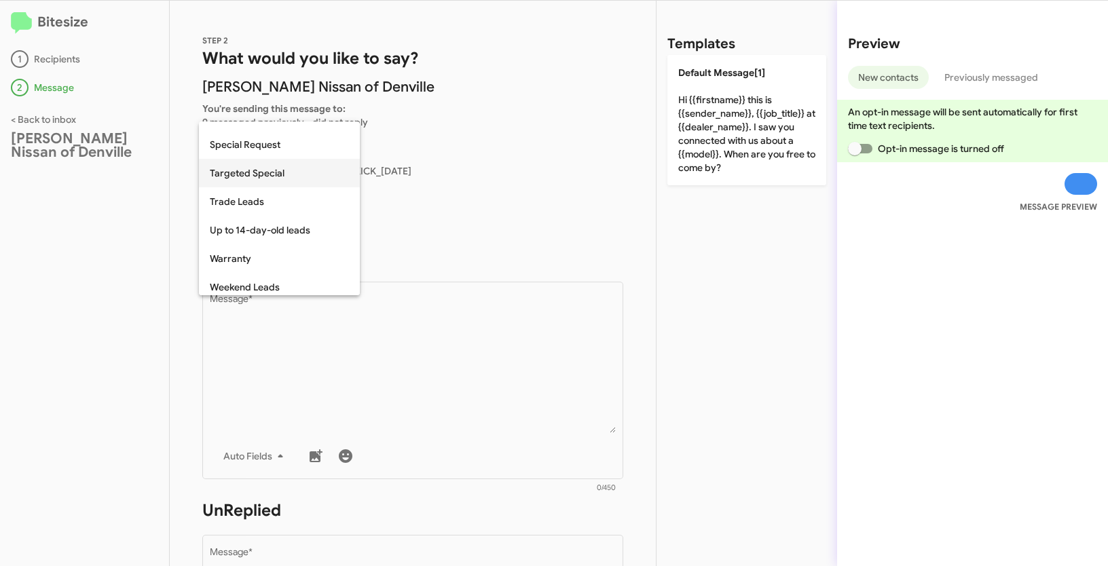
click at [263, 172] on span "Targeted Special" at bounding box center [279, 173] width 139 height 29
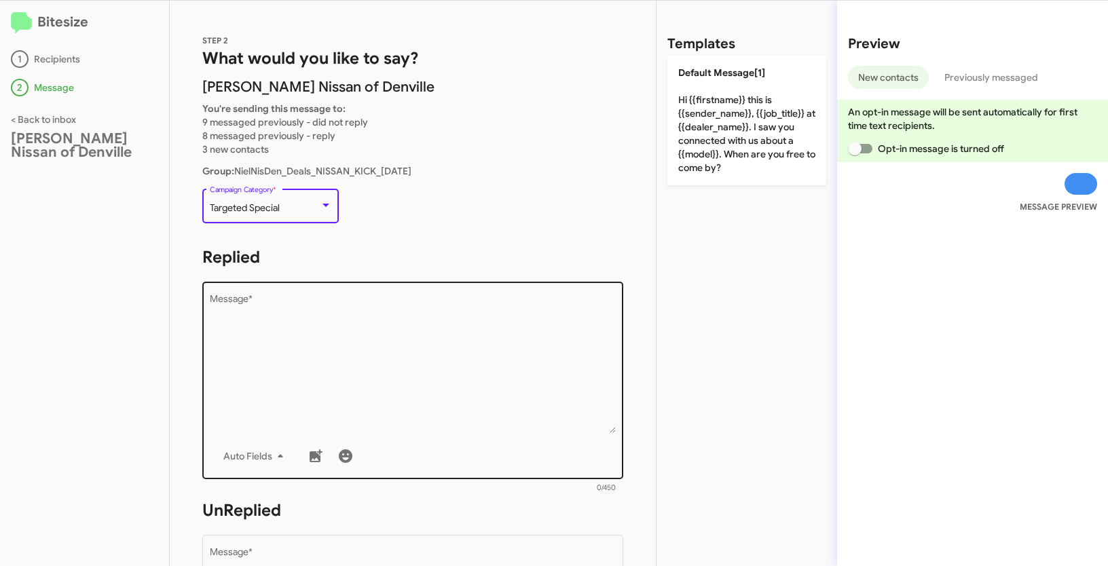
click at [269, 327] on textarea "Message *" at bounding box center [413, 364] width 407 height 138
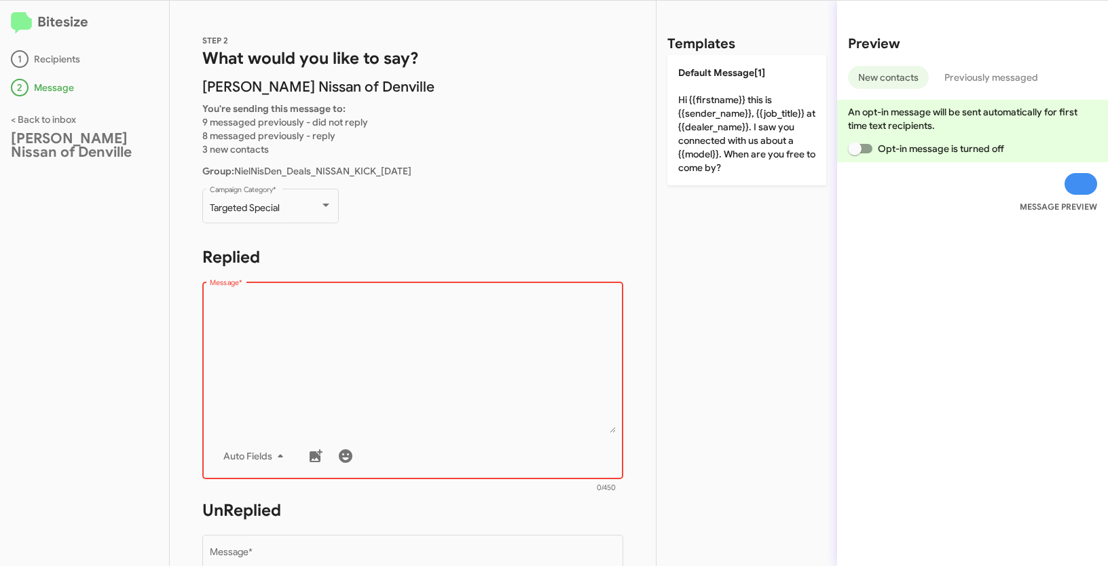
click at [289, 319] on textarea "Message *" at bounding box center [413, 364] width 407 height 138
paste textarea ""Hi {{firstname}} it's {{sender_name}} at {{dealer_name}}. Kick off Back to Sch…"
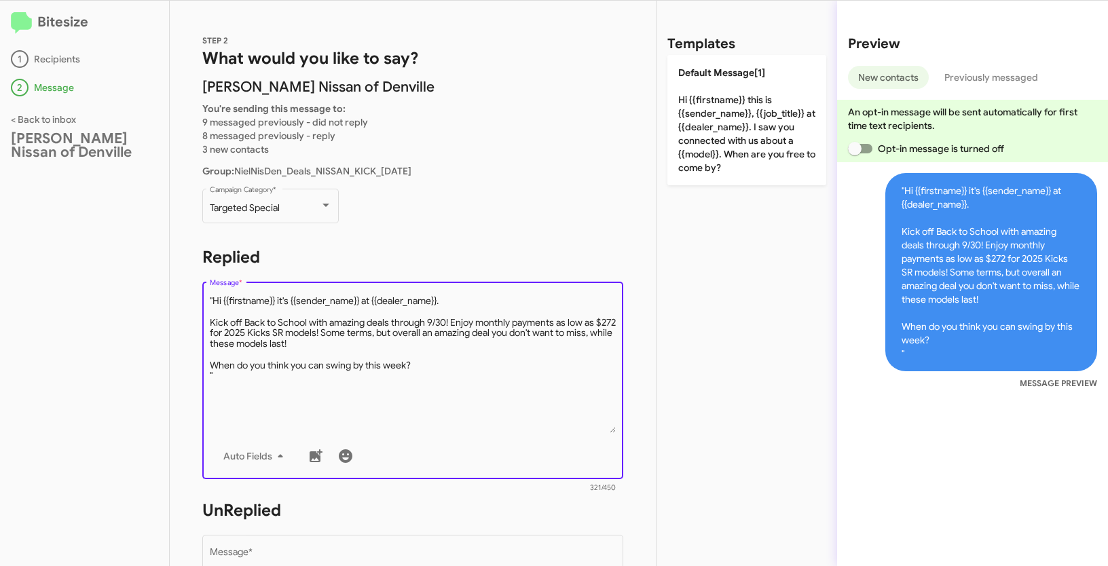
click at [213, 299] on textarea "Message *" at bounding box center [413, 364] width 407 height 138
click at [475, 365] on textarea "Message *" at bounding box center [413, 364] width 407 height 138
click at [235, 379] on textarea "Message *" at bounding box center [413, 364] width 407 height 138
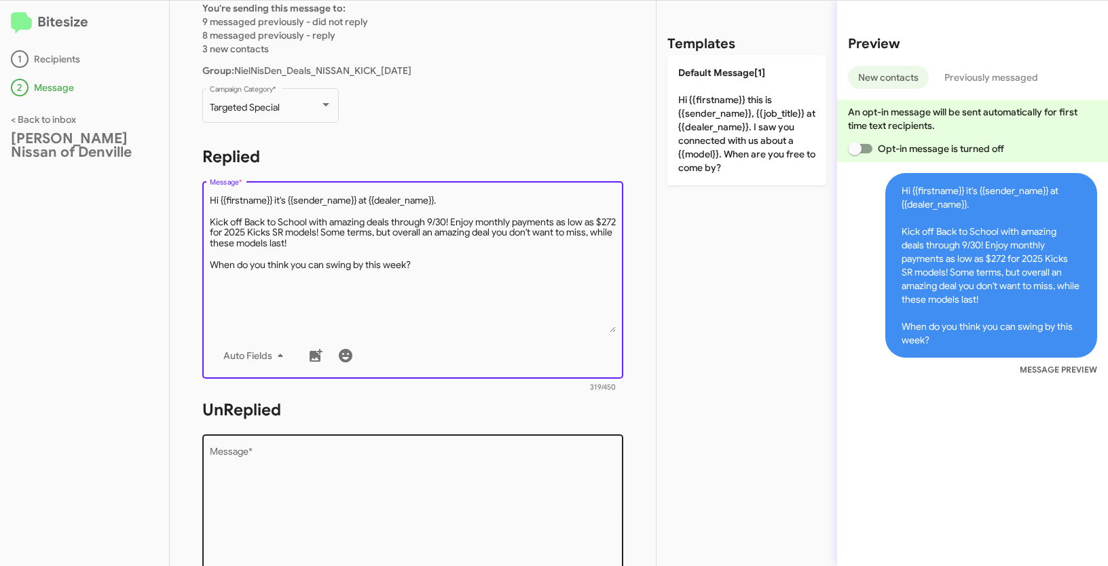
type textarea "Hi {{firstname}} it's {{sender_name}} at {{dealer_name}}. Kick off Back to Scho…"
click at [316, 518] on textarea "Message *" at bounding box center [413, 516] width 407 height 138
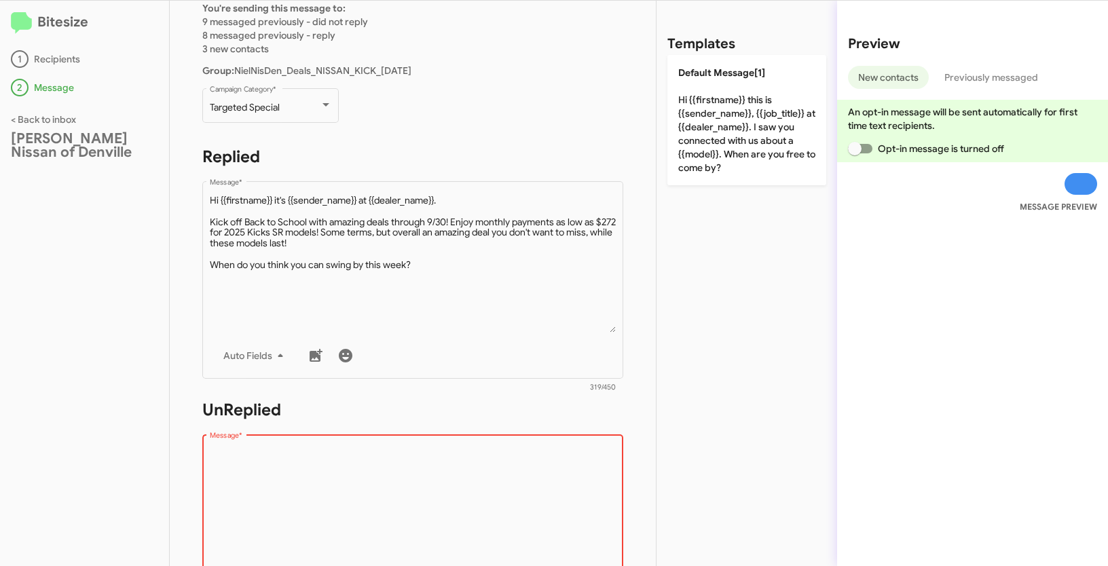
click at [295, 475] on textarea "Message *" at bounding box center [413, 516] width 407 height 138
paste textarea ""Hi {{firstname}} it's {{sender_name}}, {{job_title}} at {{dealer_name}}. Thank…"
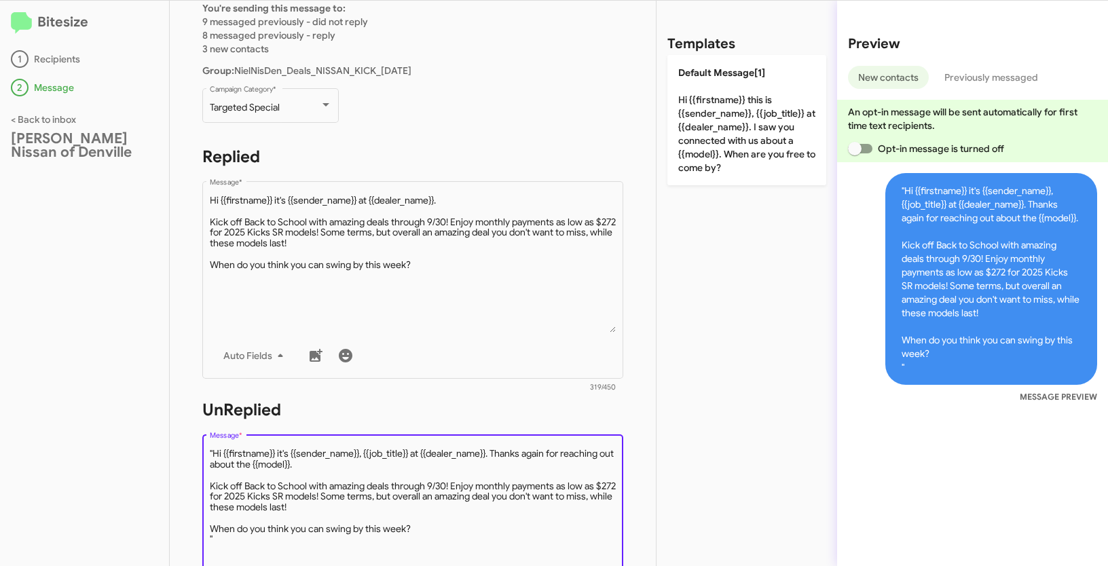
click at [213, 451] on textarea "Message *" at bounding box center [413, 516] width 407 height 138
click at [239, 538] on textarea "Message *" at bounding box center [413, 516] width 407 height 138
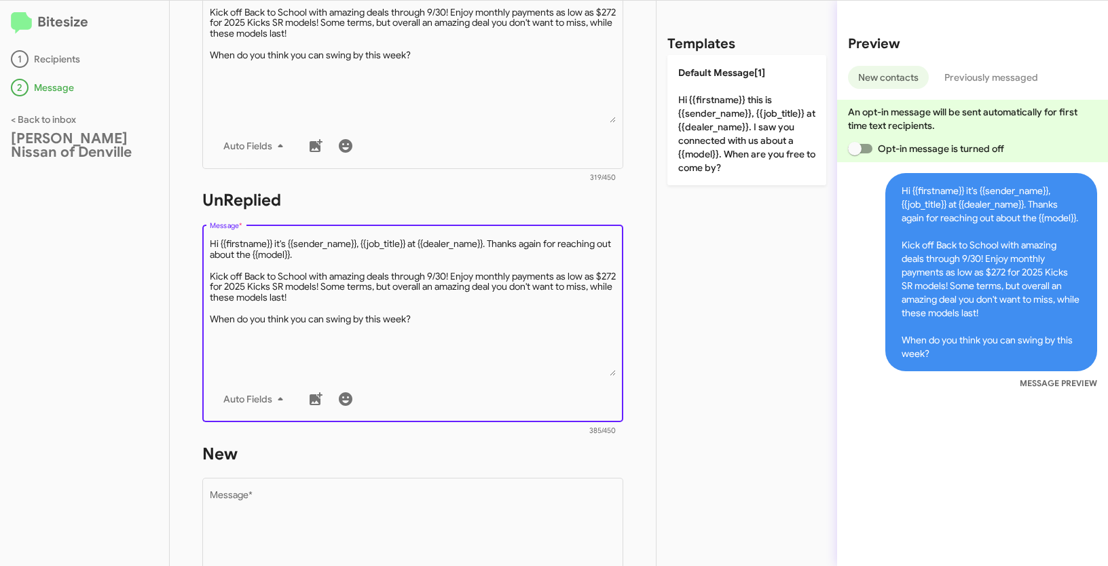
scroll to position [350, 0]
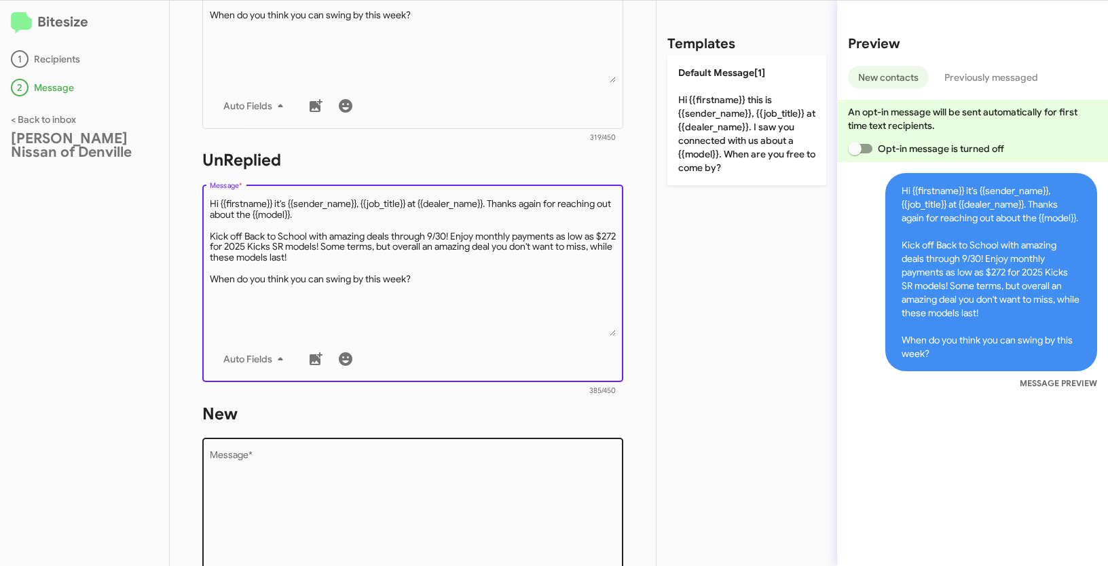
type textarea "Hi {{firstname}} it's {{sender_name}}, {{job_title}} at {{dealer_name}}. Thanks…"
click at [315, 480] on textarea "Message *" at bounding box center [413, 520] width 407 height 138
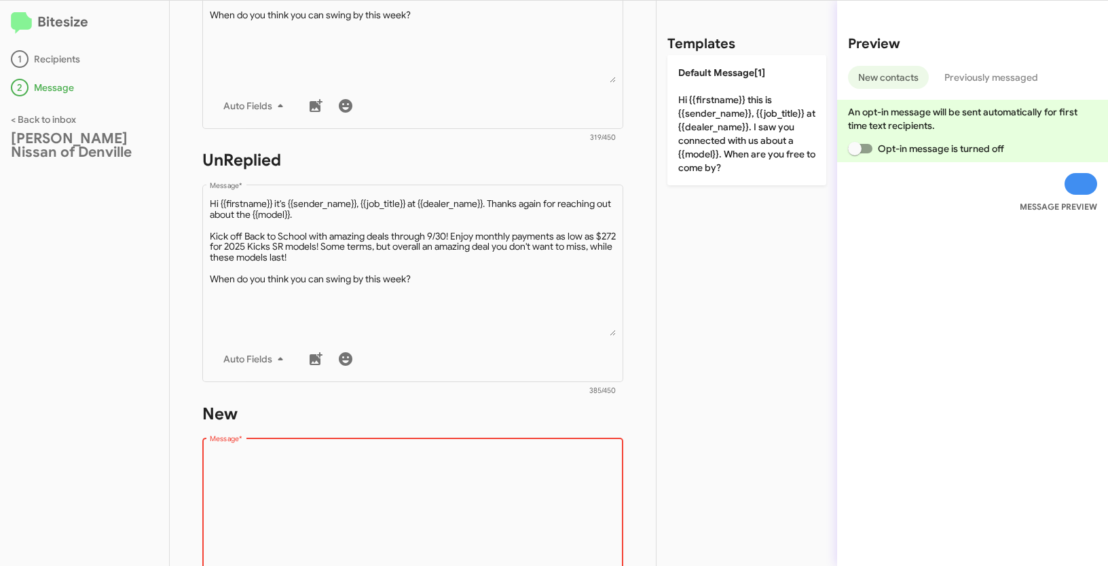
click at [374, 470] on textarea "Message *" at bounding box center [413, 520] width 407 height 138
paste textarea ""Hi {{firstname}} it's {{sender_name}}, {{job_title}} at {{dealer_name}}. Thank…"
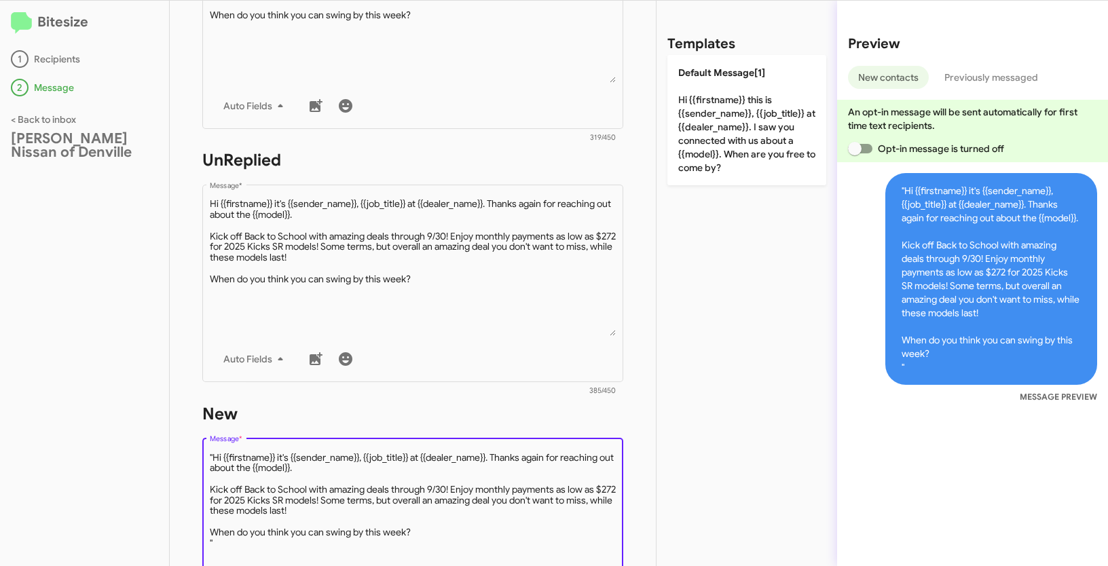
click at [214, 453] on textarea "Message *" at bounding box center [413, 520] width 407 height 138
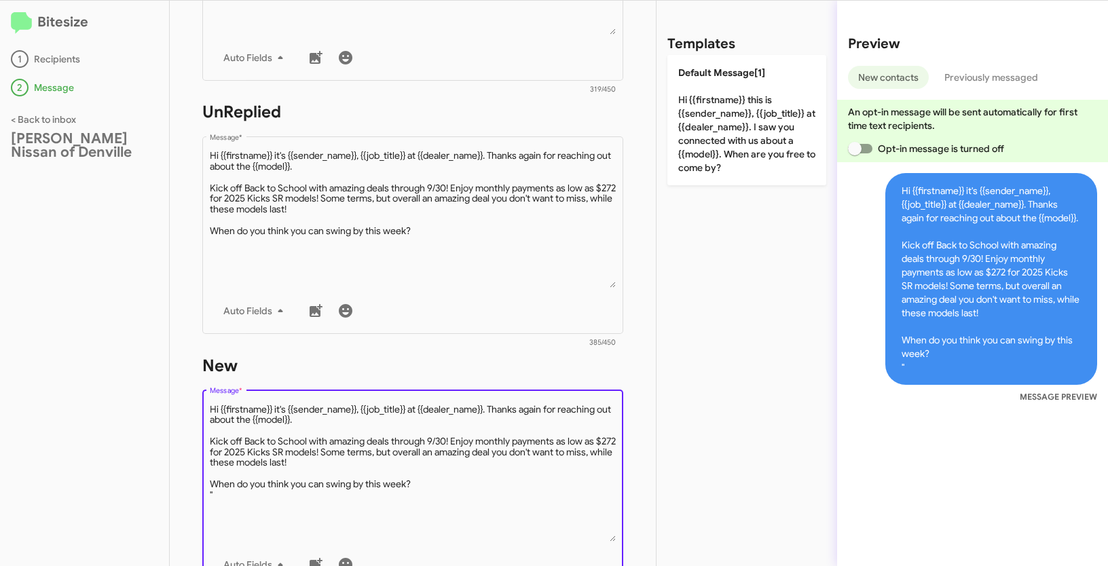
scroll to position [448, 0]
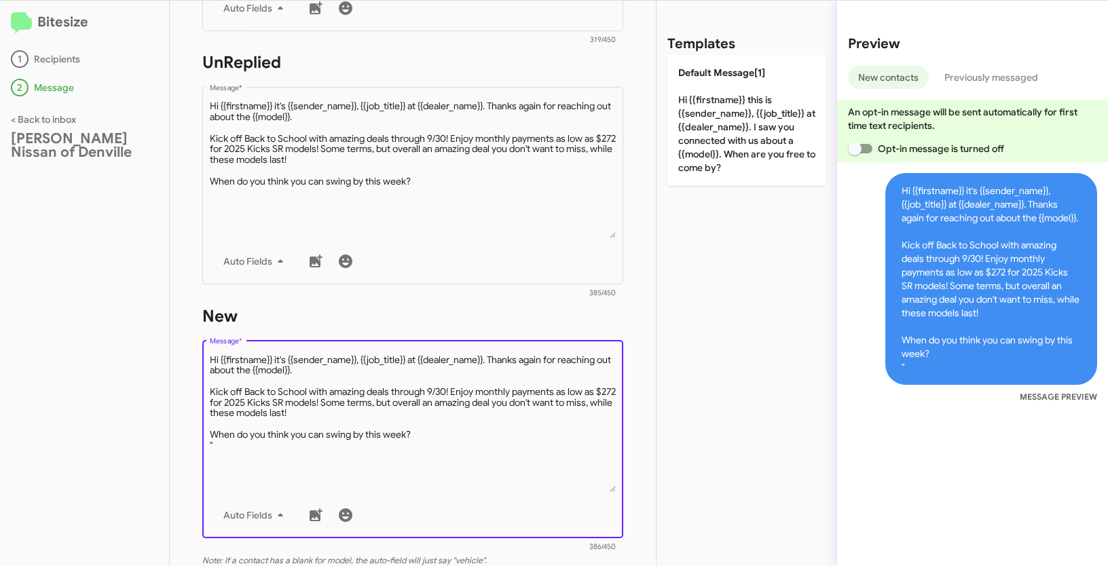
click at [227, 444] on textarea "Message *" at bounding box center [413, 423] width 407 height 138
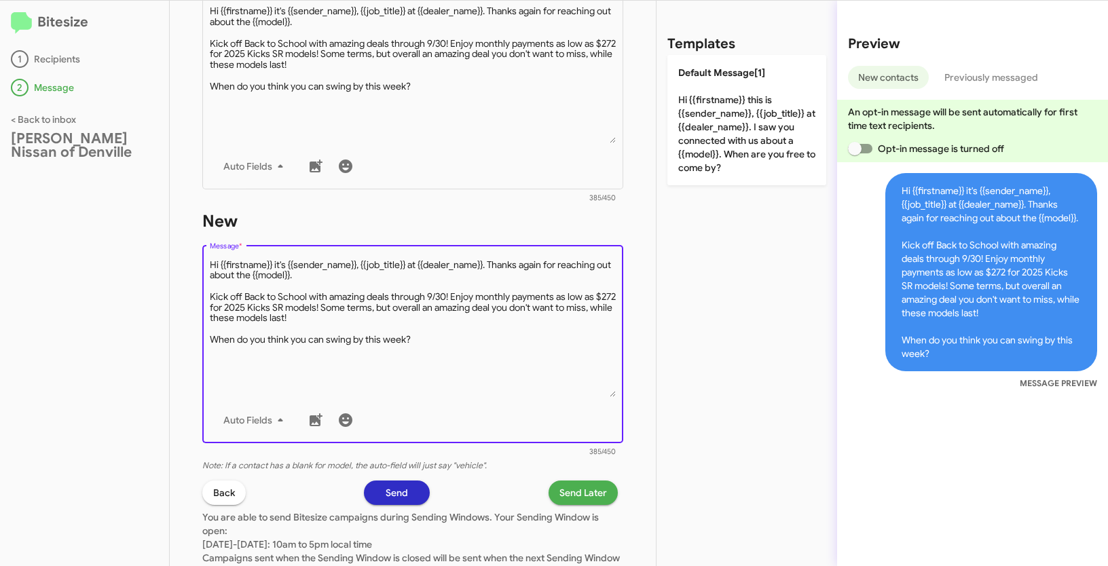
scroll to position [579, 0]
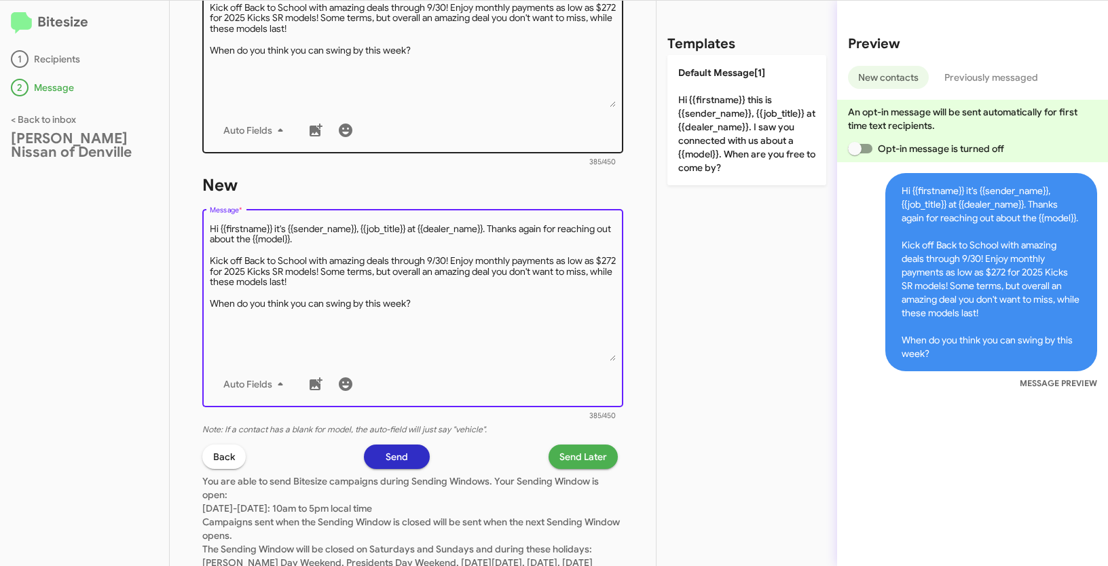
type textarea "Hi {{firstname}} it's {{sender_name}}, {{job_title}} at {{dealer_name}}. Thanks…"
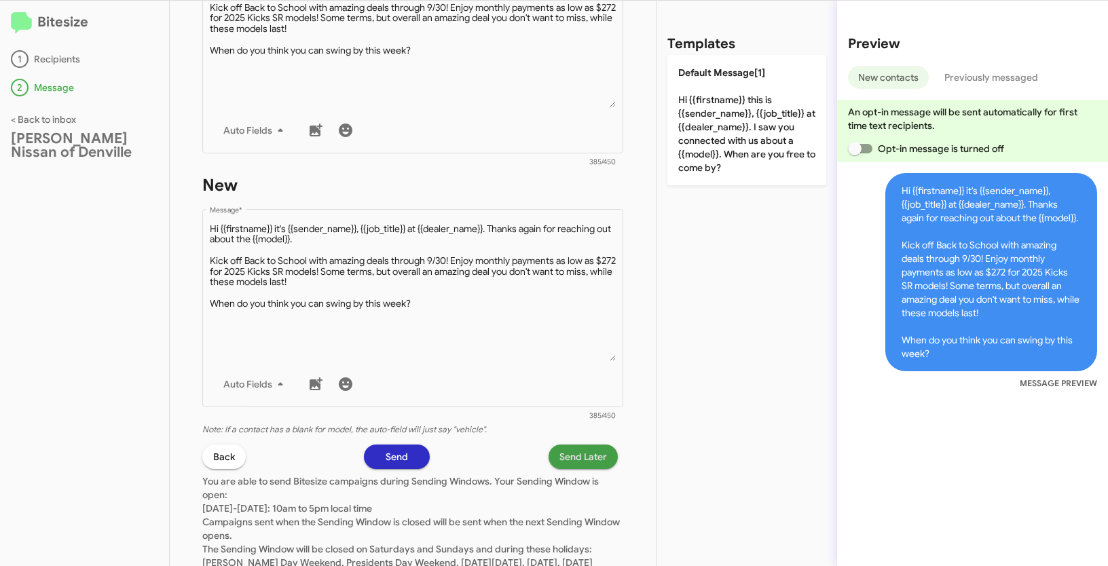
click at [574, 449] on span "Send Later" at bounding box center [583, 457] width 48 height 24
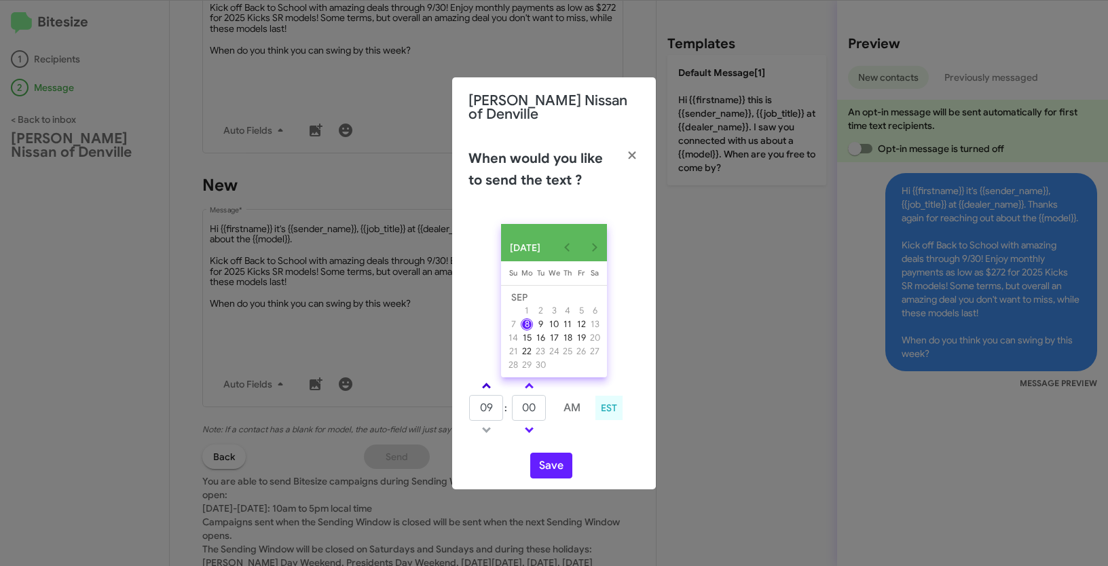
click at [487, 383] on span at bounding box center [486, 387] width 9 height 9
type input "11"
drag, startPoint x: 536, startPoint y: 403, endPoint x: 513, endPoint y: 399, distance: 23.4
click at [513, 399] on input "00" at bounding box center [529, 408] width 34 height 26
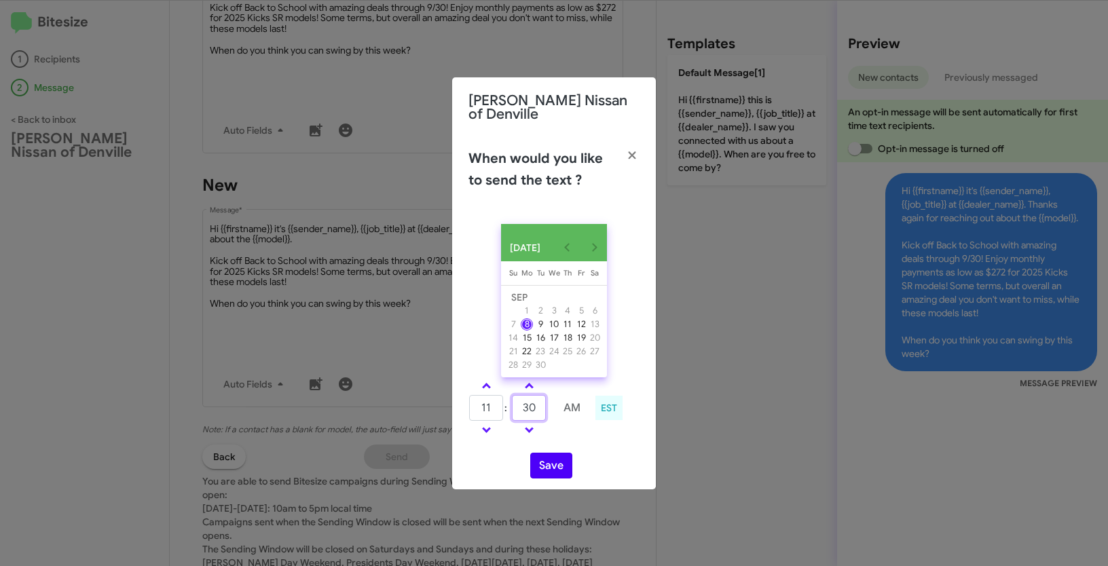
type input "30"
click at [554, 459] on button "Save" at bounding box center [551, 466] width 42 height 26
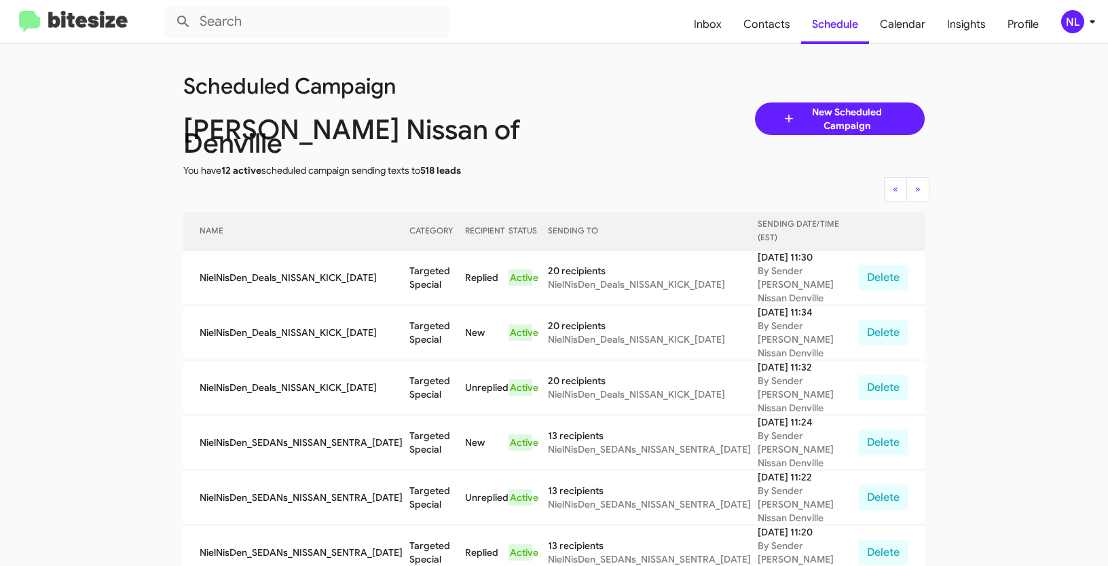
click at [1063, 16] on div "NL" at bounding box center [1072, 21] width 23 height 23
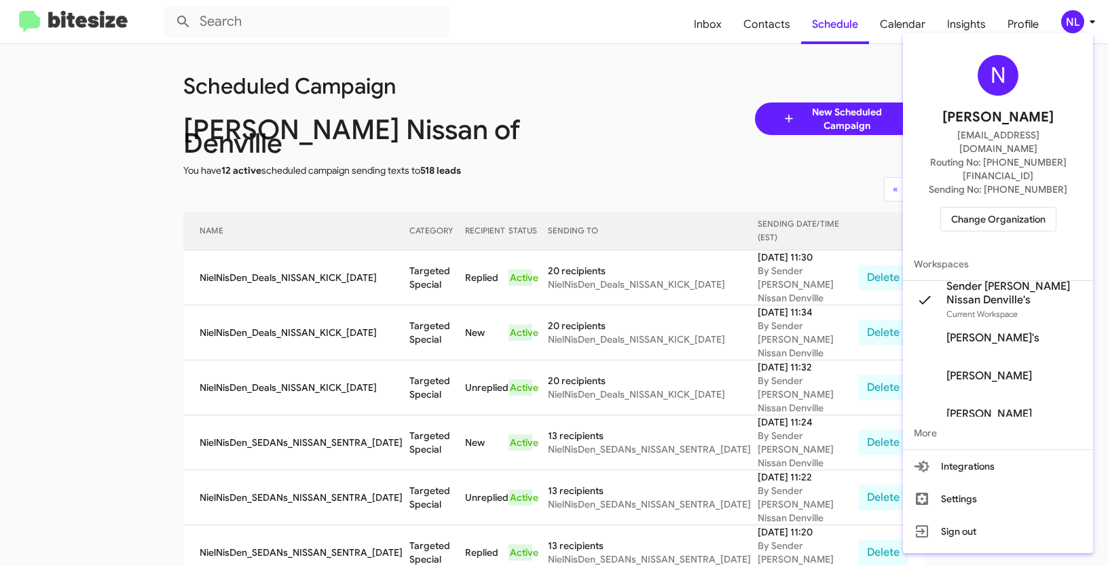
click at [992, 208] on span "Change Organization" at bounding box center [998, 219] width 94 height 23
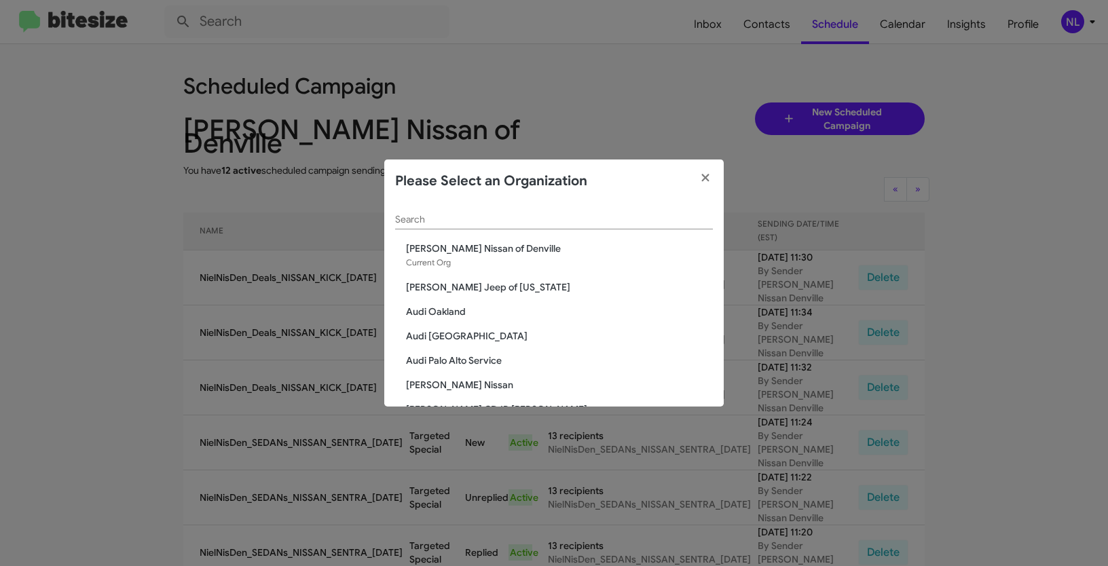
click at [532, 212] on div "Search" at bounding box center [554, 216] width 318 height 26
paste input "Toyota 40"
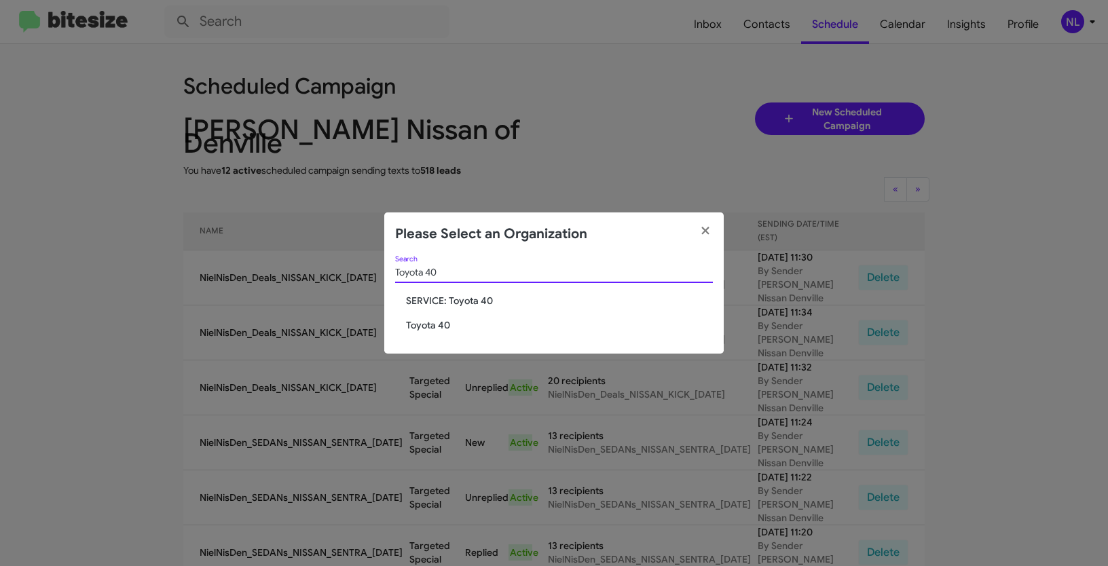
type input "Toyota 40"
click at [426, 326] on span "Toyota 40" at bounding box center [559, 325] width 307 height 14
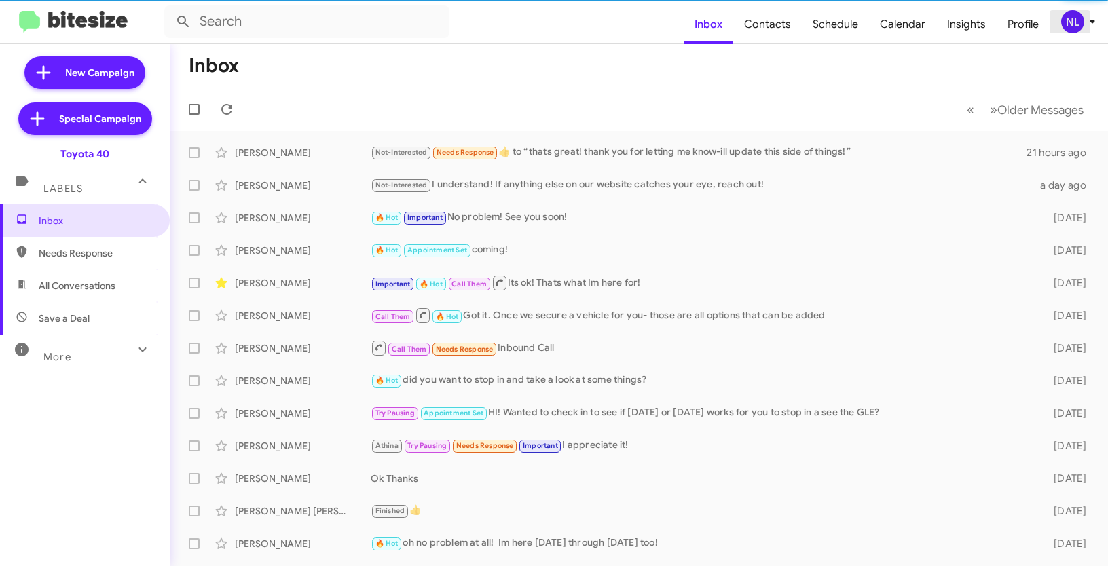
click at [1073, 27] on div "NL" at bounding box center [1072, 21] width 23 height 23
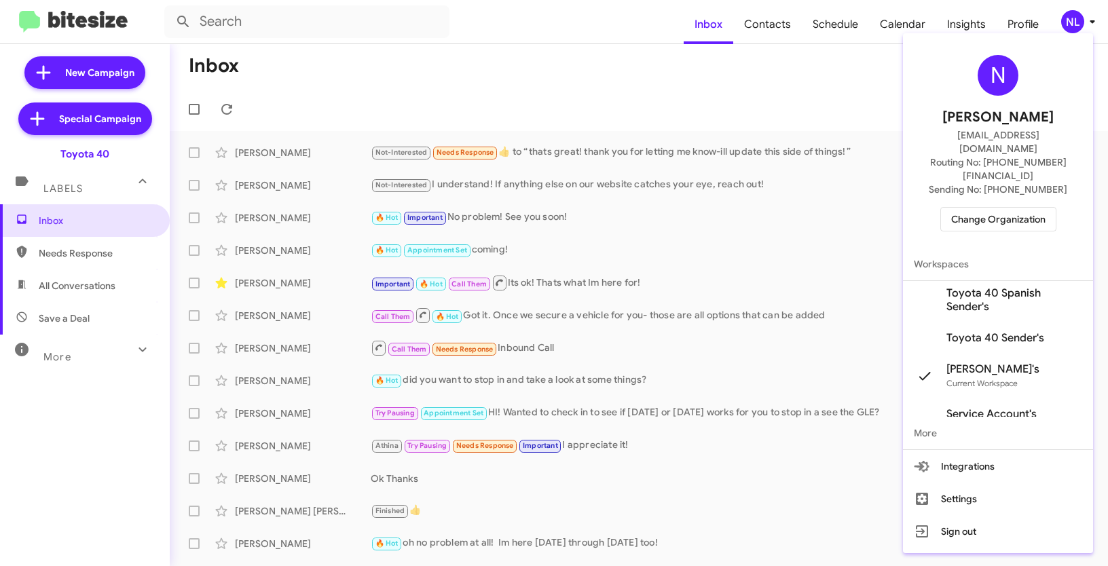
click at [978, 331] on span "Toyota 40 Sender's" at bounding box center [995, 338] width 98 height 14
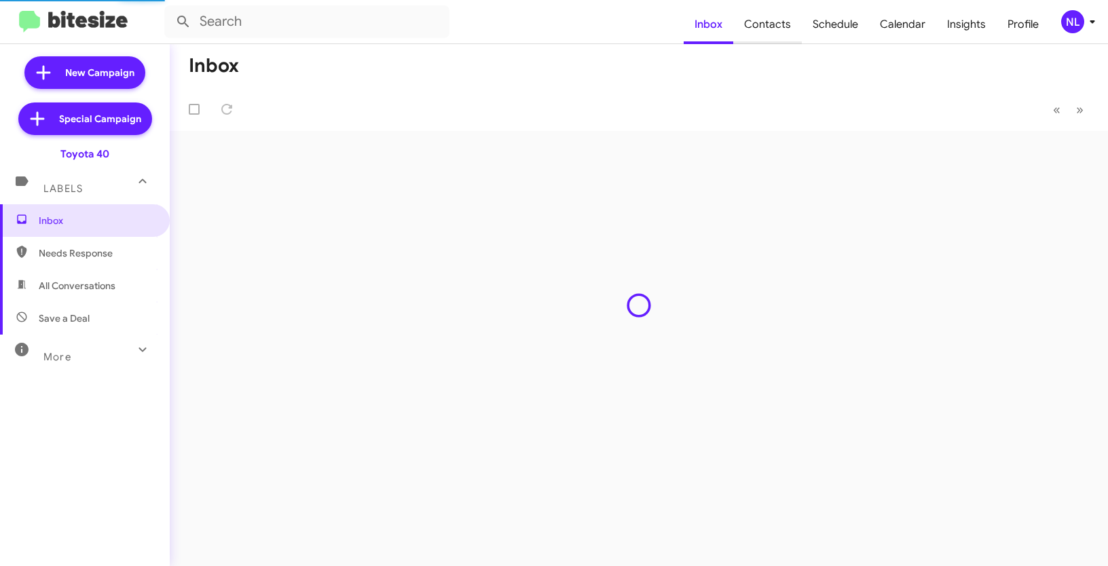
click at [763, 24] on span "Contacts" at bounding box center [767, 24] width 69 height 39
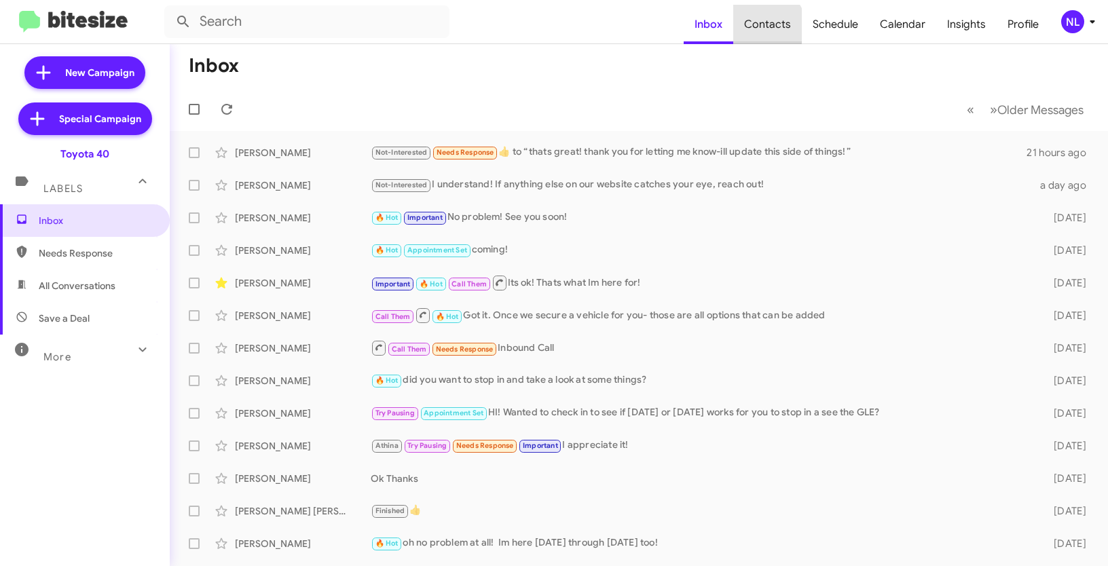
click at [771, 26] on span "Contacts" at bounding box center [767, 24] width 69 height 39
type input "in:groups"
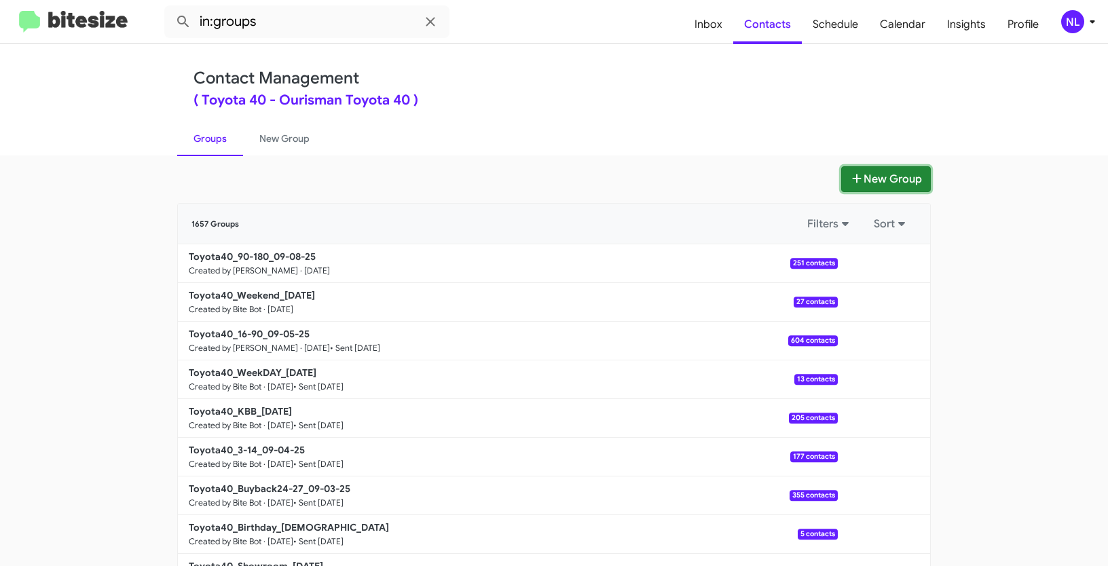
click at [886, 182] on button "New Group" at bounding box center [886, 179] width 90 height 26
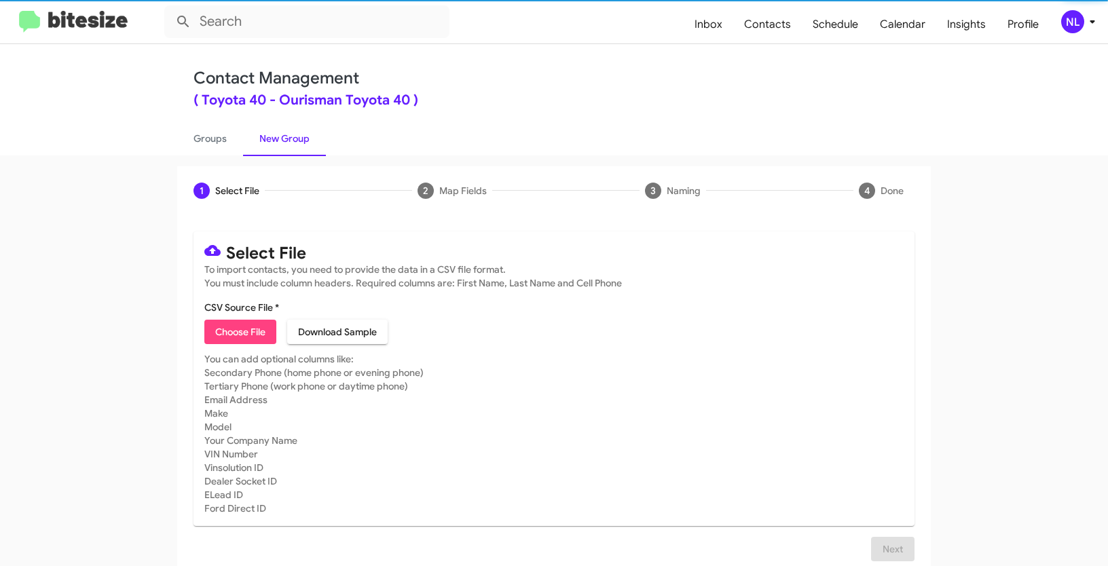
click at [236, 334] on span "Choose File" at bounding box center [240, 332] width 50 height 24
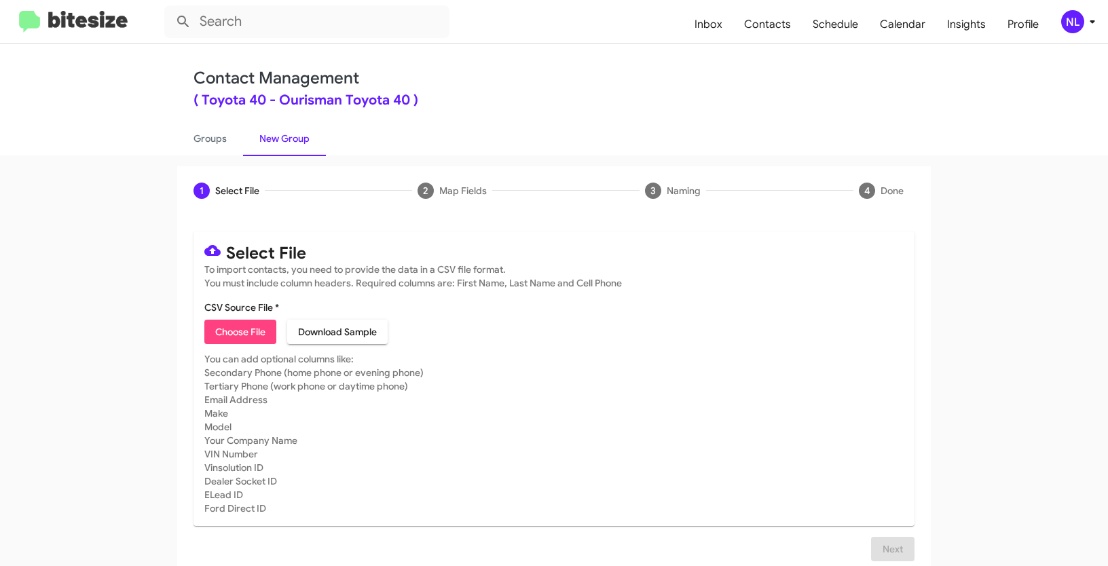
type input "Opt out open - Toyota 40"
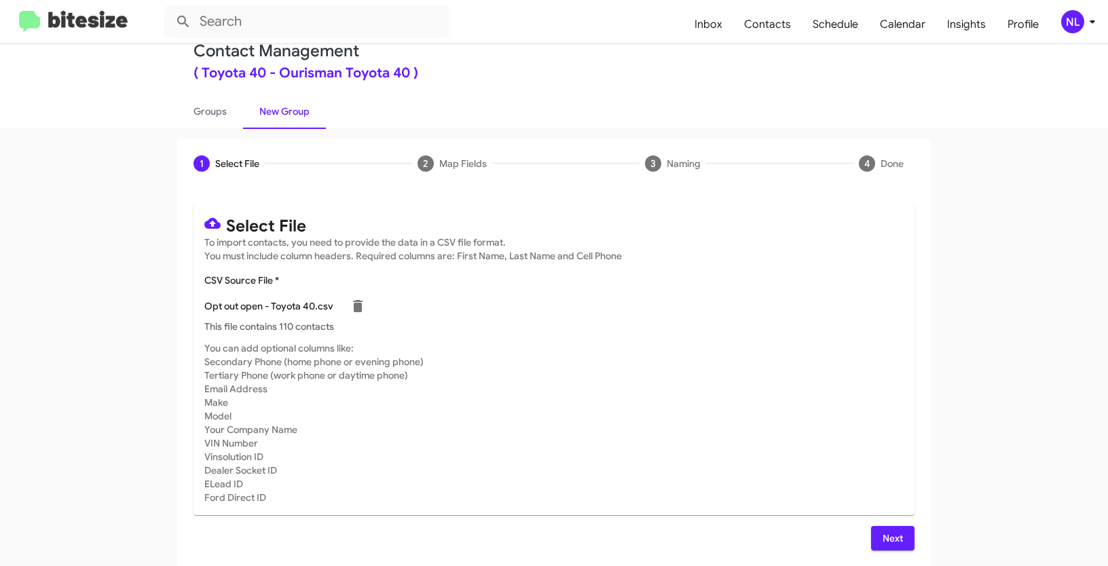
scroll to position [27, 0]
click at [883, 538] on span "Next" at bounding box center [893, 538] width 22 height 24
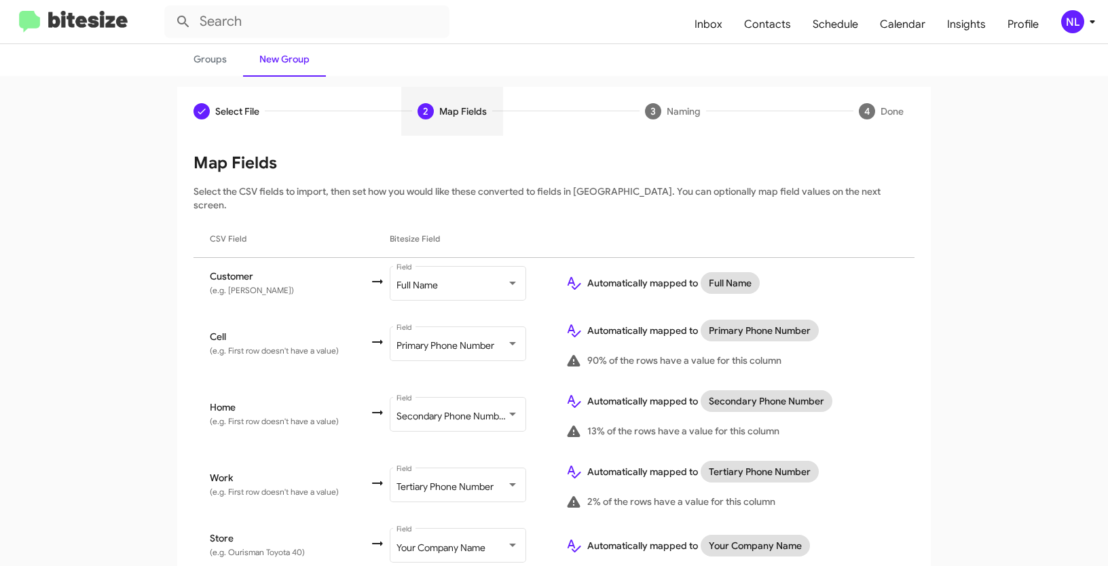
scroll to position [122, 0]
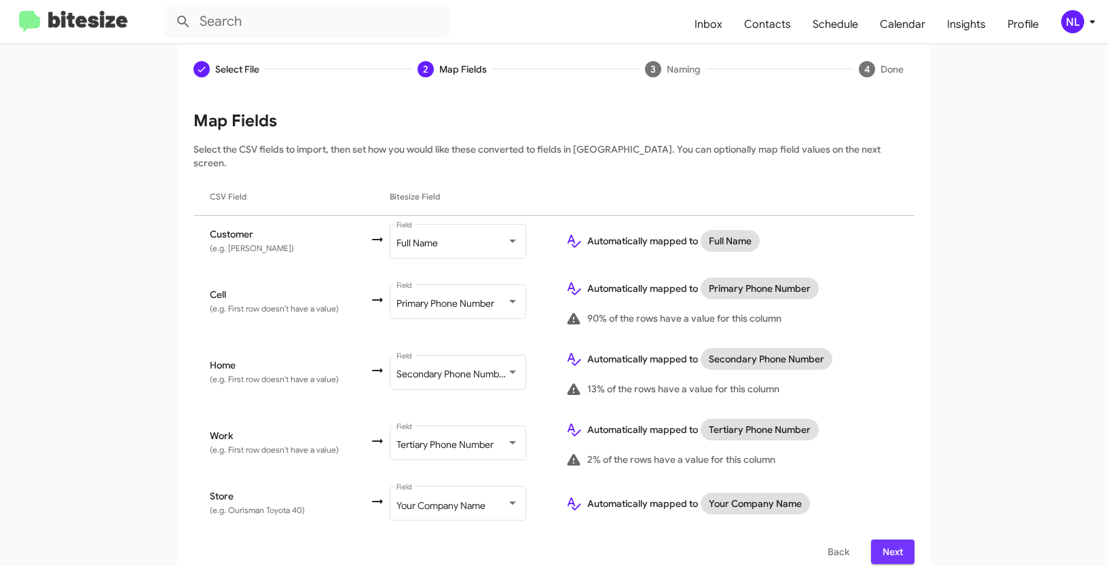
click at [897, 540] on span "Next" at bounding box center [893, 552] width 22 height 24
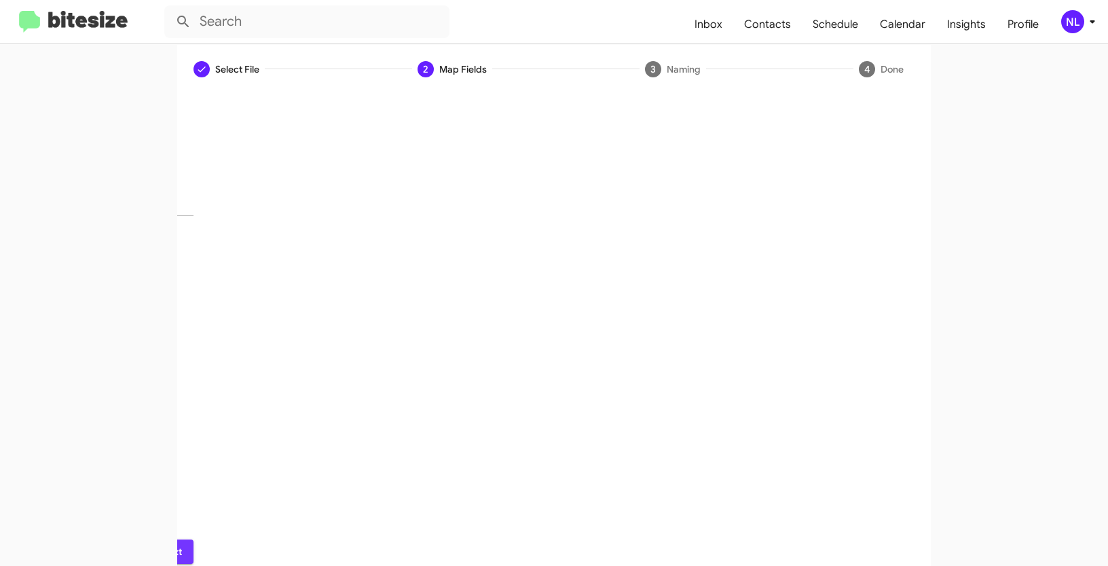
scroll to position [34, 0]
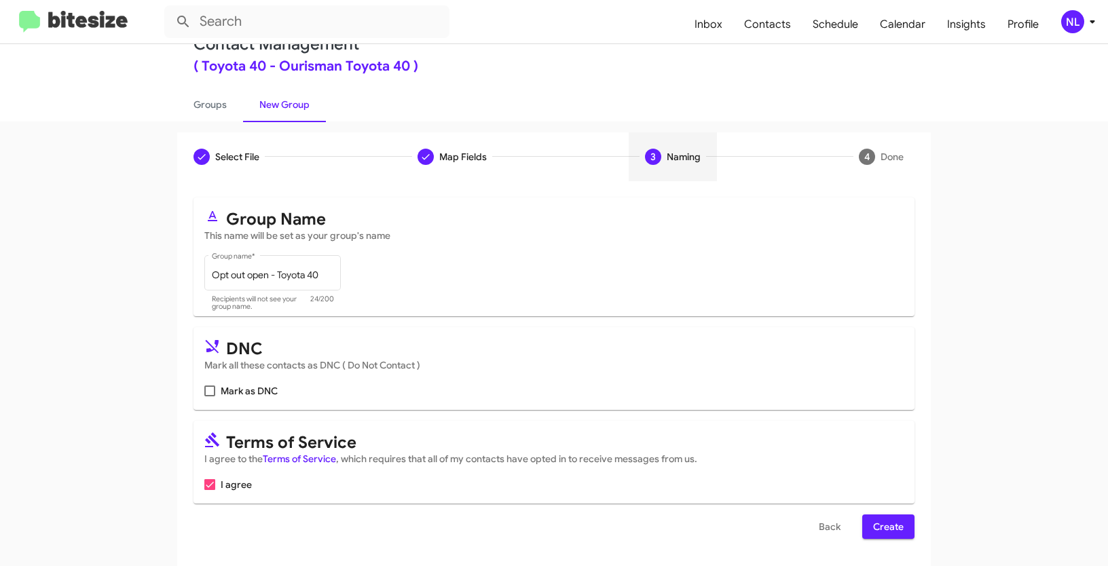
click at [207, 390] on span at bounding box center [209, 391] width 11 height 11
click at [209, 396] on input "Mark as DNC" at bounding box center [209, 396] width 1 height 1
checkbox input "true"
click at [876, 526] on span "Create" at bounding box center [888, 527] width 31 height 24
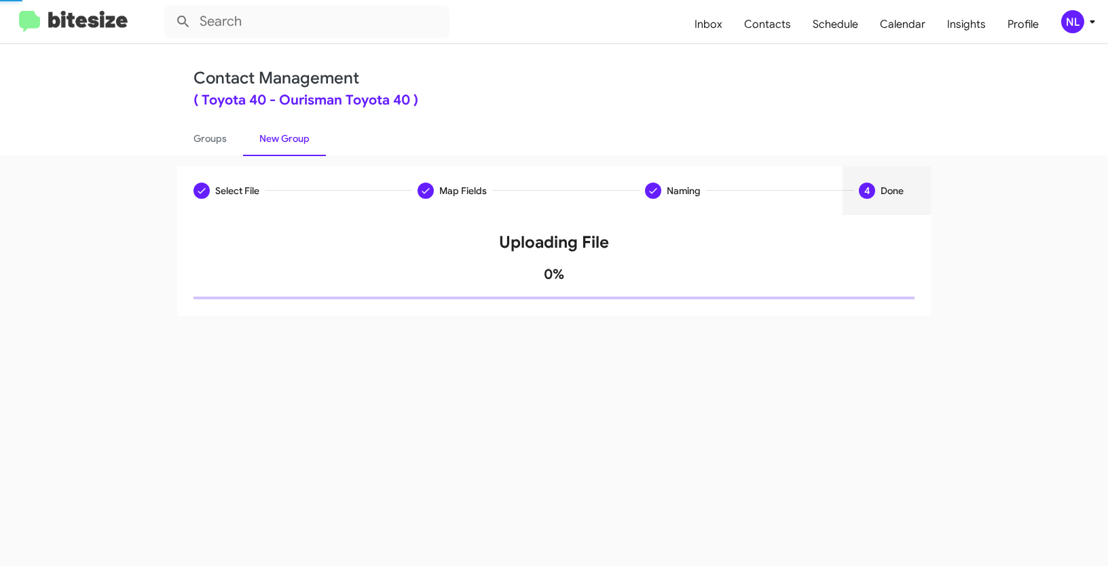
scroll to position [0, 0]
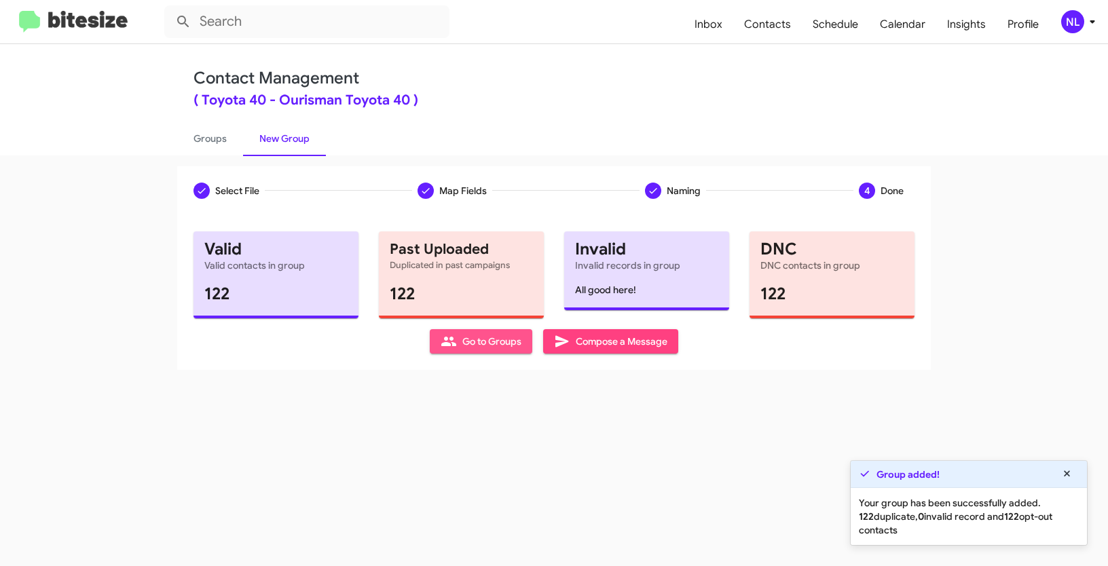
click at [494, 337] on span "Go to Groups" at bounding box center [481, 341] width 81 height 24
type input "in:groups"
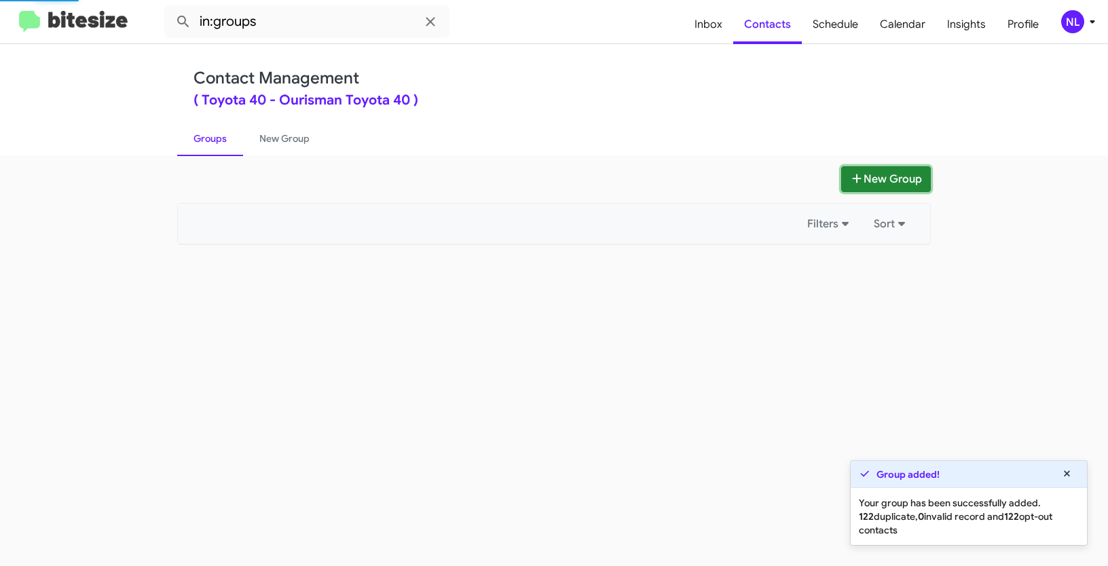
click at [911, 178] on button "New Group" at bounding box center [886, 179] width 90 height 26
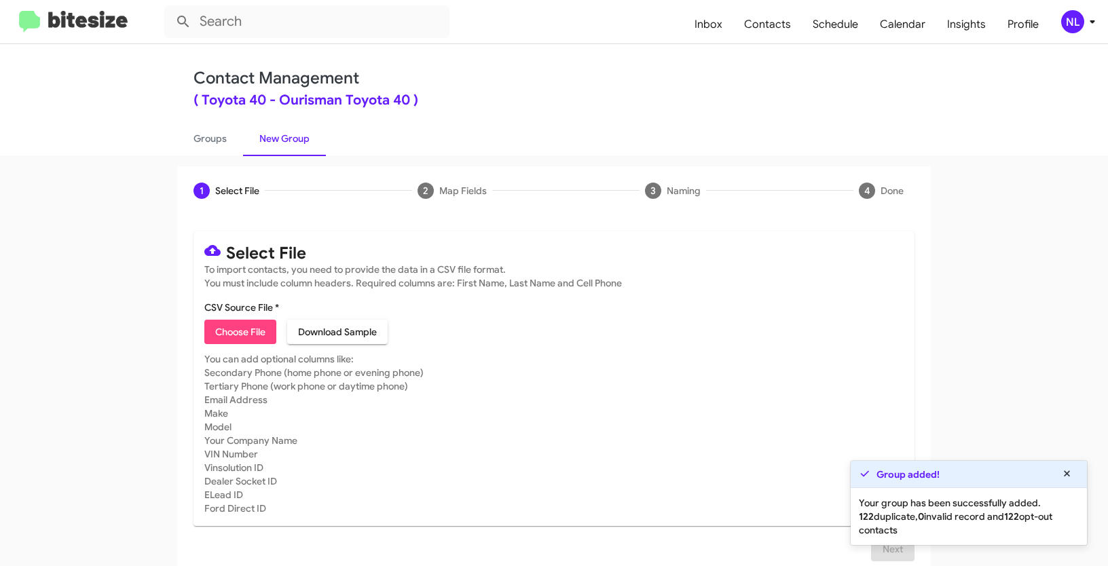
click at [236, 337] on span "Choose File" at bounding box center [240, 332] width 50 height 24
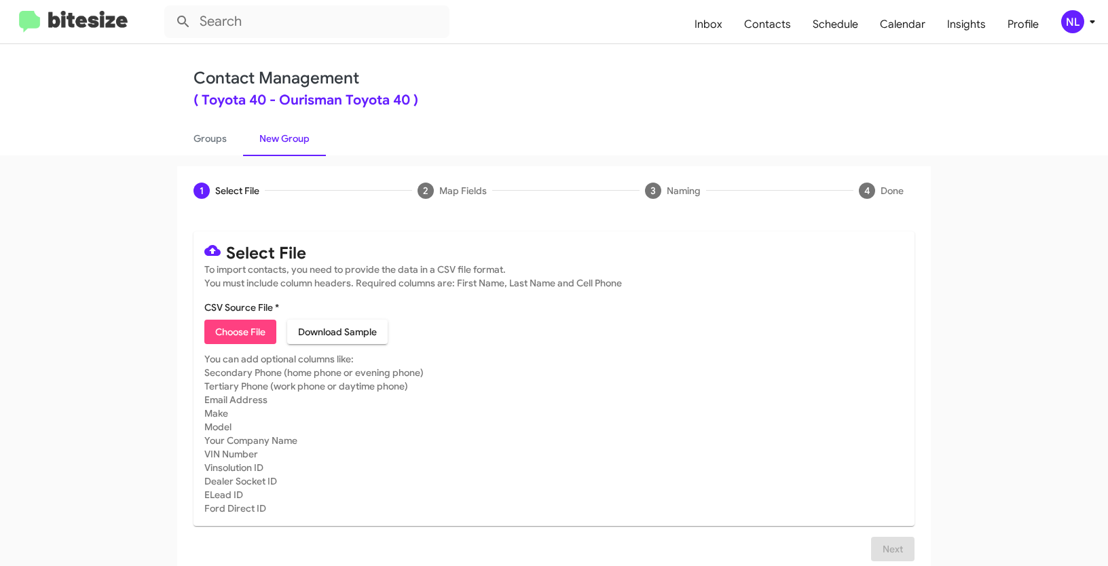
type input "Opt out dead - Toyota 40"
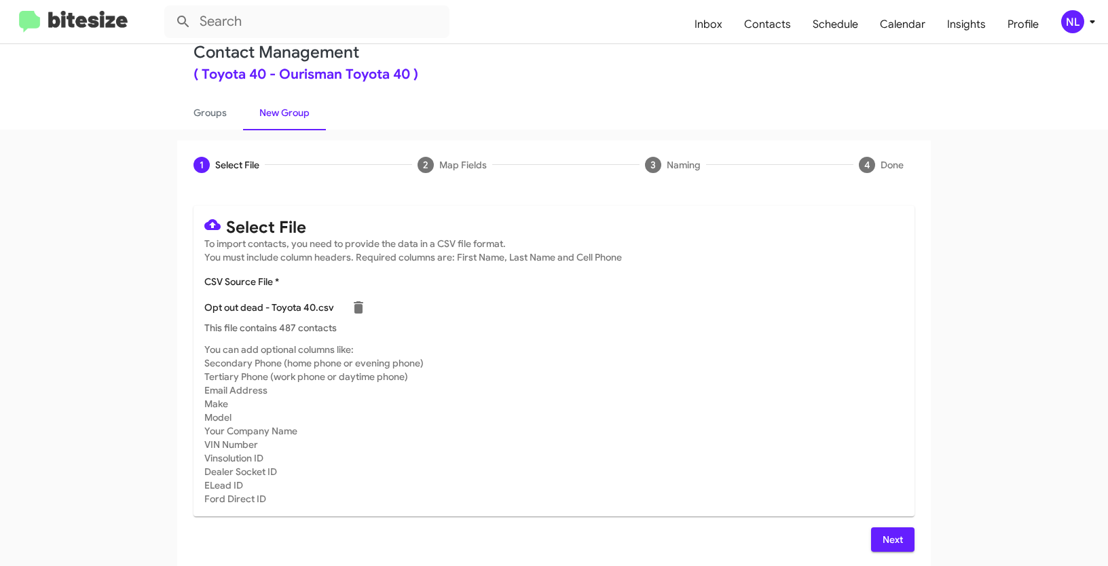
scroll to position [27, 0]
click at [889, 528] on span "Next" at bounding box center [893, 538] width 22 height 24
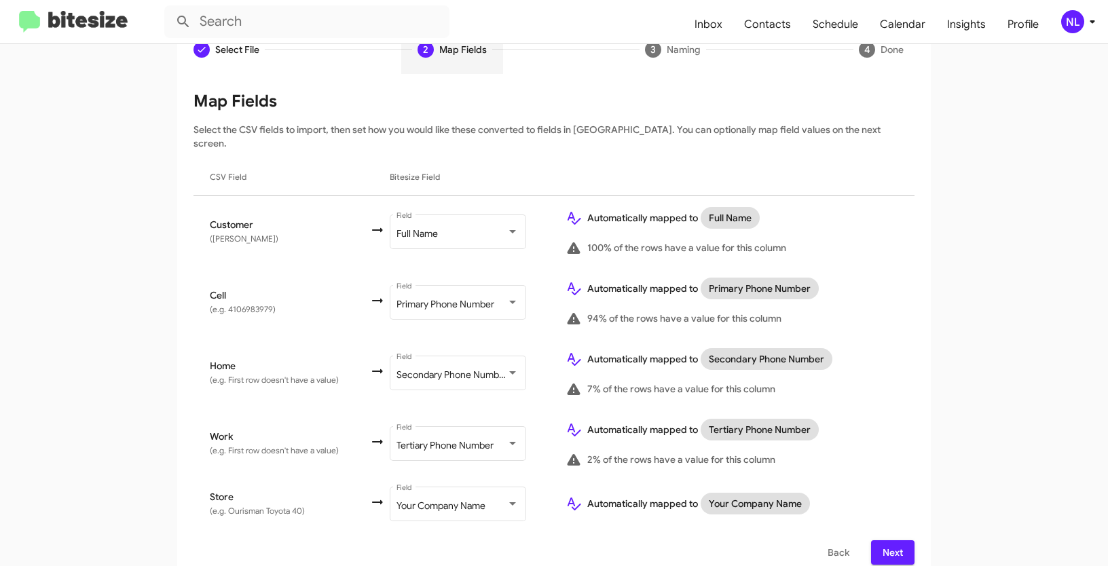
click at [891, 540] on span "Next" at bounding box center [893, 552] width 22 height 24
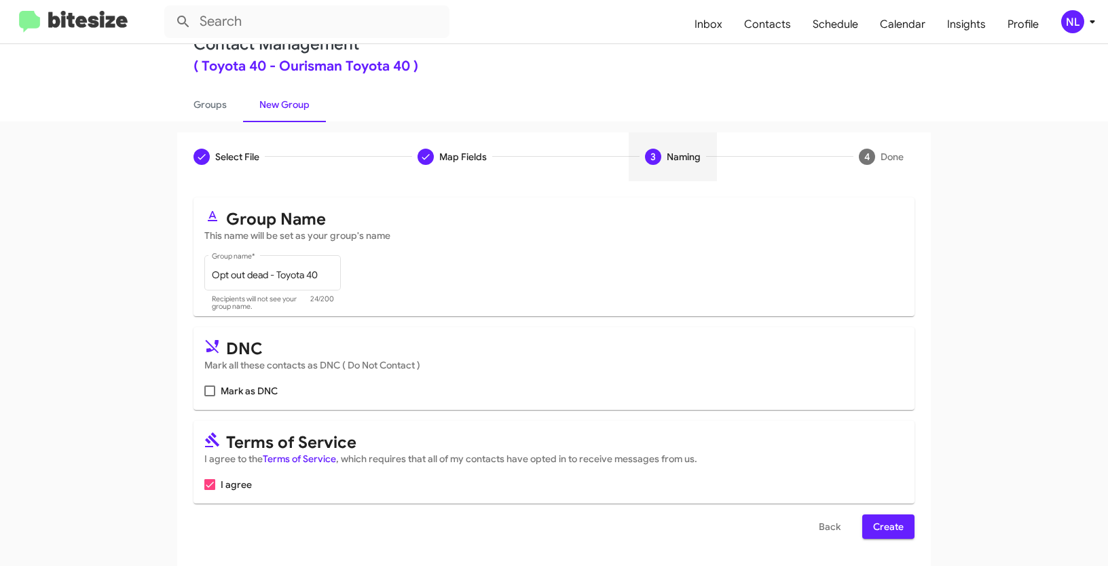
scroll to position [34, 0]
click at [209, 396] on span at bounding box center [209, 391] width 11 height 11
click at [209, 396] on input "Mark as DNC" at bounding box center [209, 396] width 1 height 1
checkbox input "true"
click at [881, 525] on span "Create" at bounding box center [888, 527] width 31 height 24
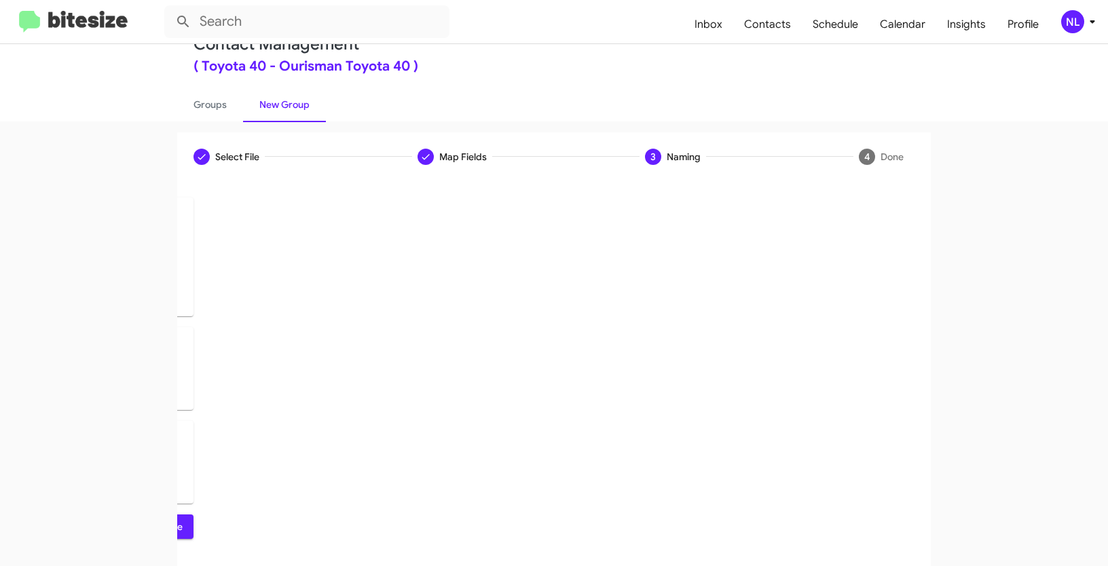
scroll to position [0, 0]
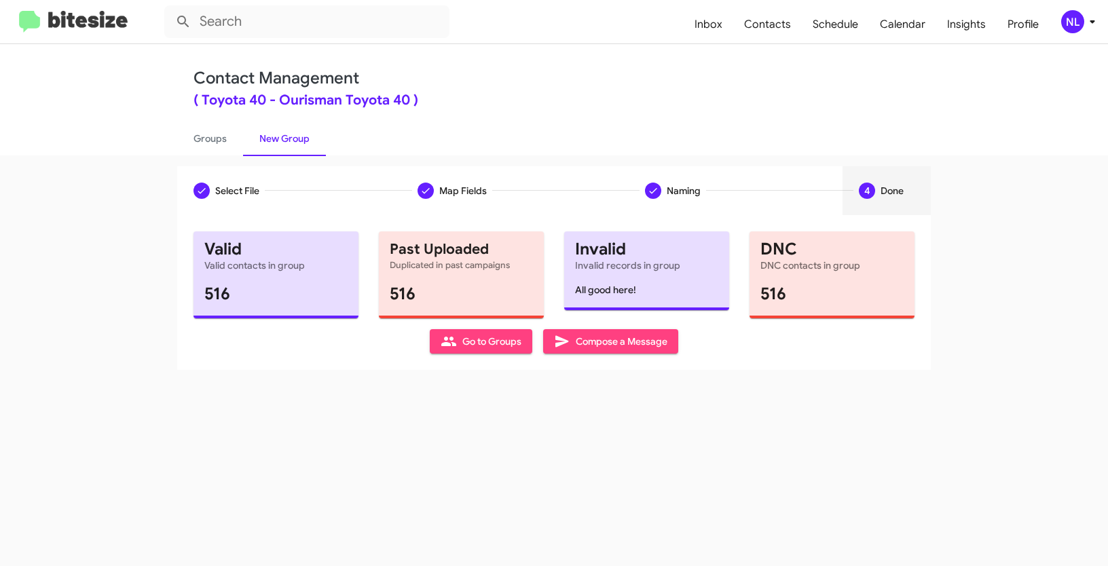
click at [506, 347] on span "Go to Groups" at bounding box center [481, 341] width 81 height 24
type input "in:groups"
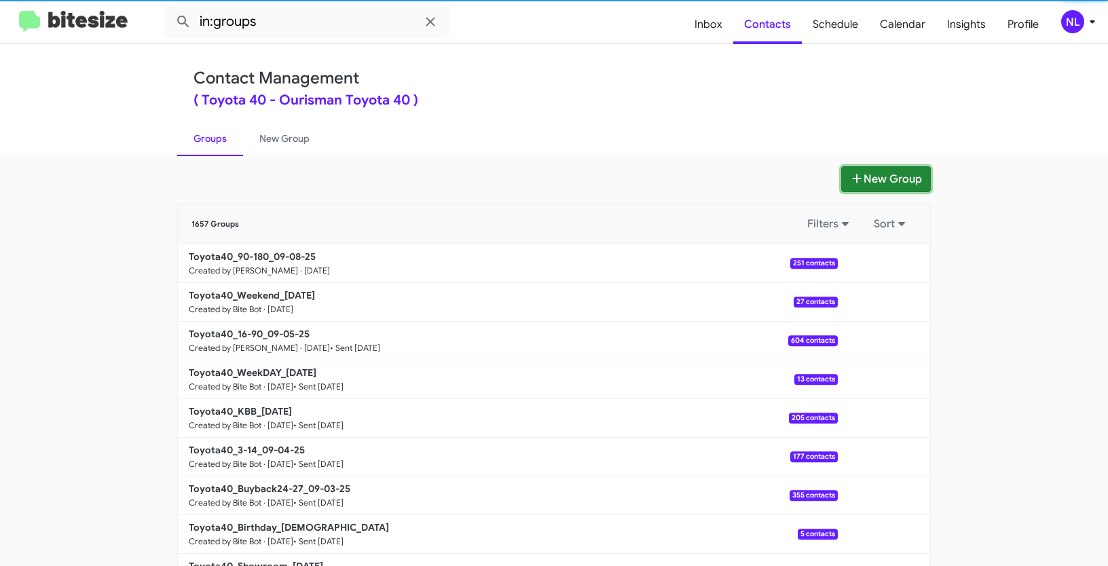
click at [893, 175] on button "New Group" at bounding box center [886, 179] width 90 height 26
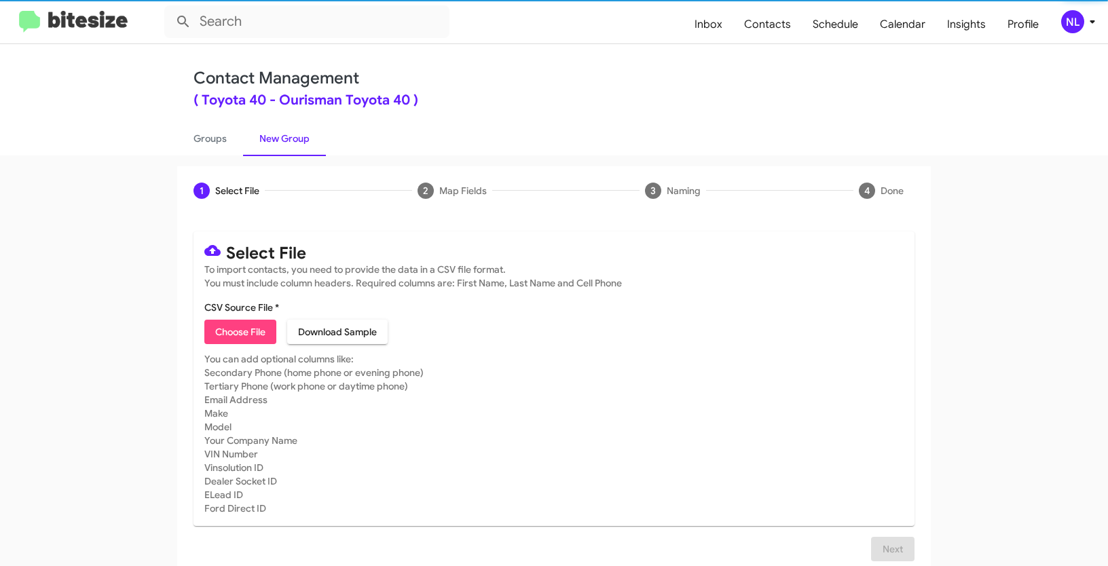
click at [255, 328] on span "Choose File" at bounding box center [240, 332] width 50 height 24
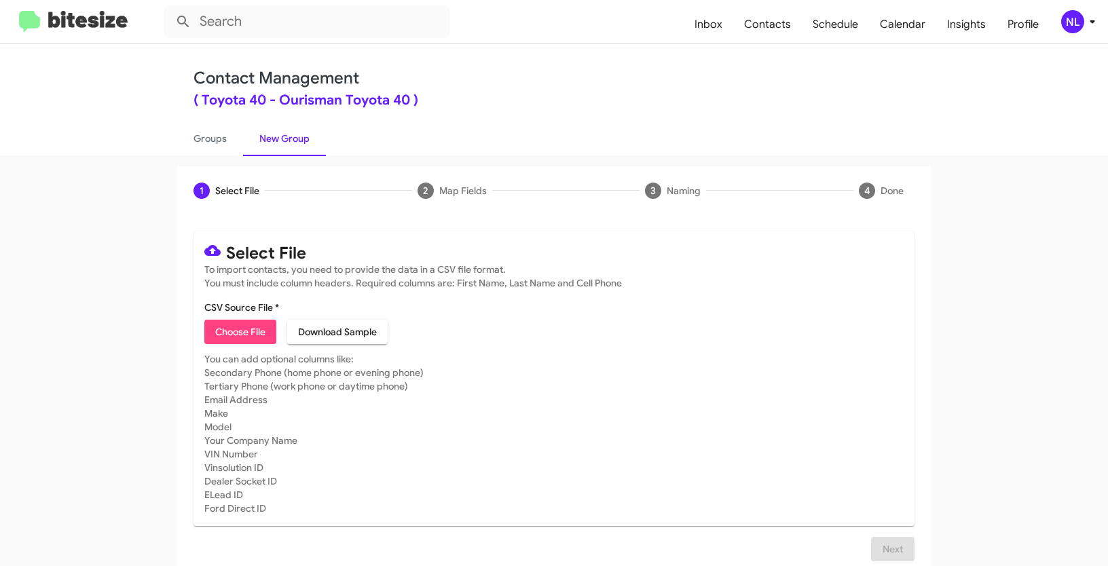
type input "Opt out delivered - Toyota 40"
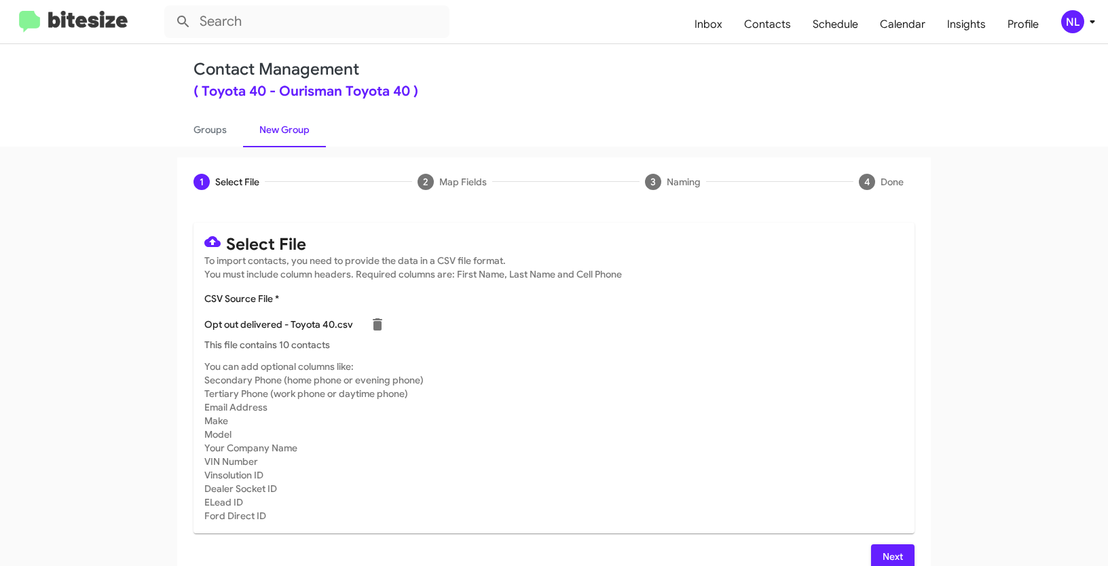
scroll to position [27, 0]
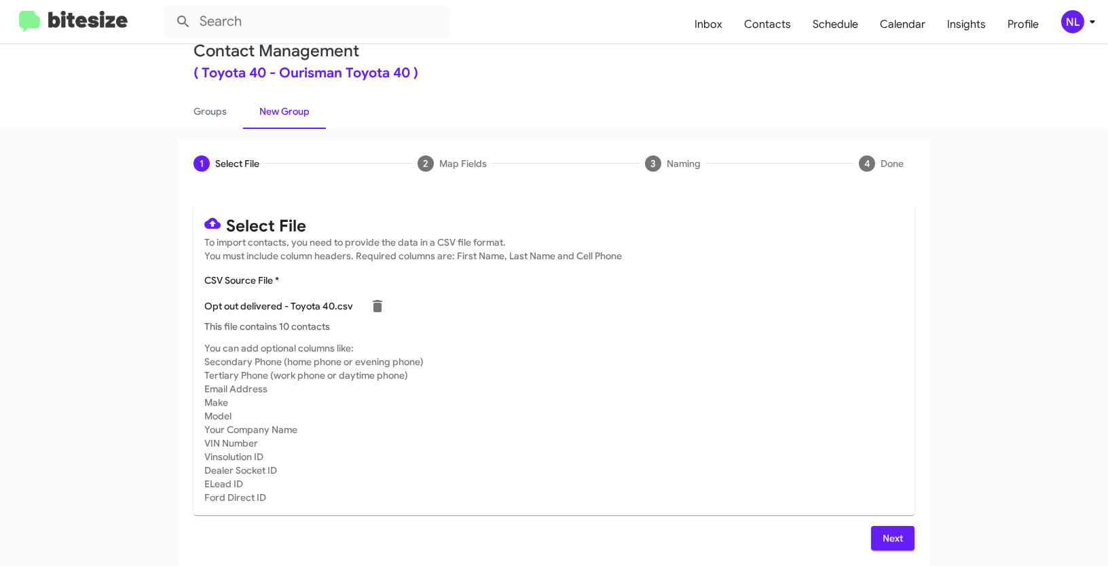
click at [505, 478] on mat-card-subtitle "You can add optional columns like: Secondary Phone (home phone or evening phone…" at bounding box center [553, 422] width 699 height 163
click at [889, 544] on span "Next" at bounding box center [893, 538] width 22 height 24
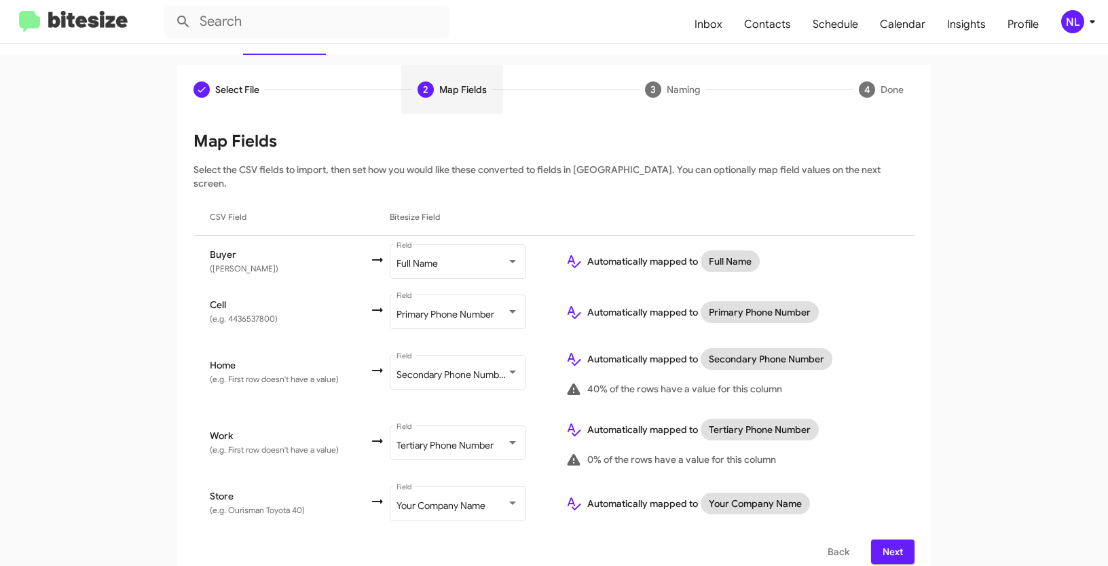
click at [893, 540] on span "Next" at bounding box center [893, 552] width 22 height 24
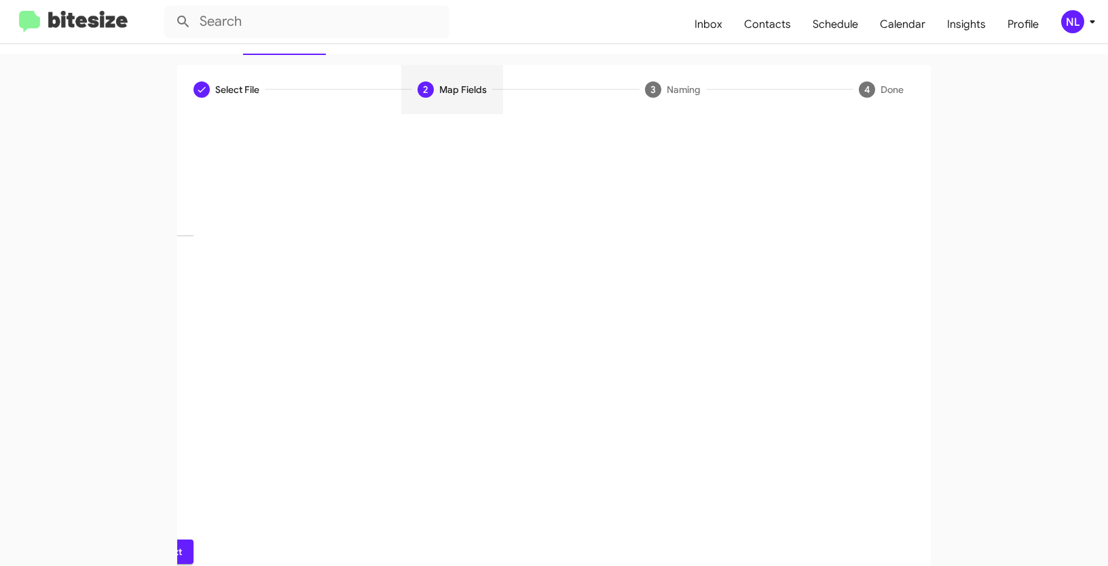
scroll to position [34, 0]
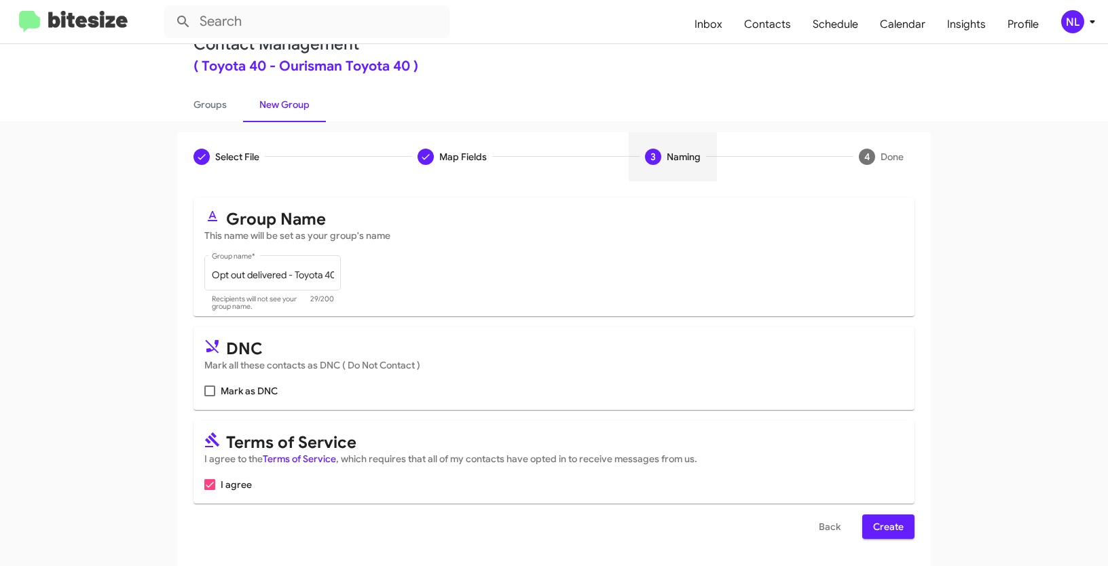
click at [204, 388] on span at bounding box center [209, 391] width 11 height 11
click at [209, 396] on input "Mark as DNC" at bounding box center [209, 396] width 1 height 1
checkbox input "true"
click at [902, 524] on button "Create" at bounding box center [888, 527] width 52 height 24
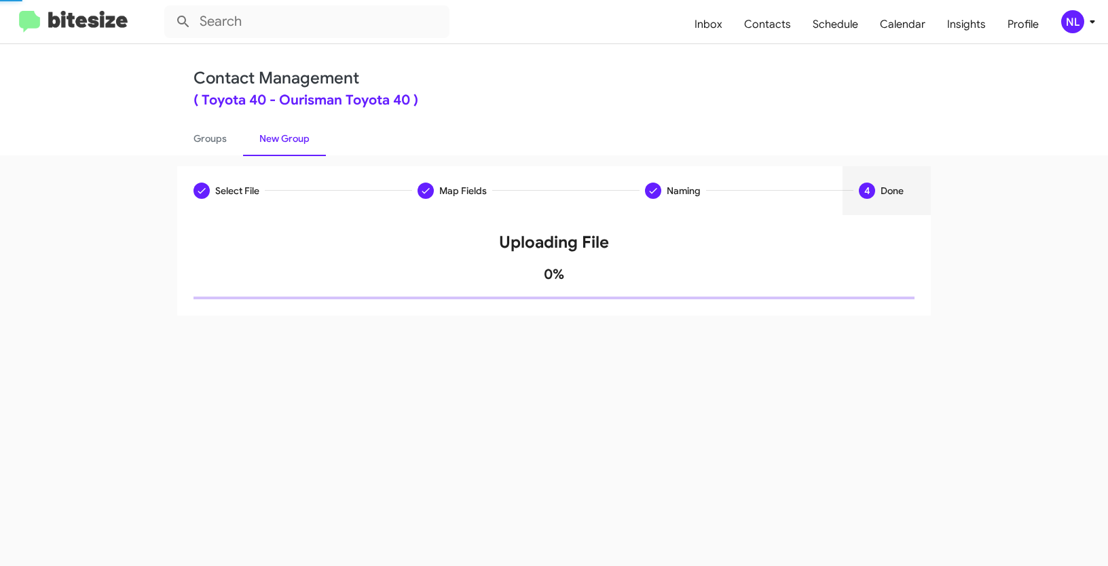
scroll to position [0, 0]
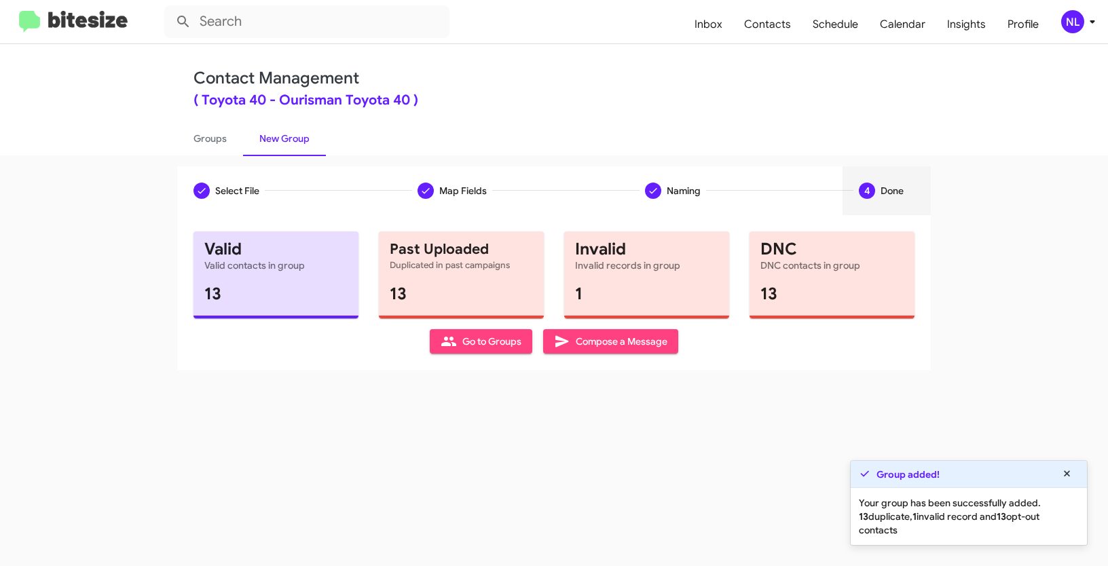
click at [482, 346] on span "Go to Groups" at bounding box center [481, 341] width 81 height 24
type input "in:groups"
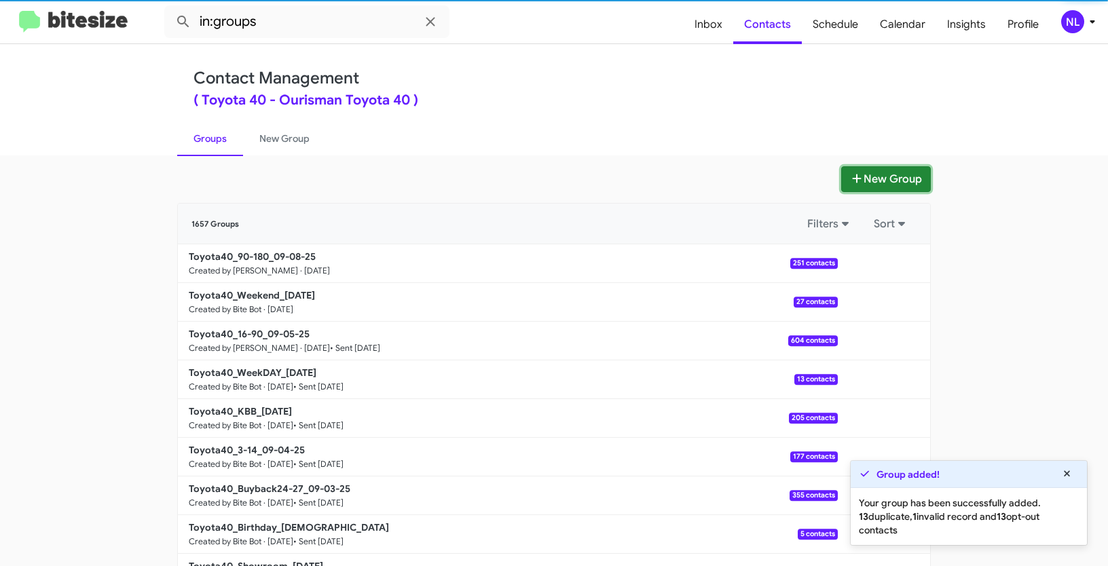
click at [898, 189] on button "New Group" at bounding box center [886, 179] width 90 height 26
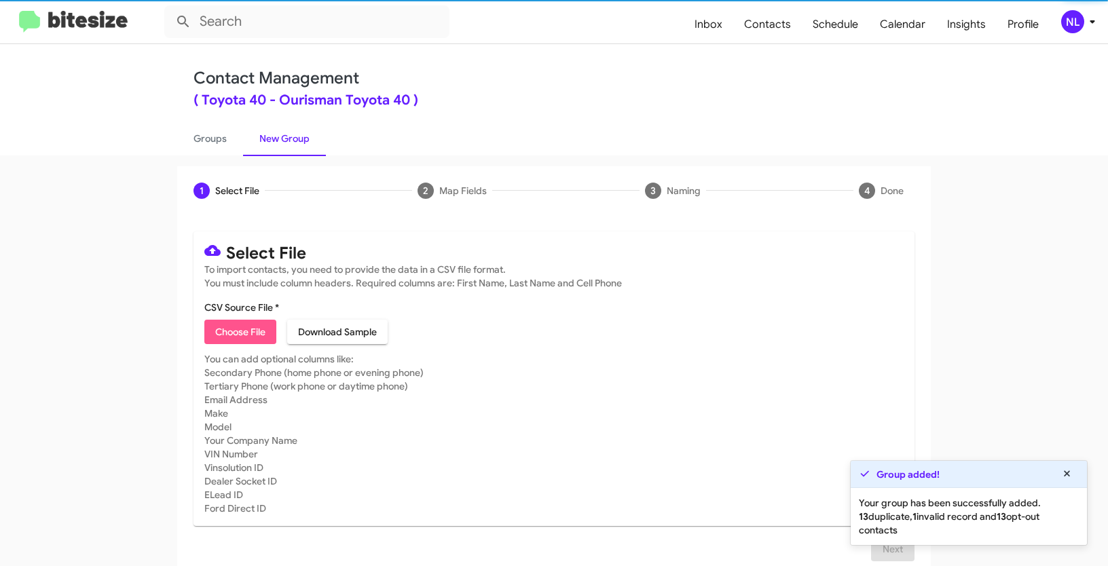
click at [256, 330] on span "Choose File" at bounding box center [240, 332] width 50 height 24
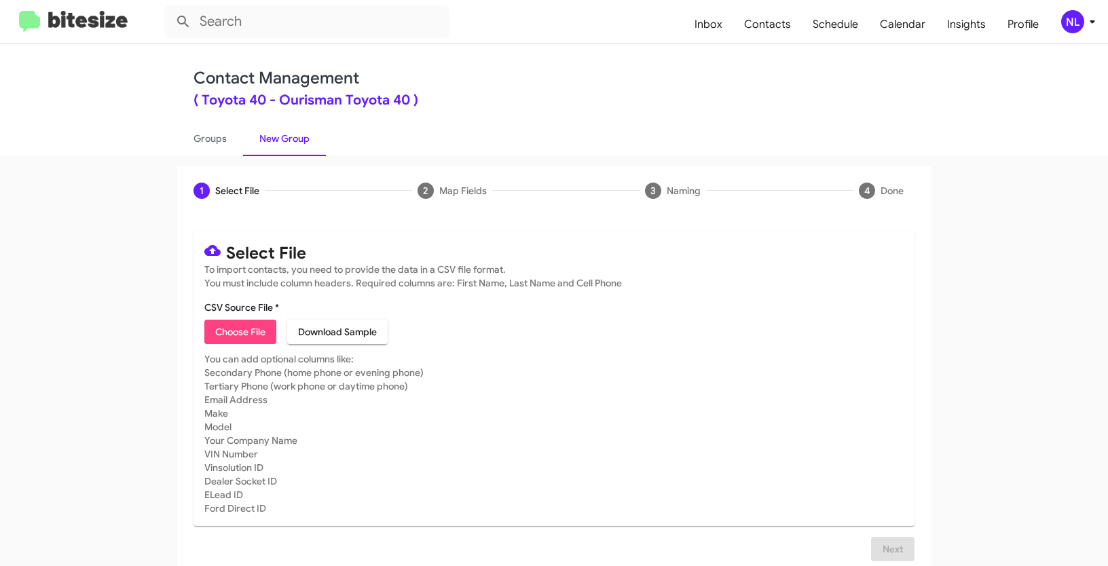
type input "Toyota40_Buyback_TOYOTA_ALL_[DATE]"
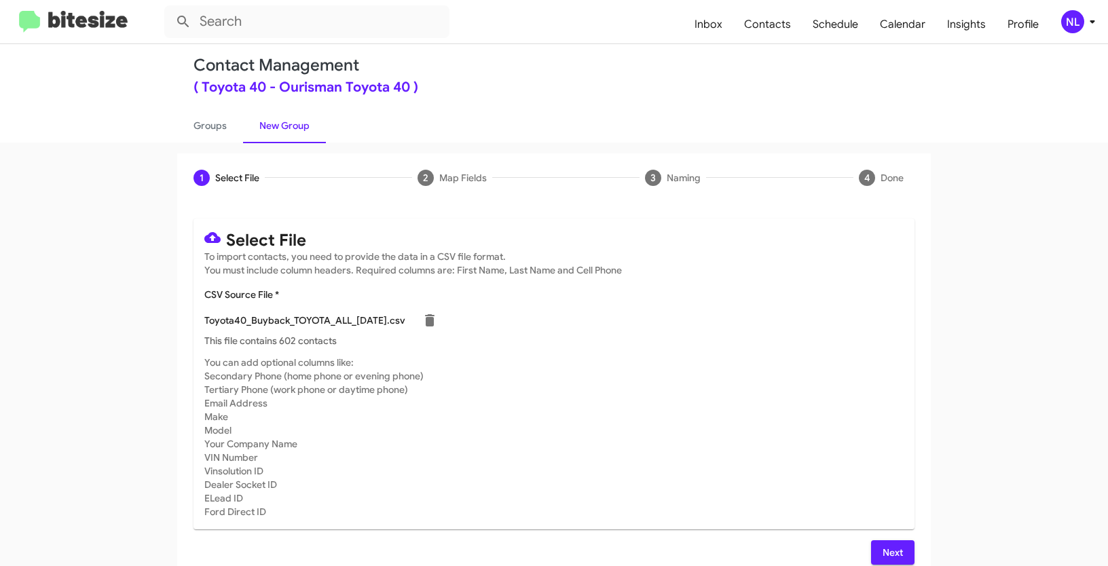
scroll to position [27, 0]
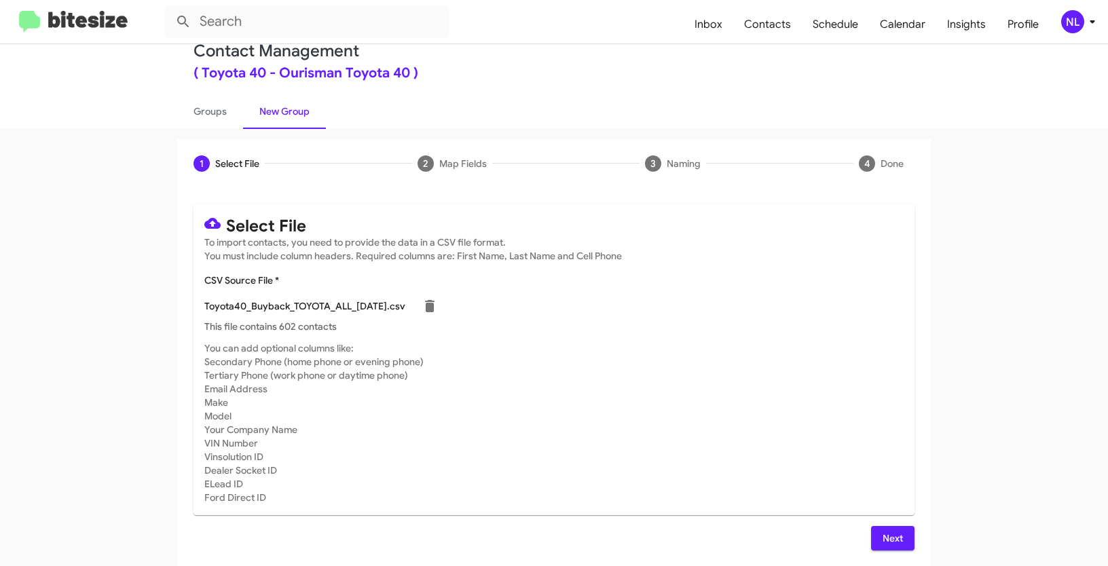
click at [882, 534] on span "Next" at bounding box center [893, 538] width 22 height 24
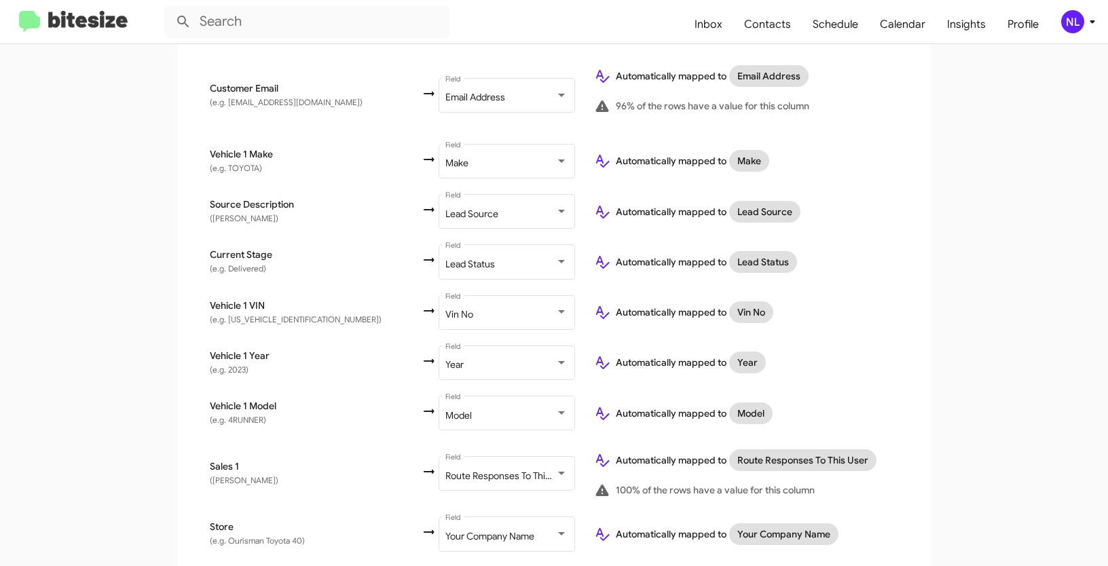
scroll to position [668, 0]
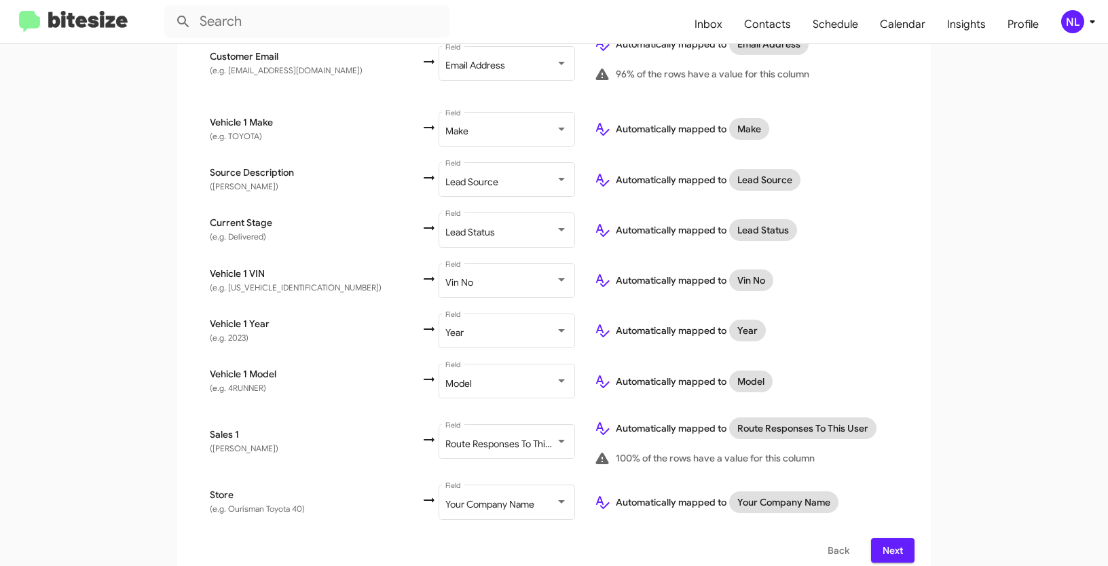
click at [898, 539] on span "Next" at bounding box center [893, 550] width 22 height 24
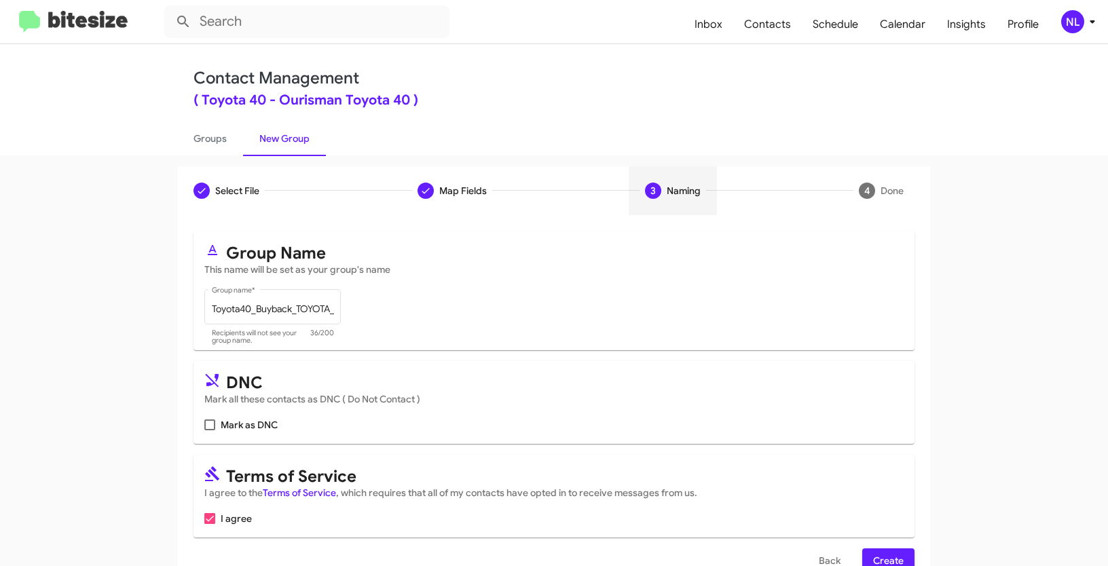
scroll to position [34, 0]
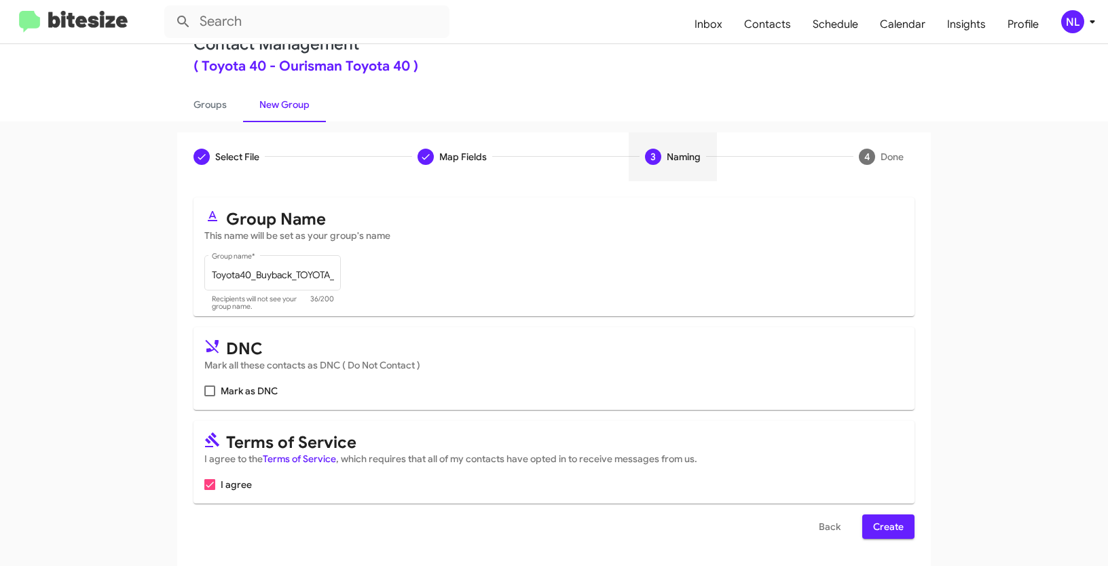
click at [887, 525] on span "Create" at bounding box center [888, 527] width 31 height 24
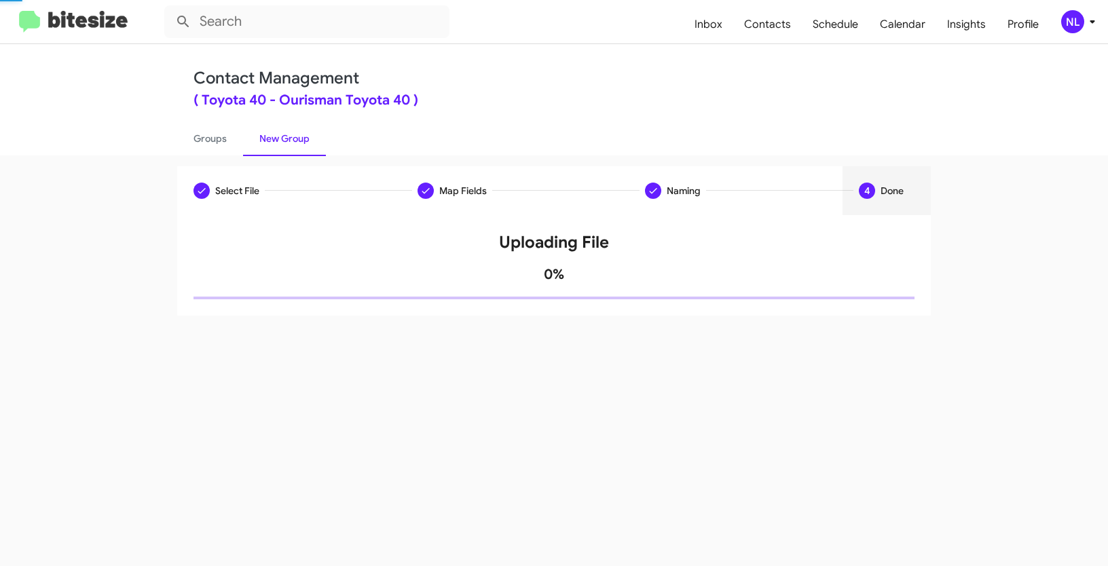
scroll to position [0, 0]
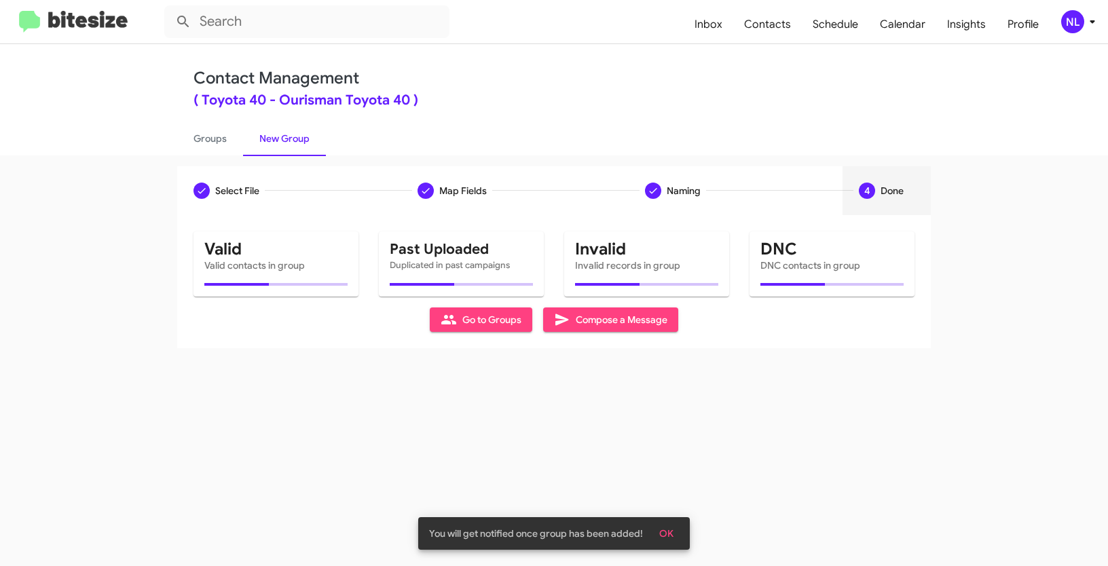
click at [658, 534] on button "OK" at bounding box center [666, 533] width 36 height 24
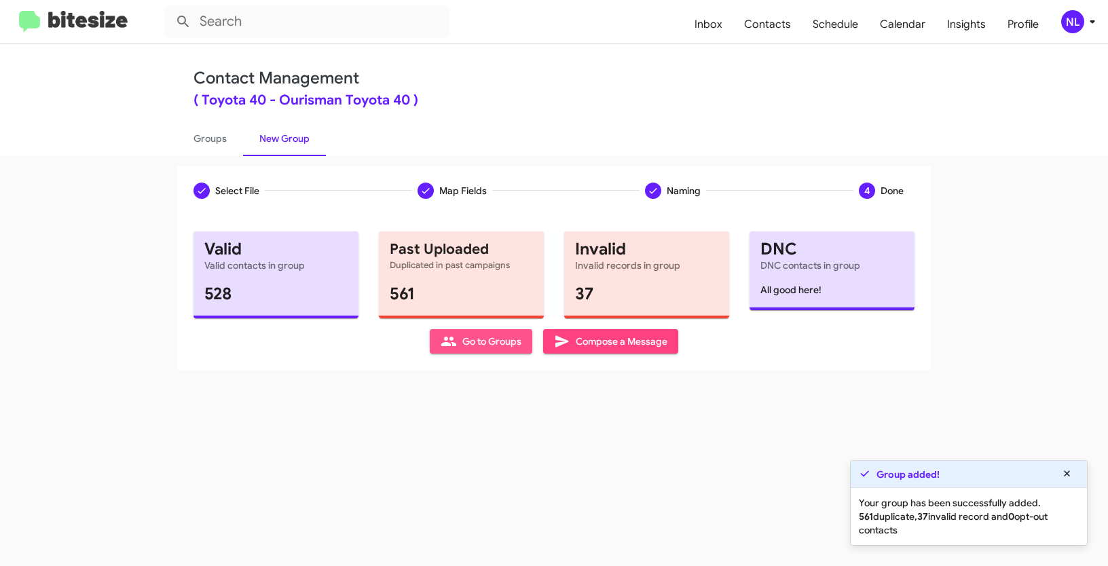
click at [473, 345] on span "Go to Groups" at bounding box center [481, 341] width 81 height 24
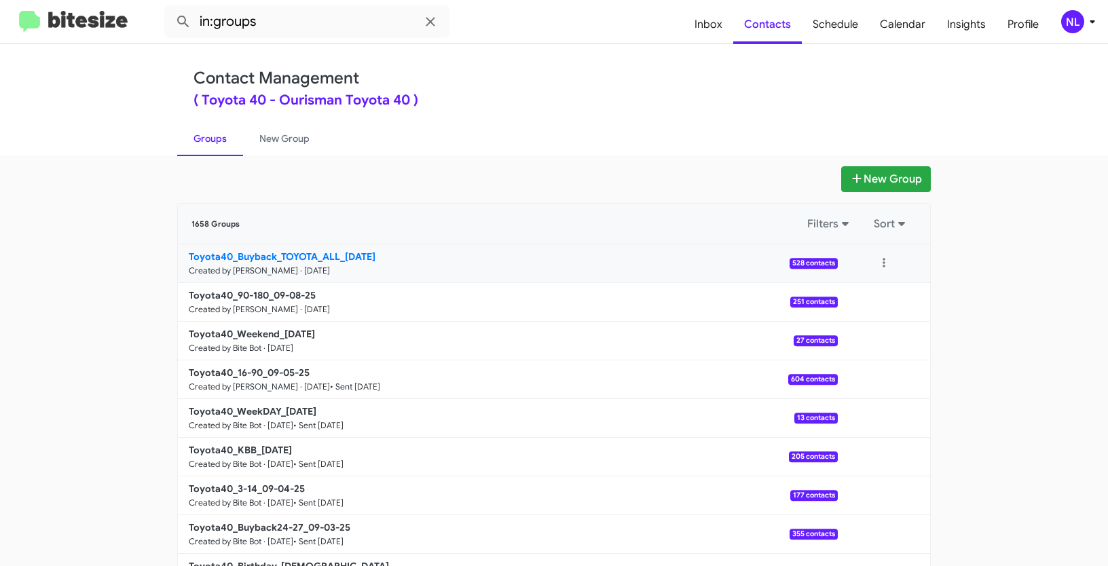
drag, startPoint x: 130, startPoint y: 250, endPoint x: 335, endPoint y: 254, distance: 204.4
click at [335, 254] on app-groups "New Group 1658 Groups Filters Sort Toyota40_Buyback_TOYOTA_ALL_[DATE] Created b…" at bounding box center [554, 416] width 1108 height 501
copy div "Filters Sort Toyota40_Buyback_TOYOTA_ALL"
click at [288, 24] on input "in:groups" at bounding box center [306, 21] width 285 height 33
paste input "Toyota40_Buyback_TOYOTA_ALL"
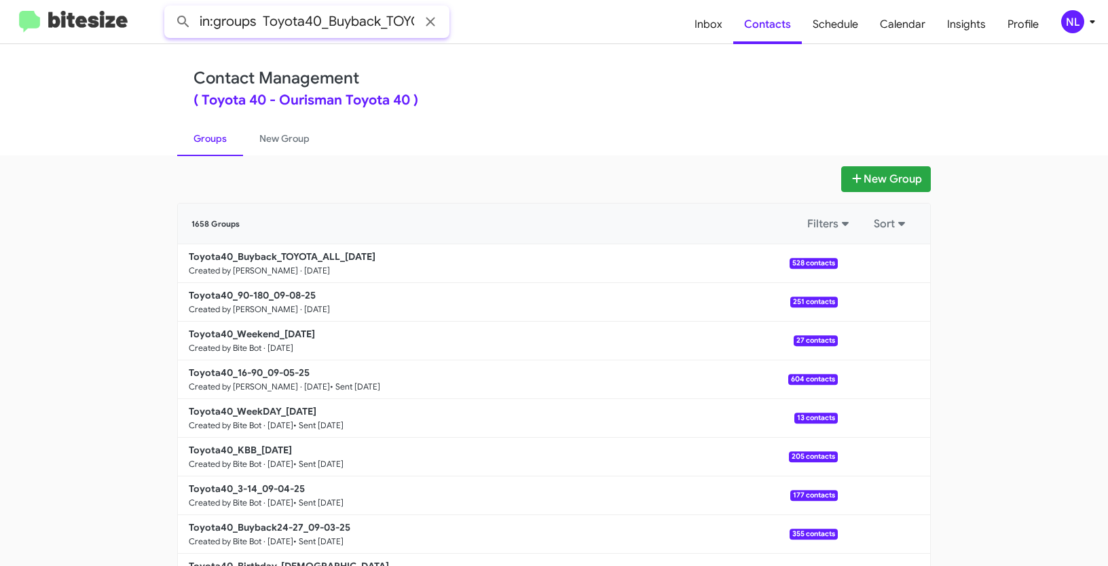
scroll to position [0, 50]
type input "in:groups Toyota40_Buyback_TOYOTA_ALL"
click at [170, 8] on button at bounding box center [183, 21] width 27 height 27
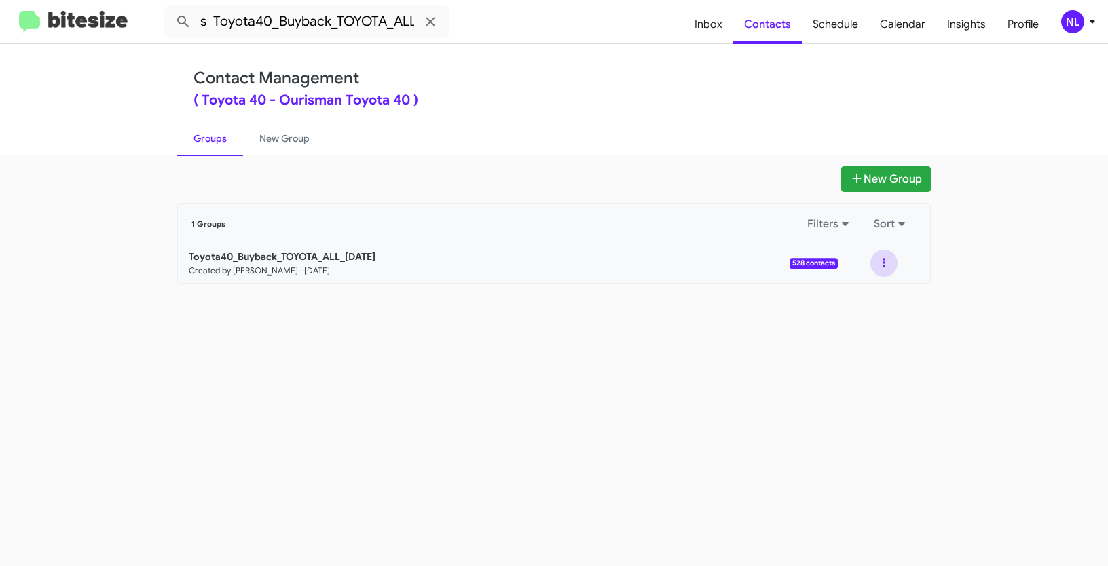
click at [878, 261] on button at bounding box center [883, 263] width 27 height 27
click at [870, 298] on button "View contacts" at bounding box center [843, 300] width 109 height 33
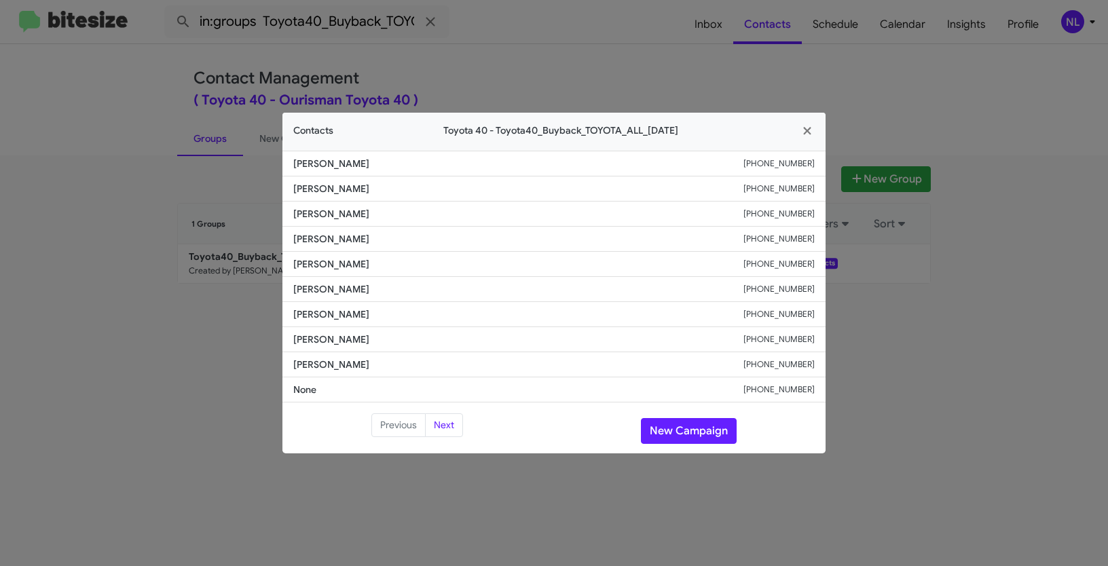
drag, startPoint x: 293, startPoint y: 313, endPoint x: 409, endPoint y: 321, distance: 116.4
click at [409, 321] on li "[PERSON_NAME] [PHONE_NUMBER]" at bounding box center [553, 314] width 543 height 25
copy span "[PERSON_NAME]"
click at [702, 424] on button "New Campaign" at bounding box center [689, 431] width 96 height 26
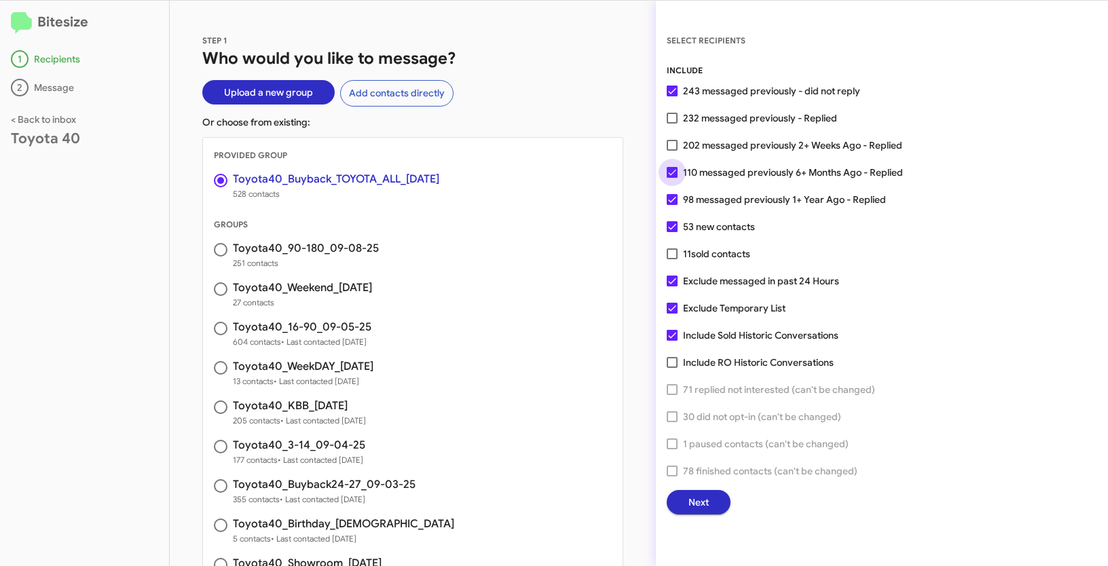
click at [673, 171] on span at bounding box center [672, 172] width 11 height 11
click at [672, 178] on input "110 messaged previously 6+ Months Ago - Replied" at bounding box center [671, 178] width 1 height 1
checkbox input "false"
click at [675, 202] on span at bounding box center [672, 199] width 11 height 11
click at [672, 205] on input "98 messaged previously 1+ Year Ago - Replied" at bounding box center [671, 205] width 1 height 1
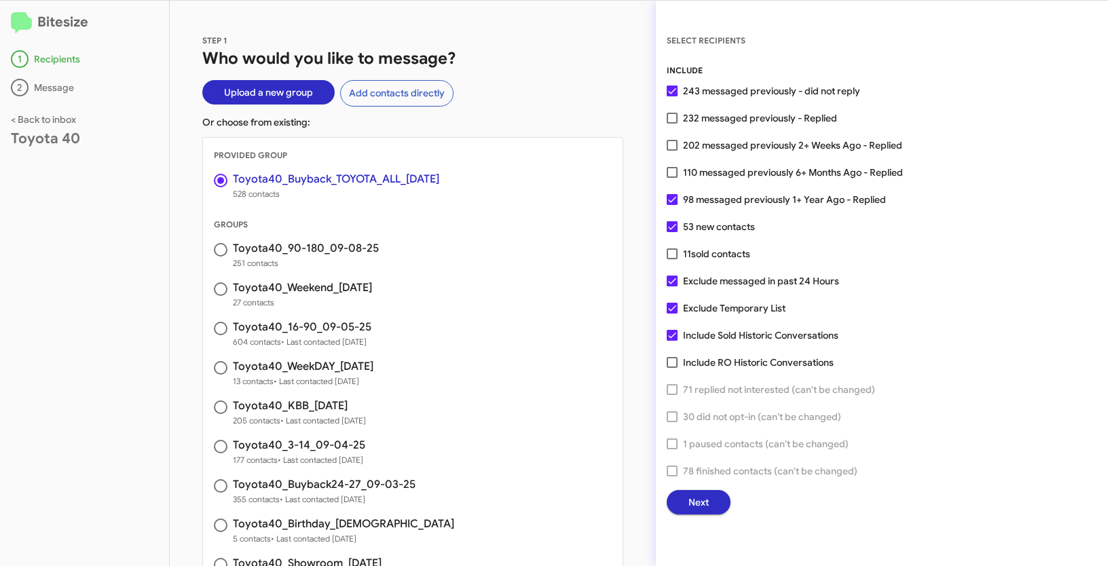
checkbox input "false"
click at [950, 293] on div "INCLUDE 243 messaged previously - did not reply 232 messaged previously - Repli…" at bounding box center [882, 289] width 430 height 451
click at [711, 511] on button "Next" at bounding box center [699, 502] width 64 height 24
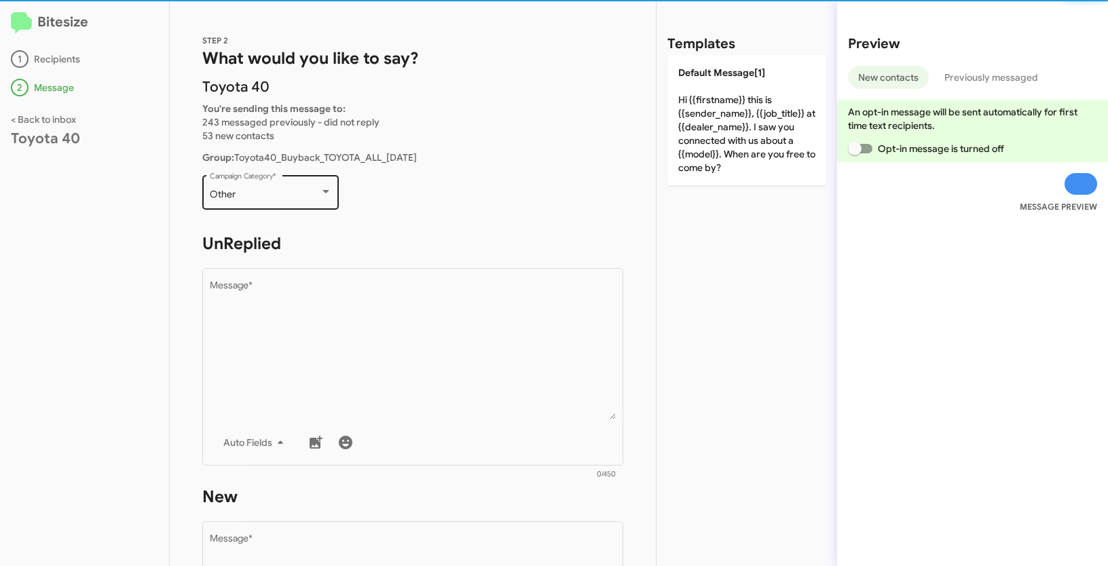
click at [296, 203] on div "Other Campaign Category *" at bounding box center [271, 190] width 122 height 37
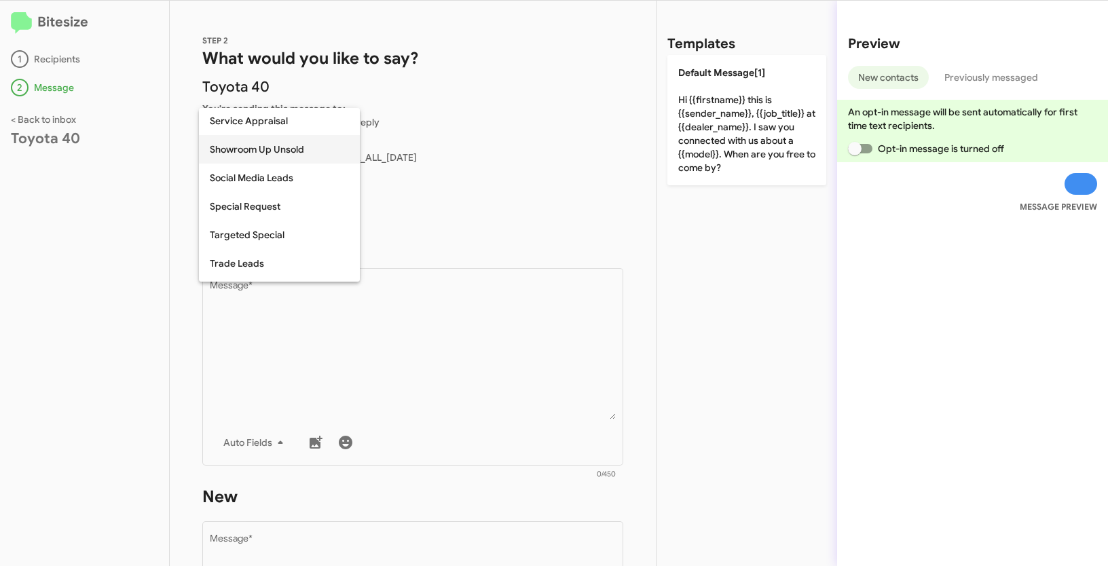
scroll to position [486, 0]
click at [270, 204] on span "Special Request" at bounding box center [279, 206] width 139 height 29
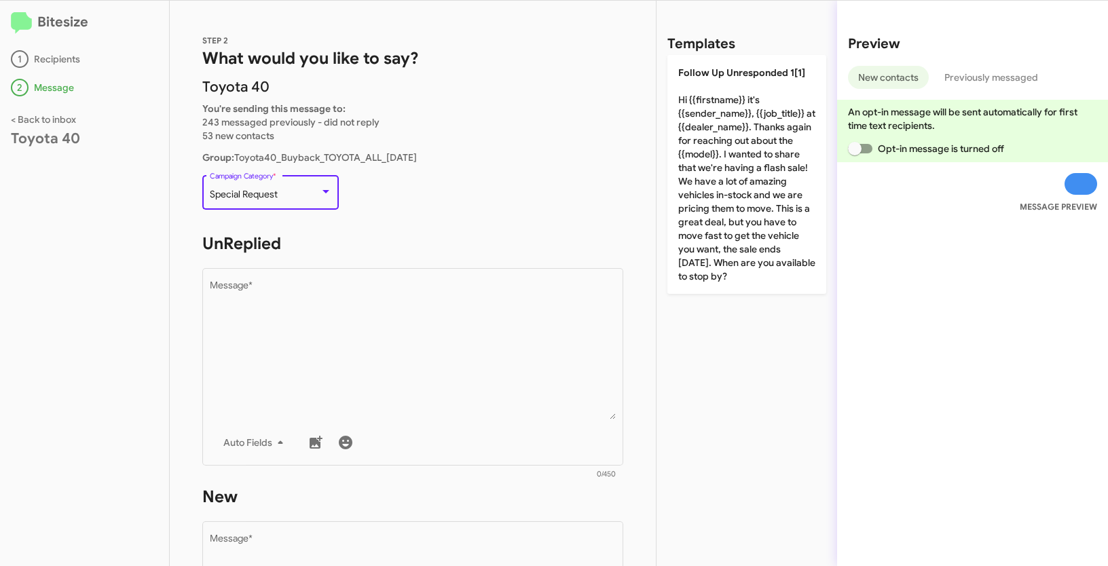
click at [301, 193] on div "Special Request" at bounding box center [265, 194] width 110 height 11
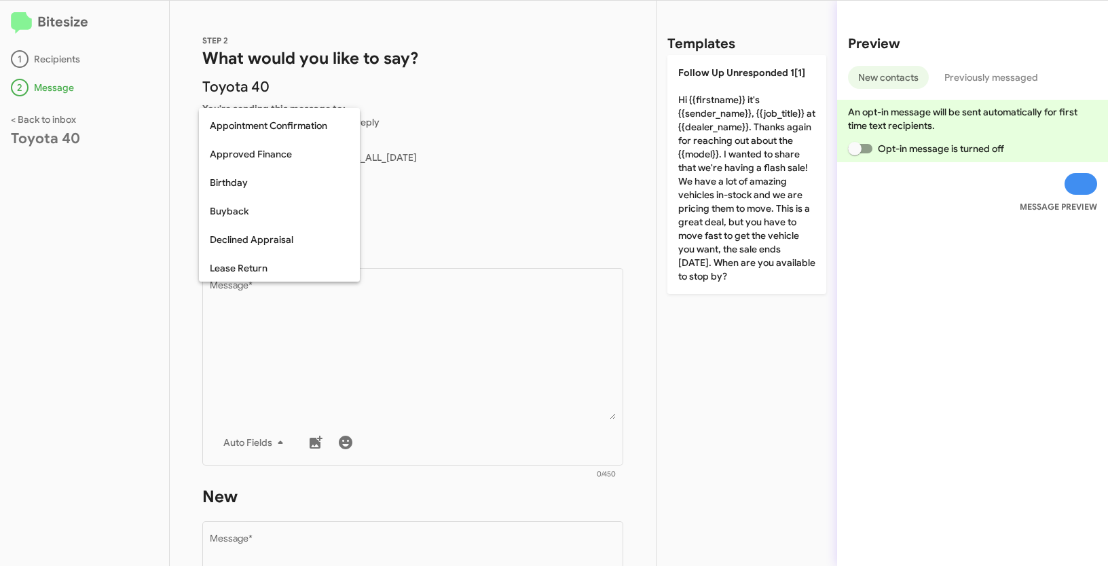
scroll to position [31, 0]
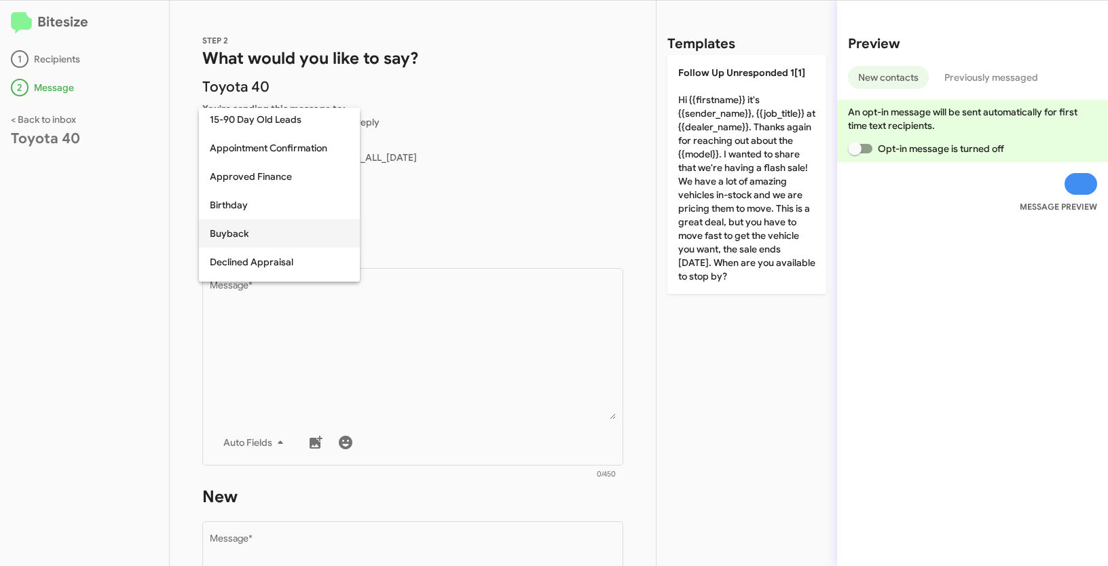
click at [234, 237] on span "Buyback" at bounding box center [279, 233] width 139 height 29
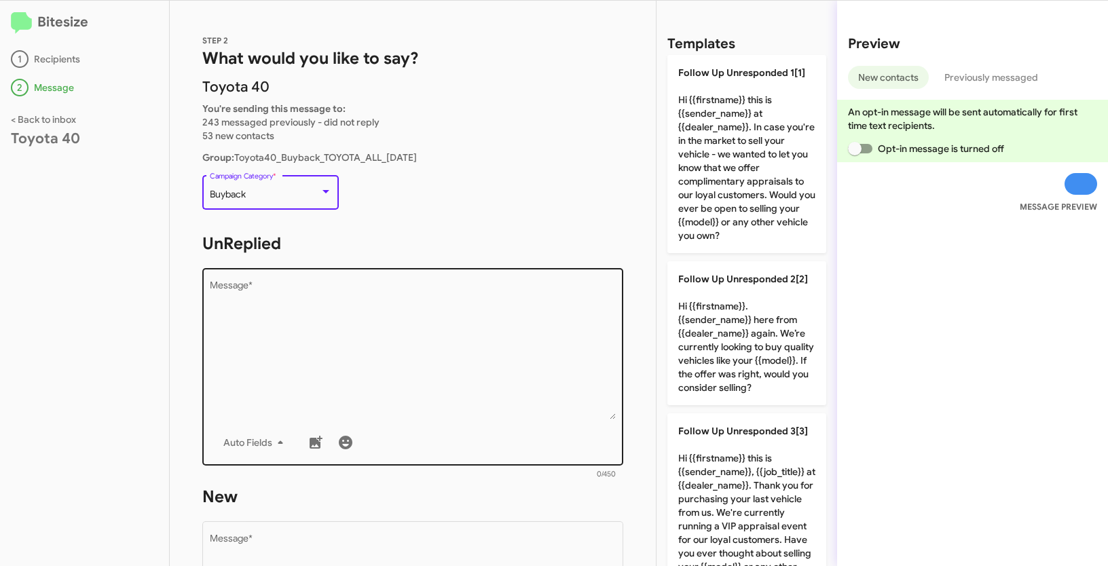
click at [294, 329] on textarea "Message *" at bounding box center [413, 350] width 407 height 138
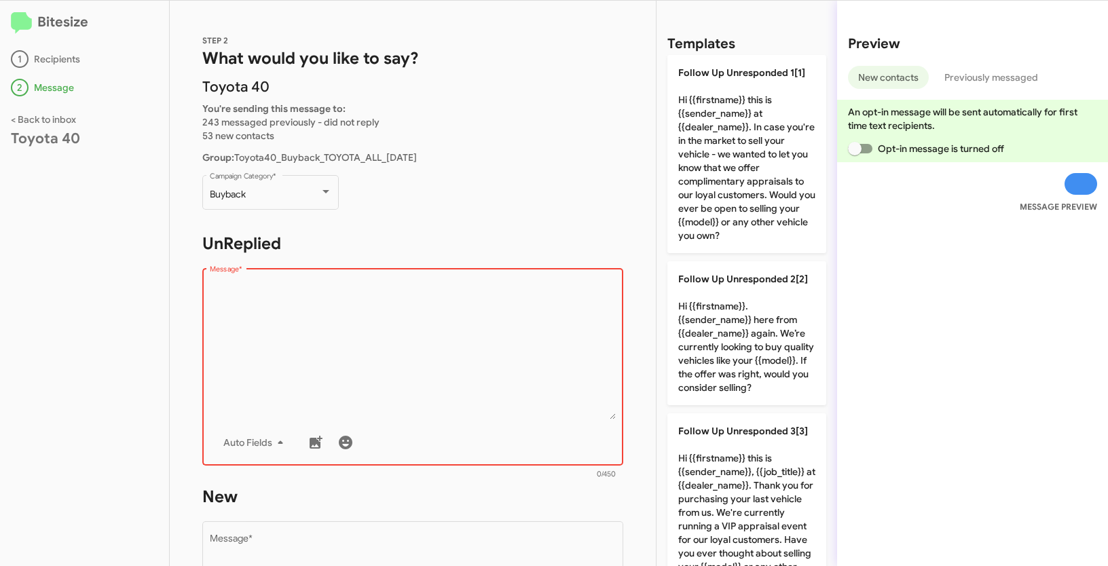
click at [416, 430] on div "Auto Fields" at bounding box center [413, 442] width 407 height 27
paste textarea ""Hi {{firstname}} it's {{sender_name}}, {{job_title}} at {{dealer_name}}. Thank…"
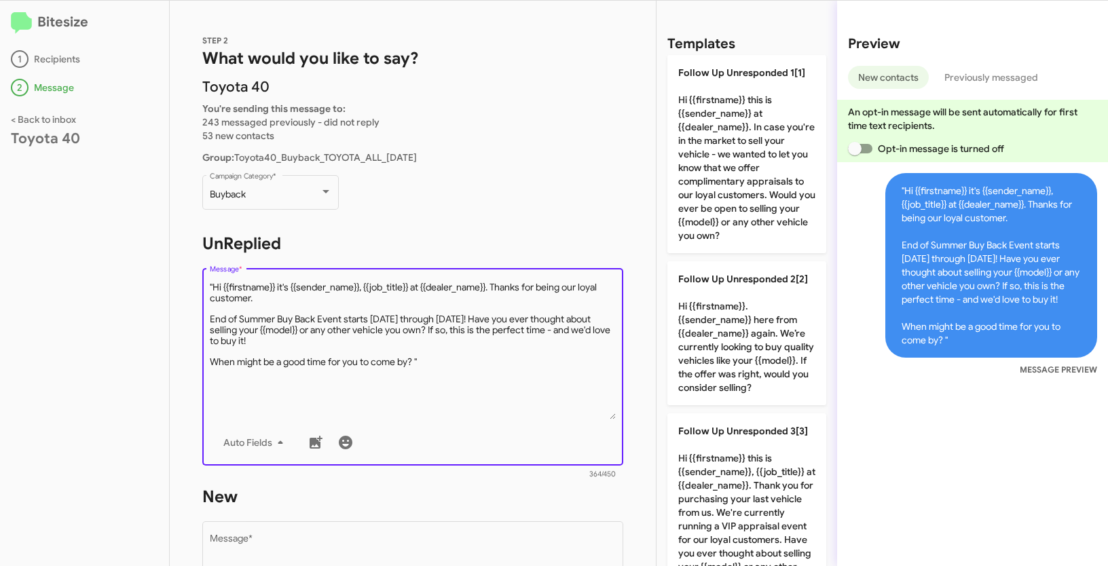
click at [213, 285] on textarea "Message *" at bounding box center [413, 350] width 407 height 138
click at [458, 367] on textarea "Message *" at bounding box center [413, 350] width 407 height 138
type textarea "Hi {{firstname}} it's {{sender_name}}, {{job_title}} at {{dealer_name}}. Thanks…"
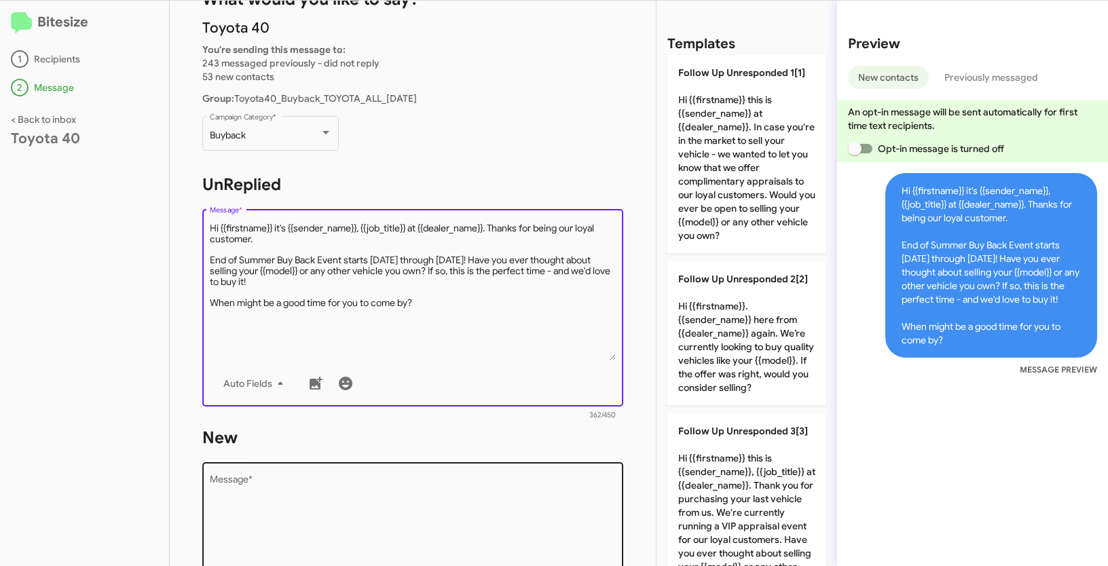
scroll to position [108, 0]
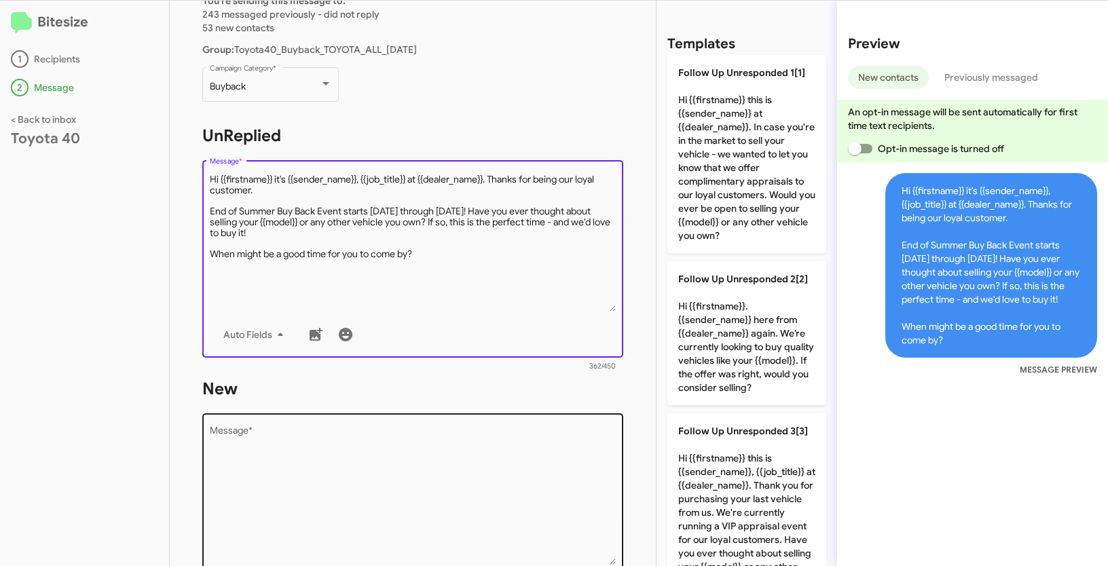
click at [331, 443] on textarea "Message *" at bounding box center [413, 495] width 407 height 138
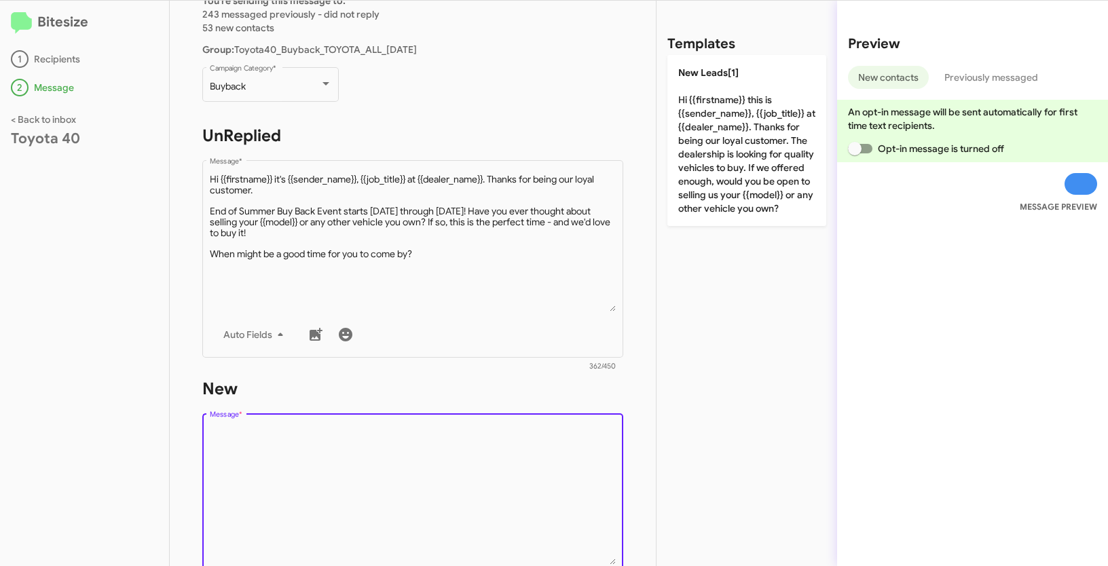
paste textarea ""Hi {{firstname}} it's {{sender_name}}, {{job_title}} at {{dealer_name}}. Thank…"
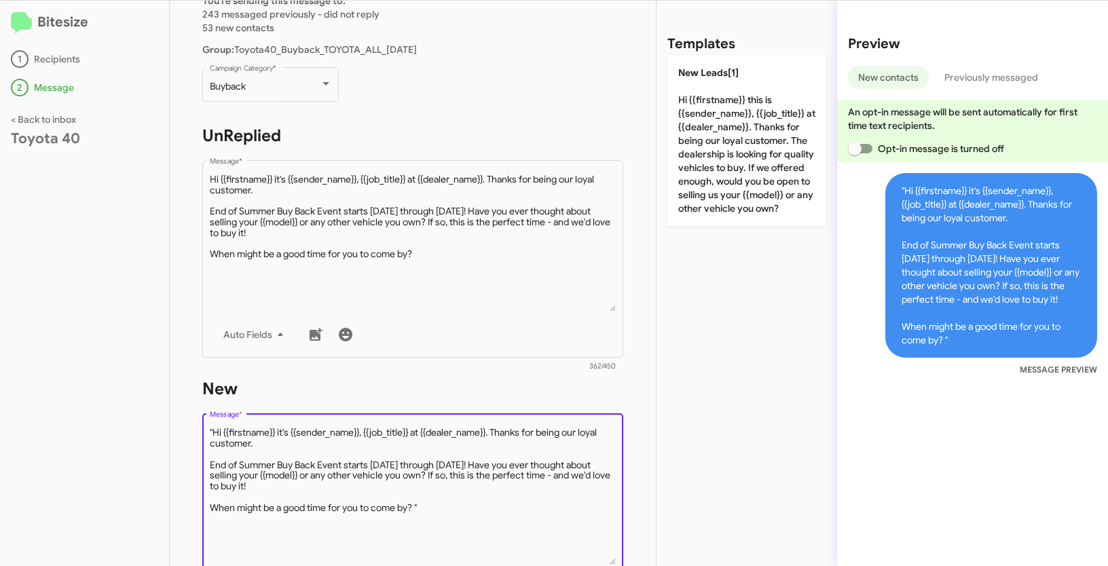
click at [215, 434] on textarea "Message *" at bounding box center [413, 495] width 407 height 138
click at [442, 515] on textarea "Message *" at bounding box center [413, 495] width 407 height 138
click at [439, 506] on textarea "Message *" at bounding box center [413, 495] width 407 height 138
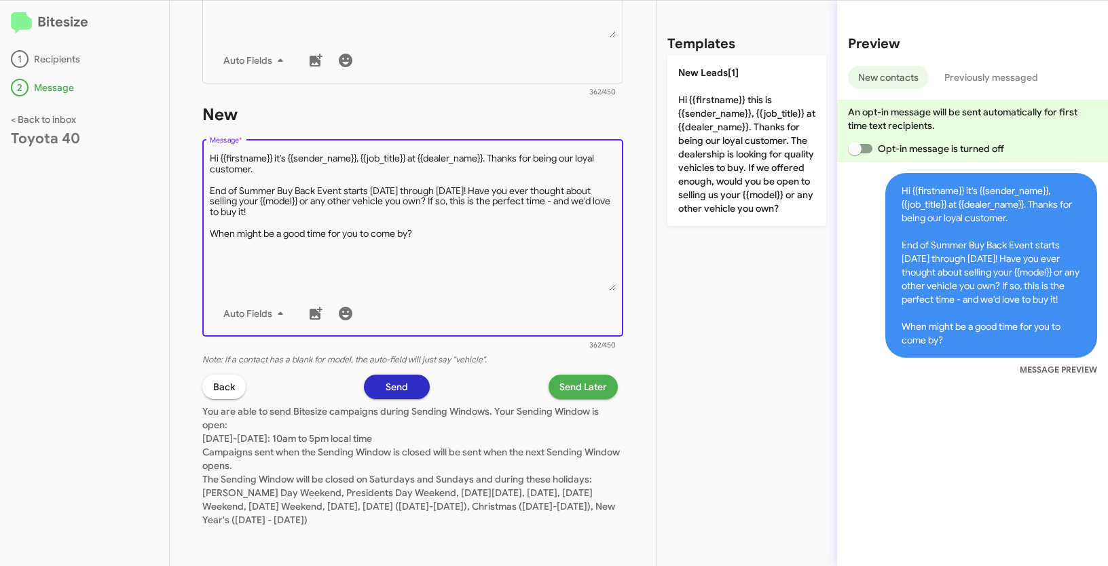
type textarea "Hi {{firstname}} it's {{sender_name}}, {{job_title}} at {{dealer_name}}. Thanks…"
click at [576, 390] on span "Send Later" at bounding box center [583, 387] width 48 height 24
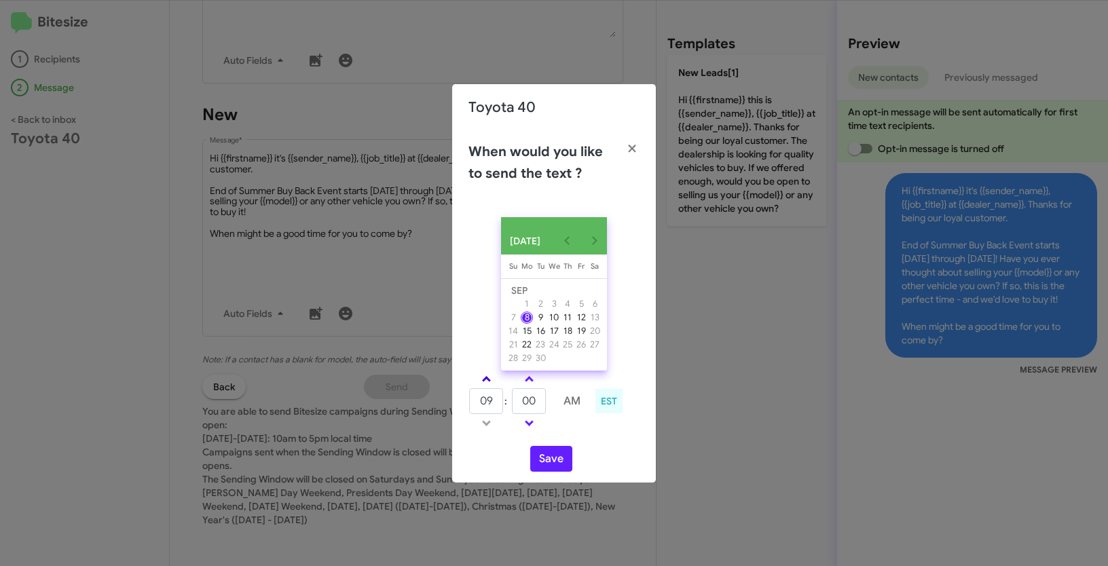
click at [489, 382] on link at bounding box center [487, 379] width 24 height 16
type input "10"
click at [532, 384] on span at bounding box center [529, 380] width 9 height 9
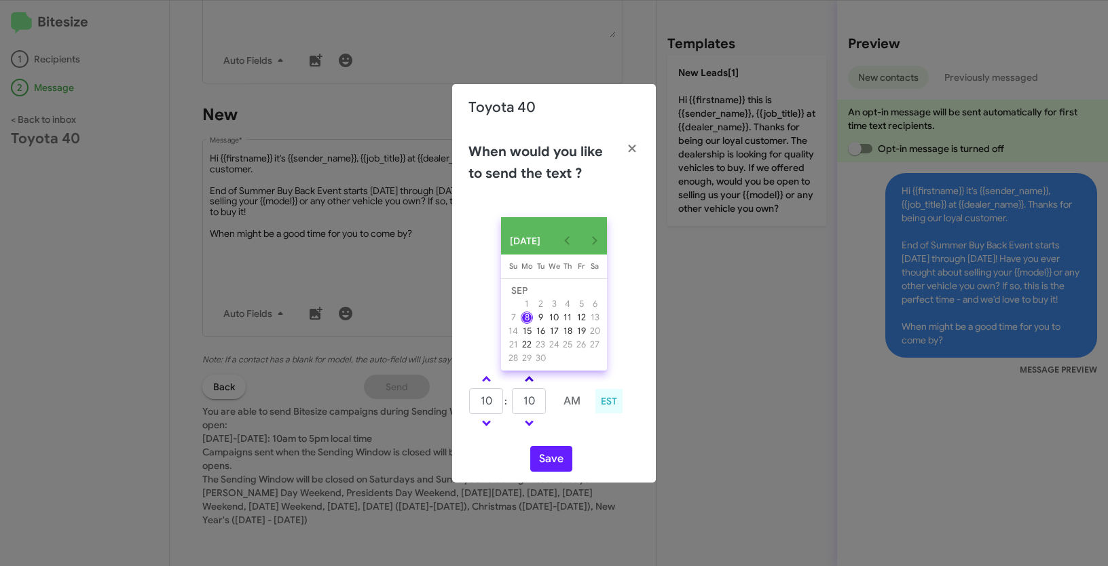
type input "15"
click at [555, 468] on button "Save" at bounding box center [551, 459] width 42 height 26
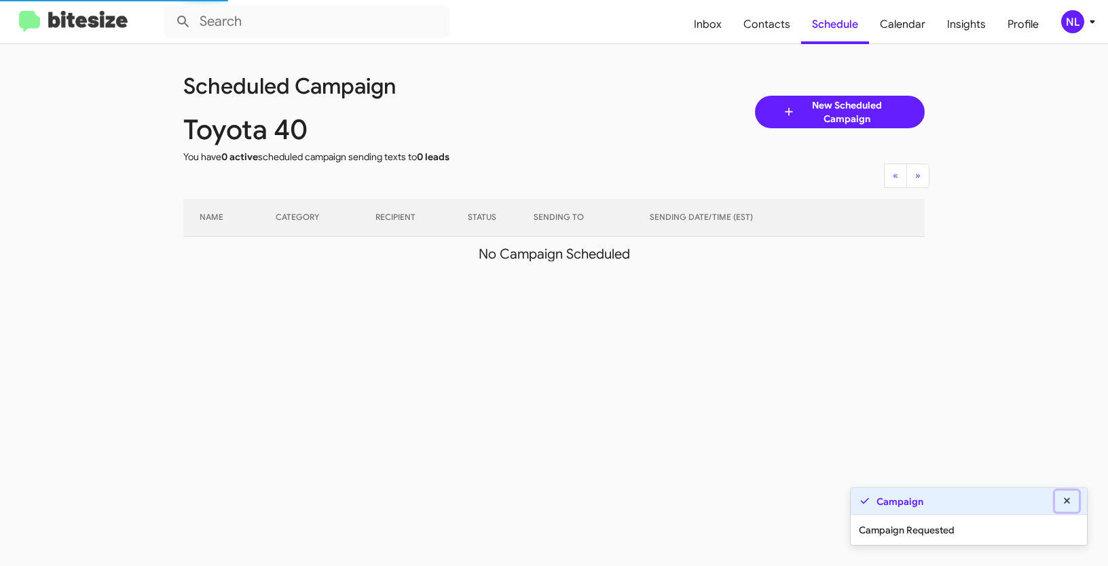
click at [1063, 502] on icon at bounding box center [1067, 501] width 12 height 10
